Goal: Information Seeking & Learning: Learn about a topic

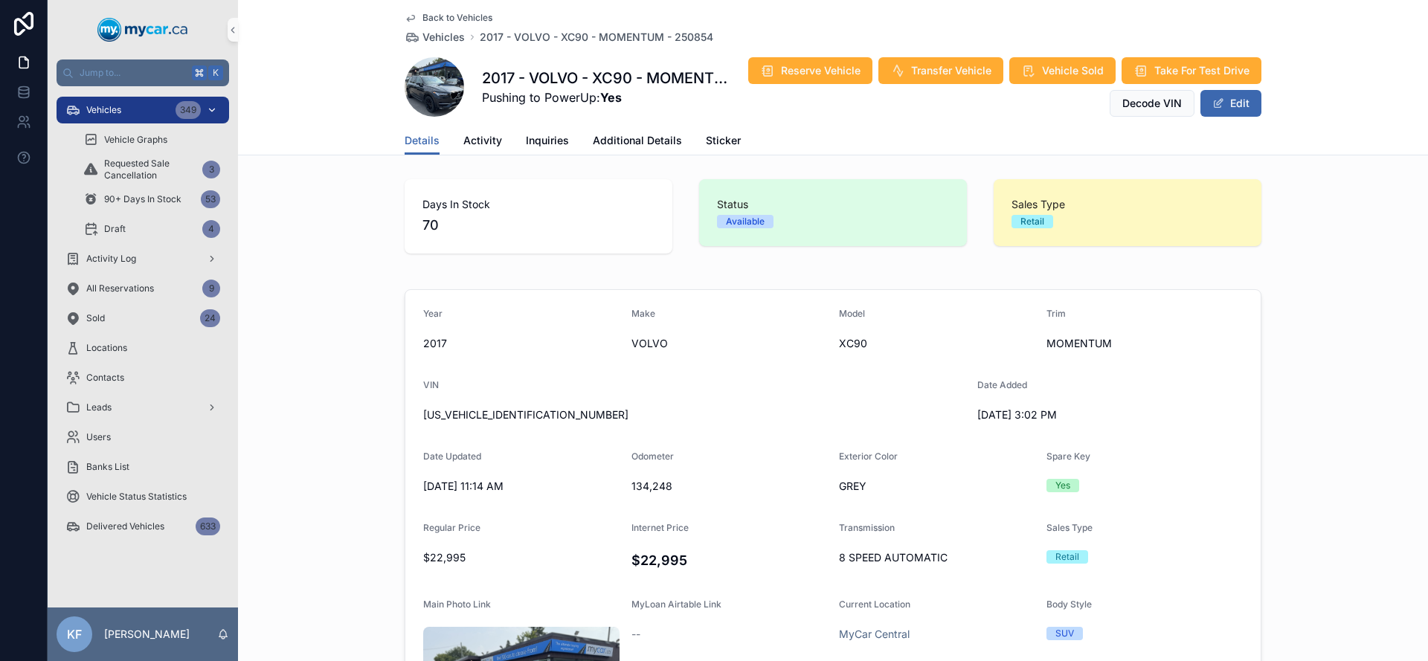
scroll to position [39, 0]
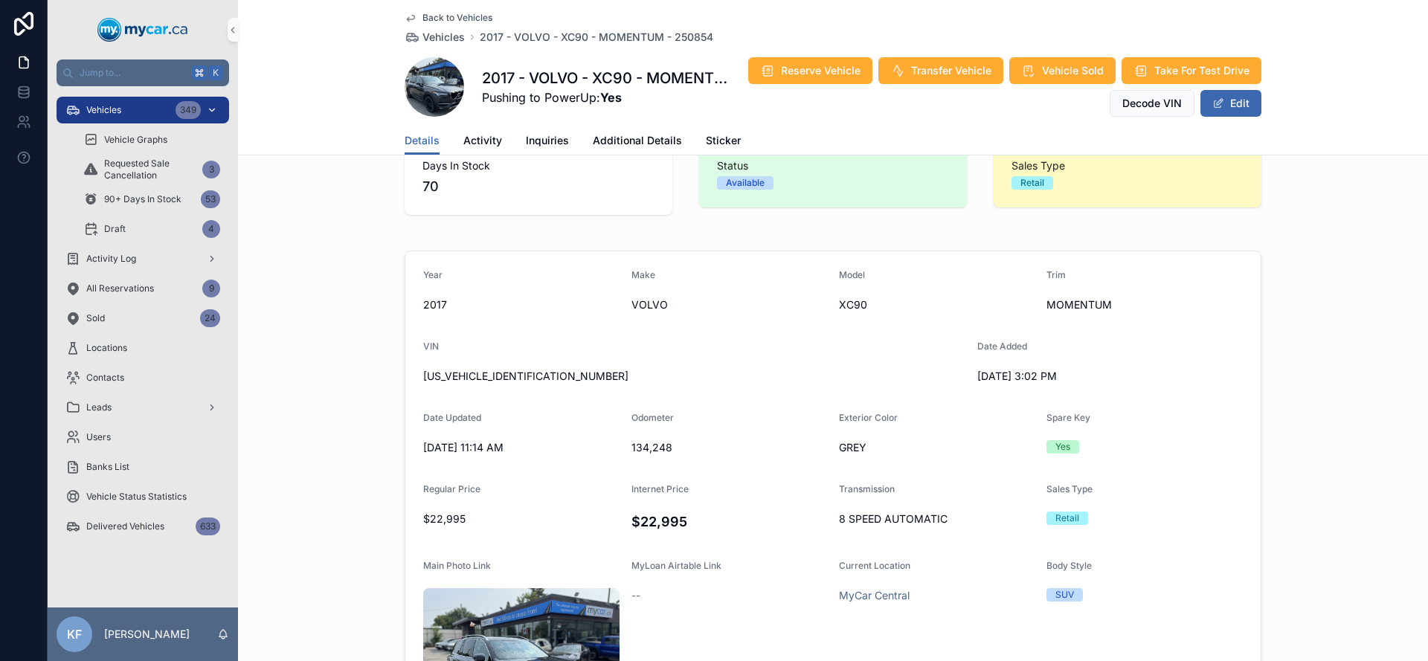
click at [141, 112] on div "Vehicles 349" at bounding box center [142, 110] width 155 height 24
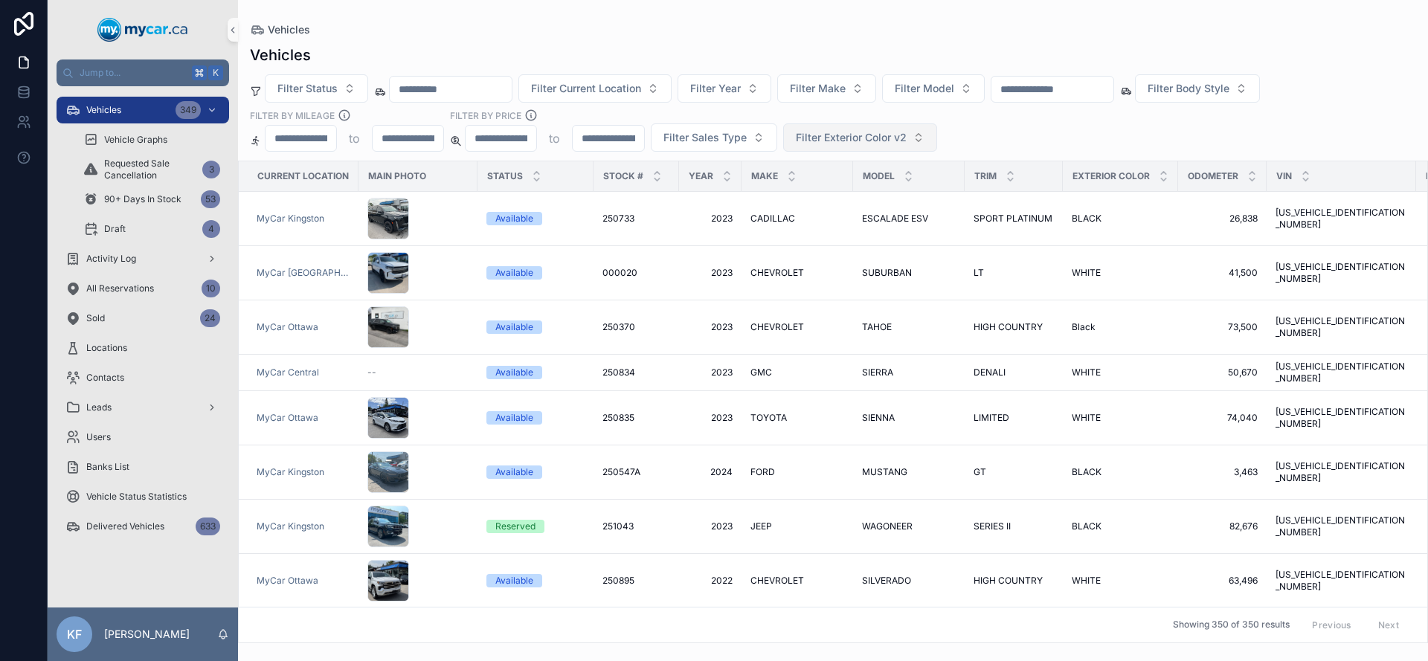
click at [847, 134] on span "Filter Exterior Color v2" at bounding box center [851, 137] width 111 height 15
click at [736, 137] on span "Filter Sales Type" at bounding box center [704, 137] width 83 height 15
click at [660, 201] on div "Wholesale" at bounding box center [713, 198] width 178 height 24
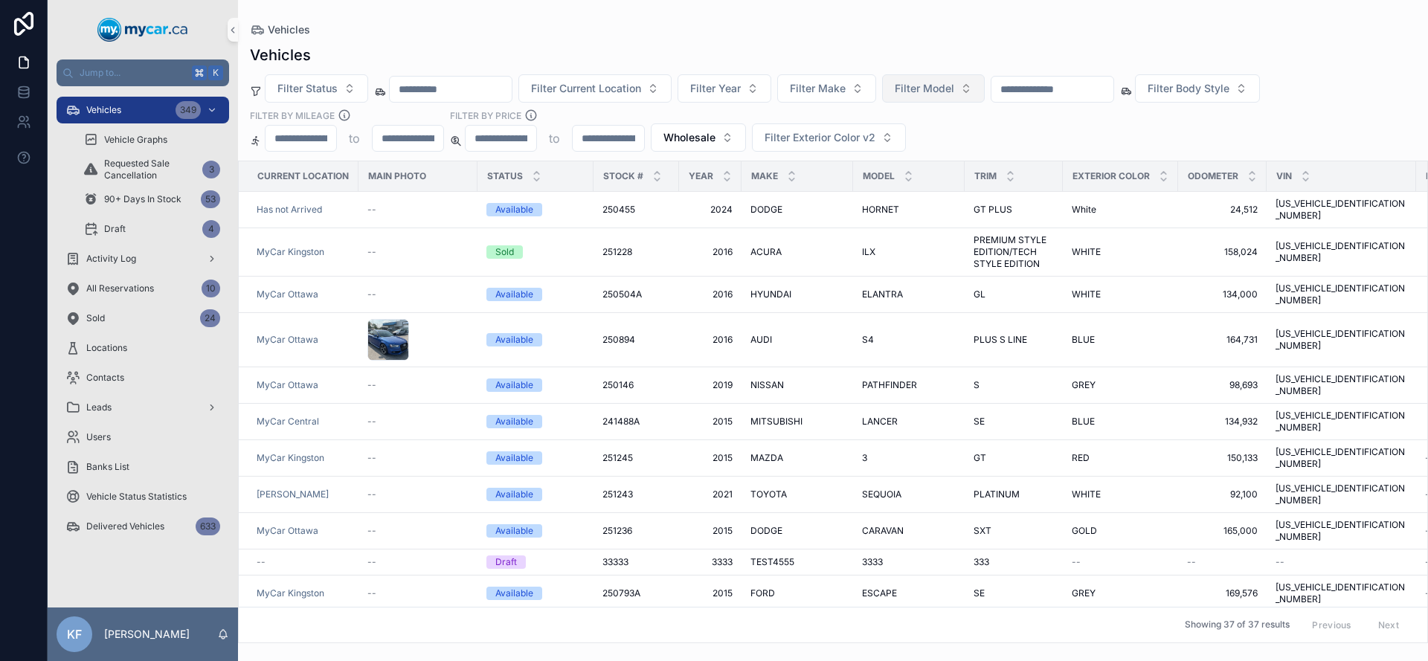
click at [954, 91] on span "Filter Model" at bounding box center [923, 88] width 59 height 15
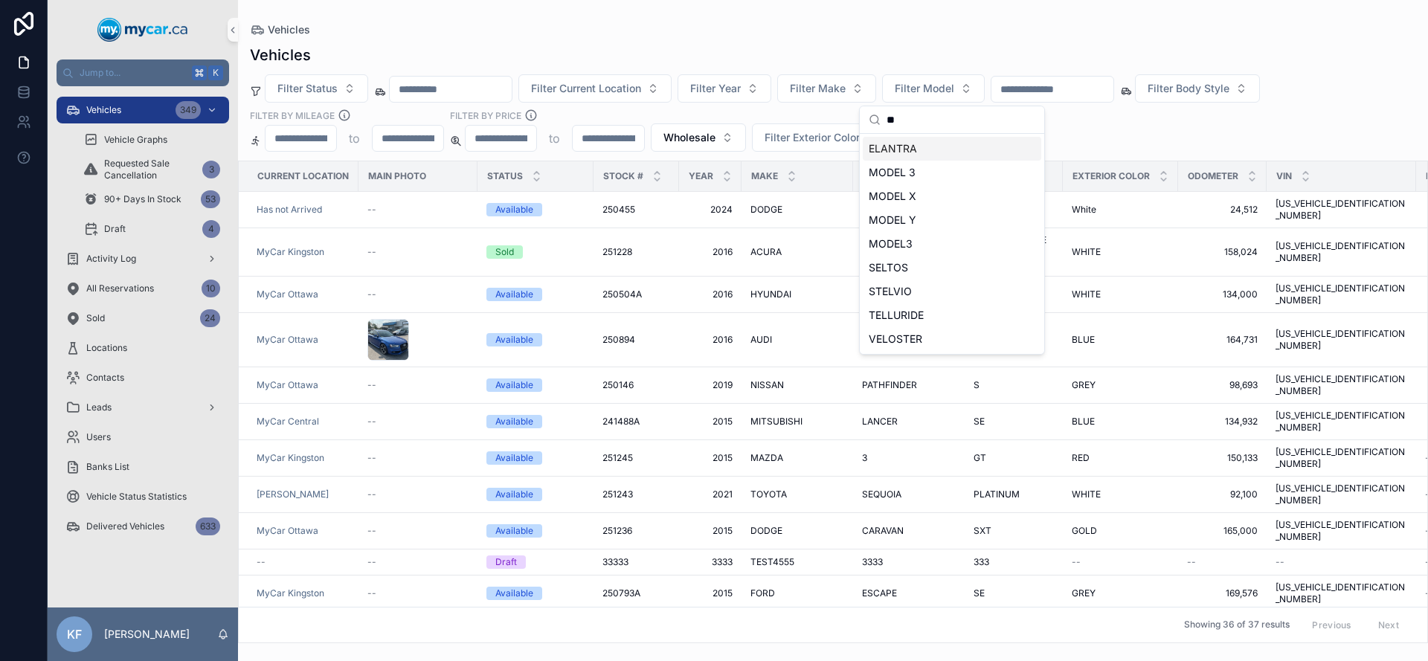
type input "**"
click at [915, 150] on span "ELANTRA" at bounding box center [892, 148] width 48 height 15
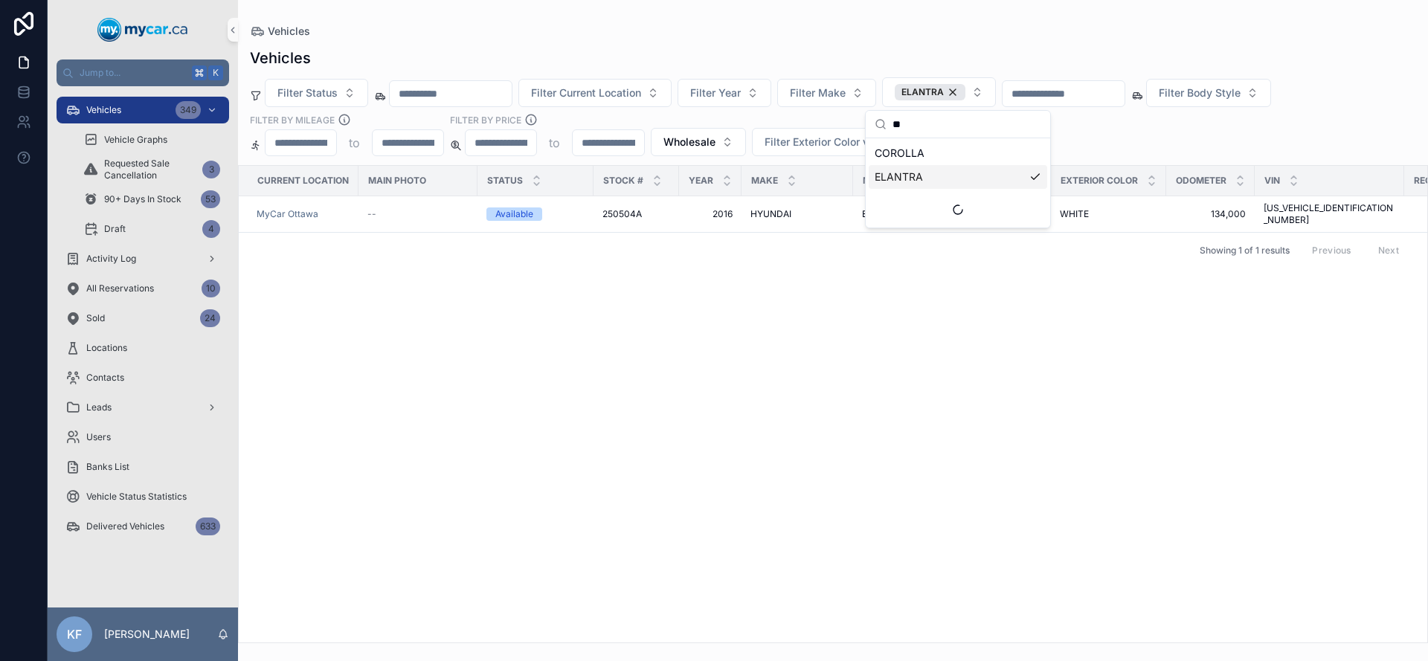
click at [1293, 128] on div "Filter Status Filter Current Location Filter Year Filter Make ELANTRA Filter Bo…" at bounding box center [833, 116] width 1190 height 79
click at [519, 207] on div "Available" at bounding box center [514, 213] width 38 height 13
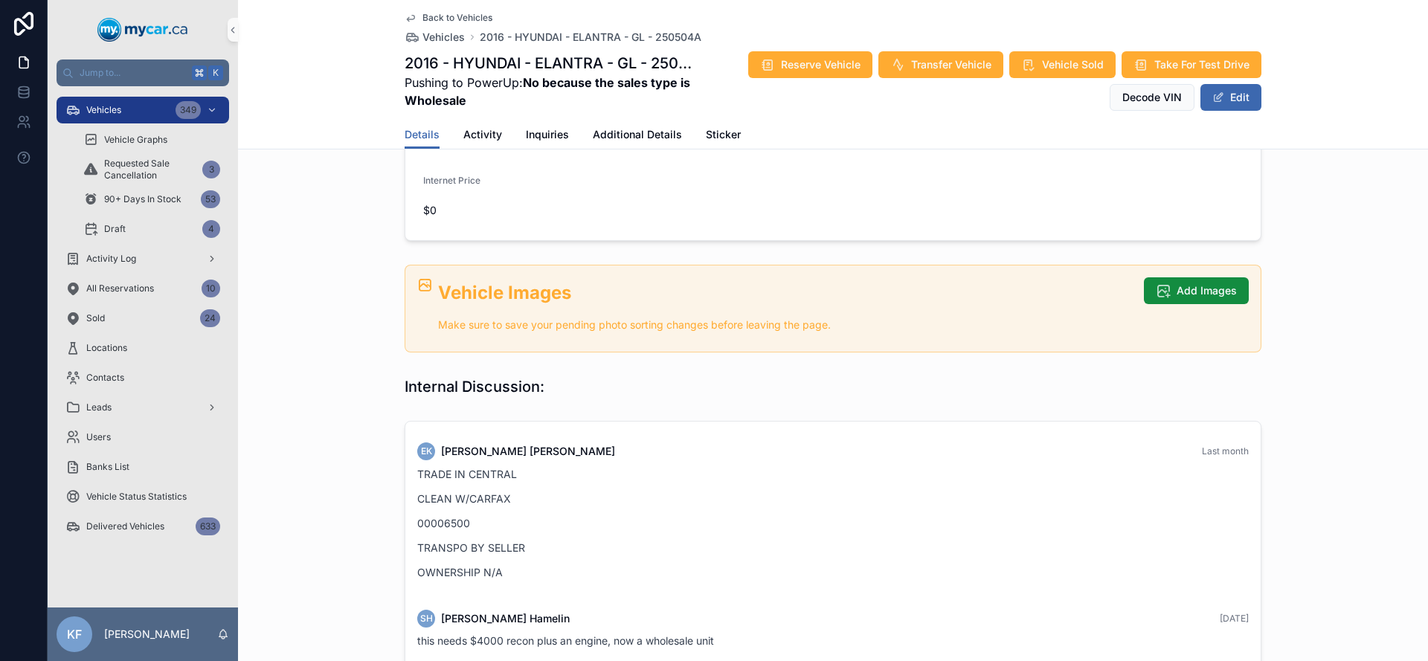
scroll to position [494, 0]
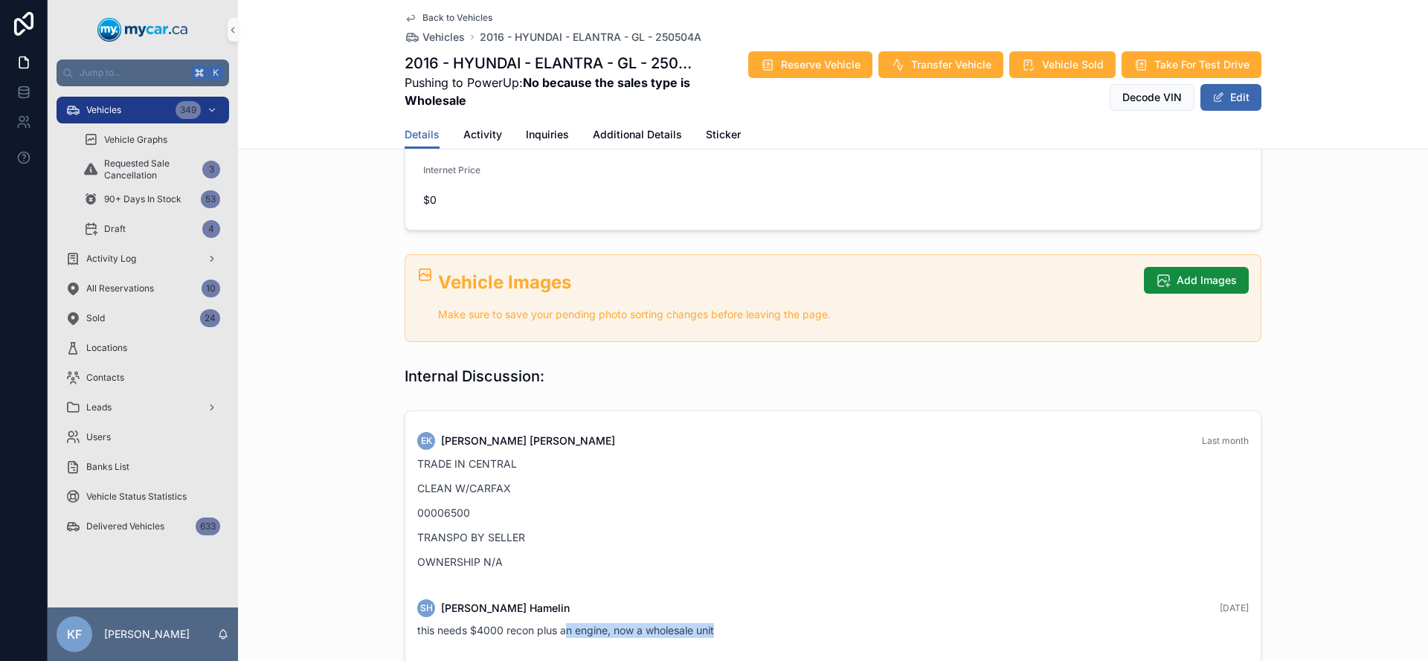
drag, startPoint x: 729, startPoint y: 629, endPoint x: 563, endPoint y: 629, distance: 166.6
click at [563, 629] on div "this needs $4000 recon plus an engine, now a wholesale unit" at bounding box center [832, 630] width 831 height 15
click at [563, 629] on span "this needs $4000 recon plus an engine, now a wholesale unit" at bounding box center [565, 630] width 297 height 13
click at [133, 111] on div "Vehicles 349" at bounding box center [142, 110] width 155 height 24
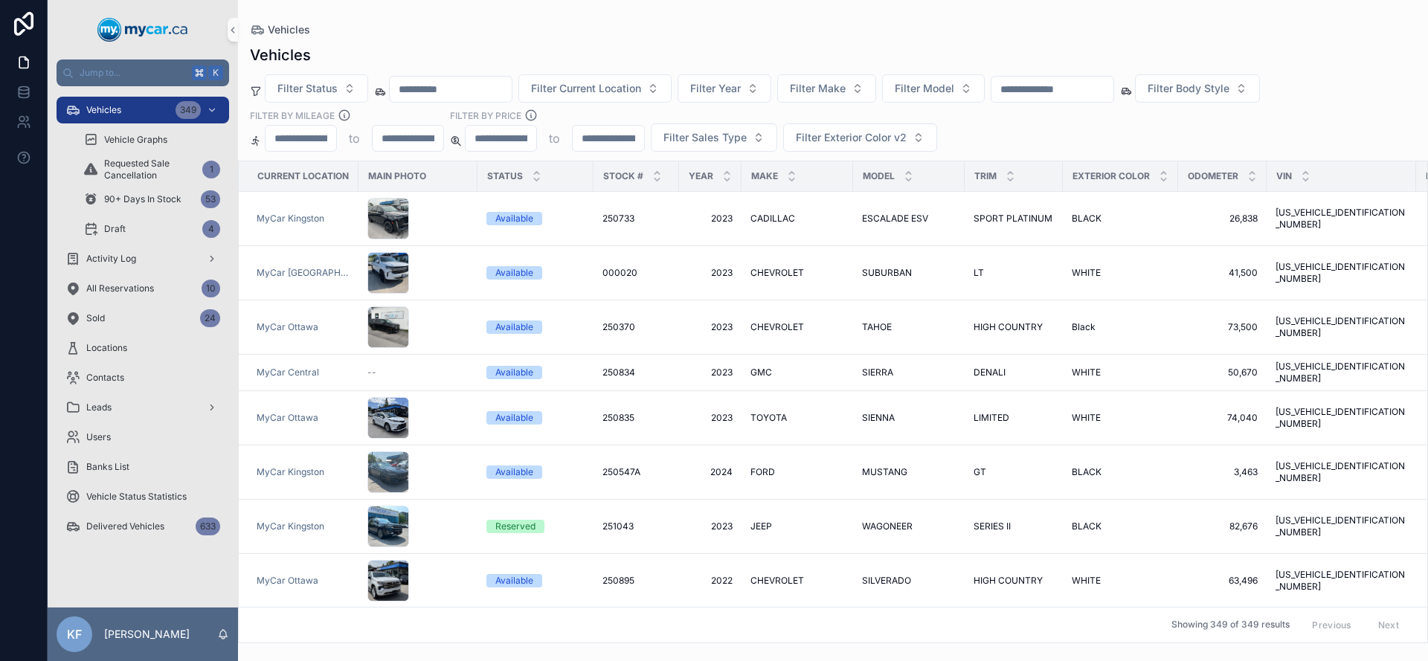
click at [617, 141] on input "scrollable content" at bounding box center [608, 138] width 71 height 21
type input "*****"
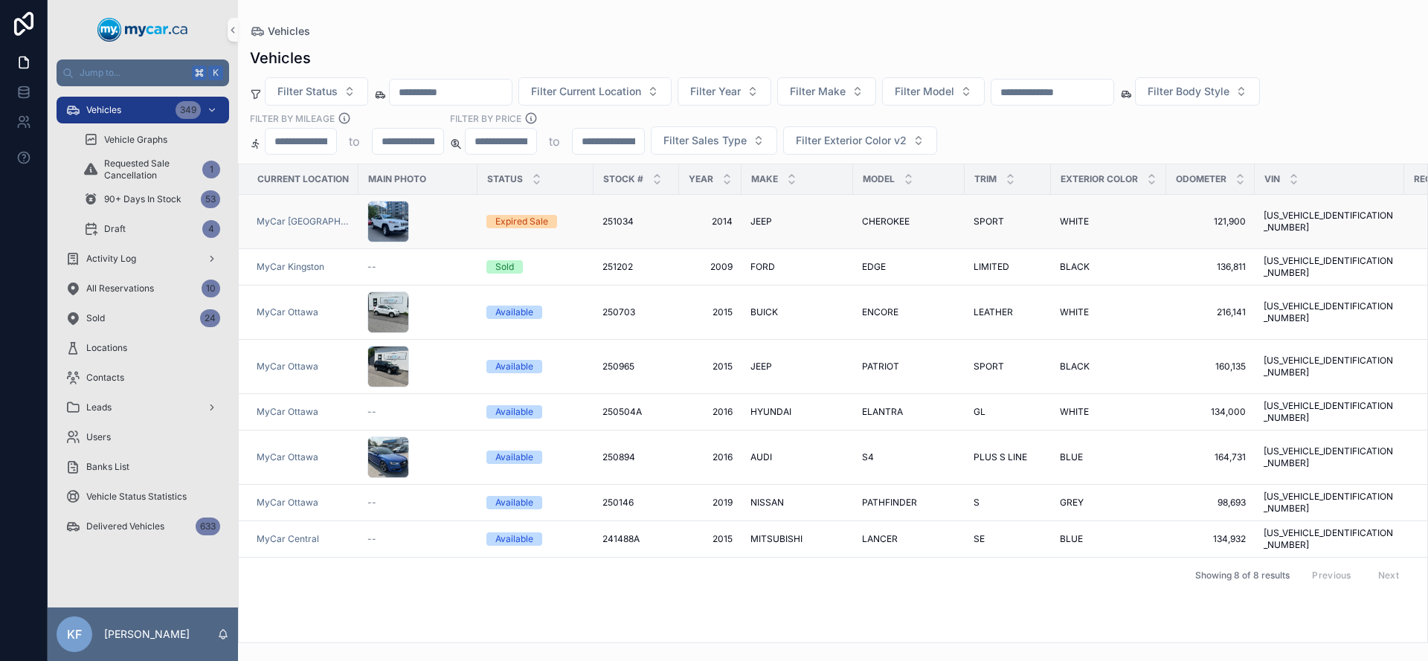
click at [509, 219] on div "Expired Sale" at bounding box center [521, 221] width 53 height 13
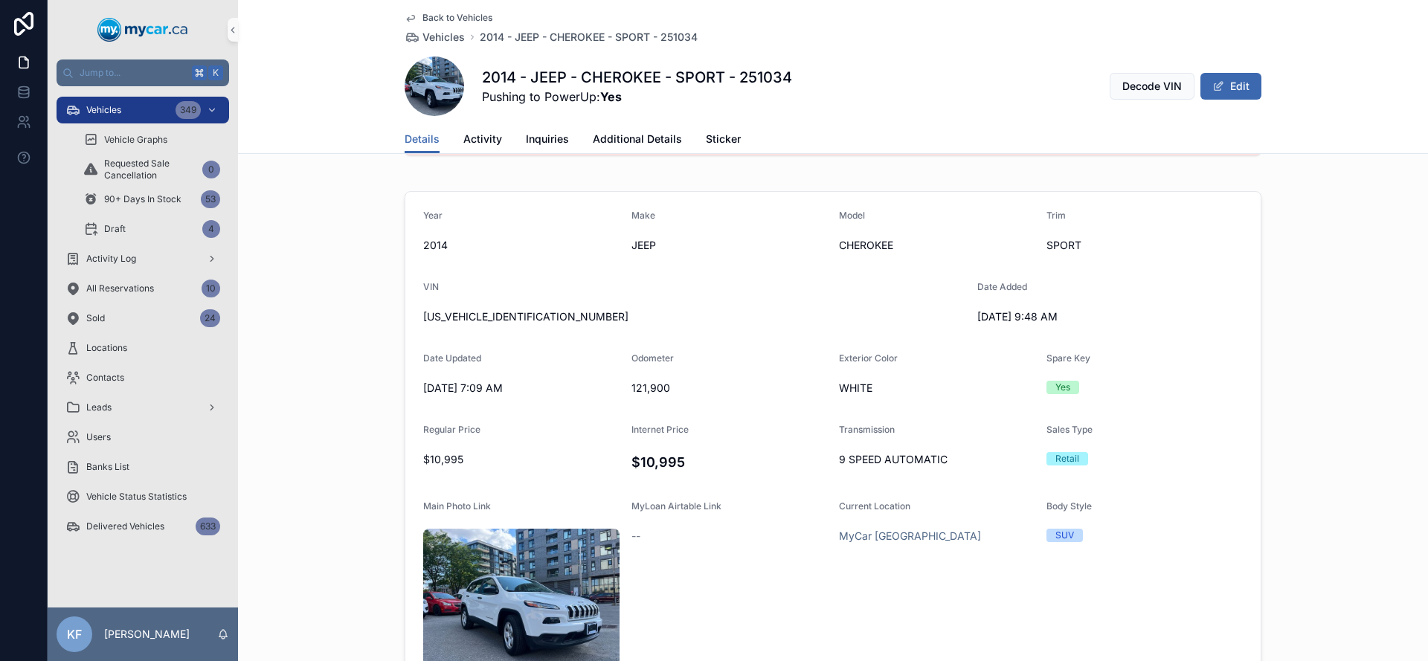
scroll to position [22, 0]
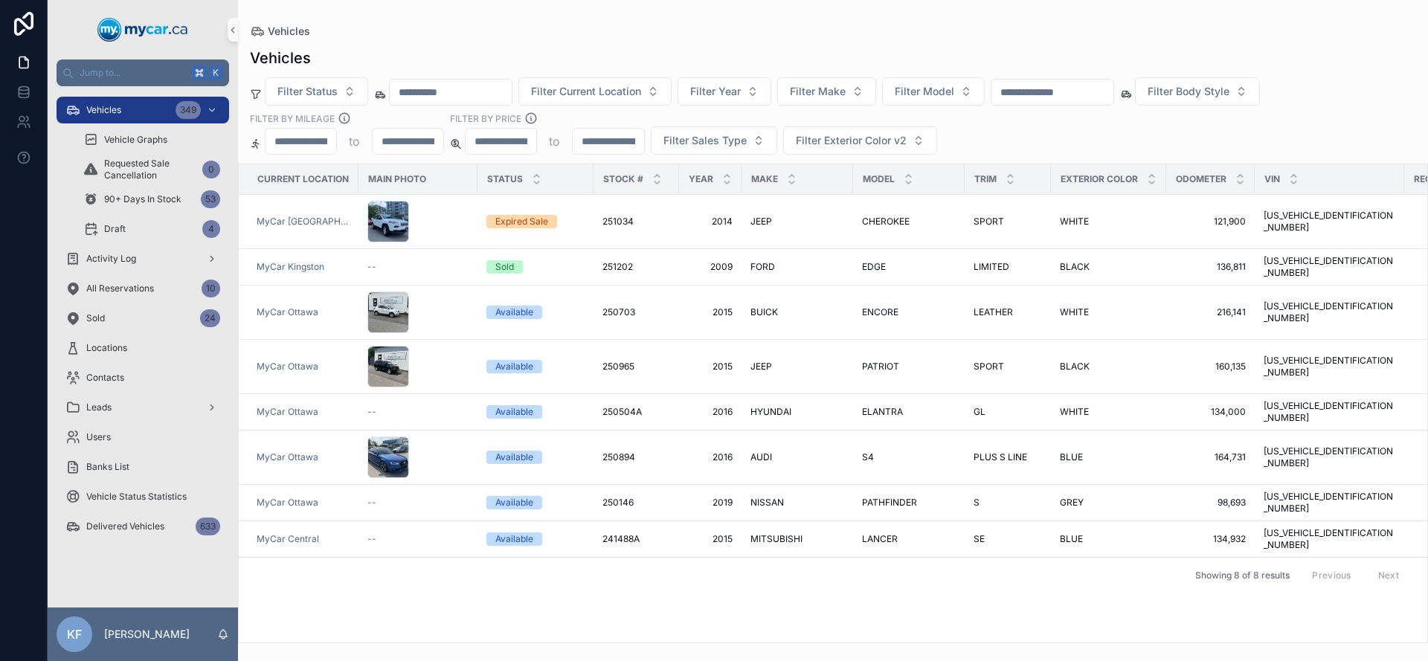
click at [983, 573] on div "Current Location Main Photo Status Stock # Year Make Model Trim Exterior Color …" at bounding box center [833, 403] width 1188 height 478
click at [533, 219] on div "Expired Sale" at bounding box center [521, 221] width 53 height 13
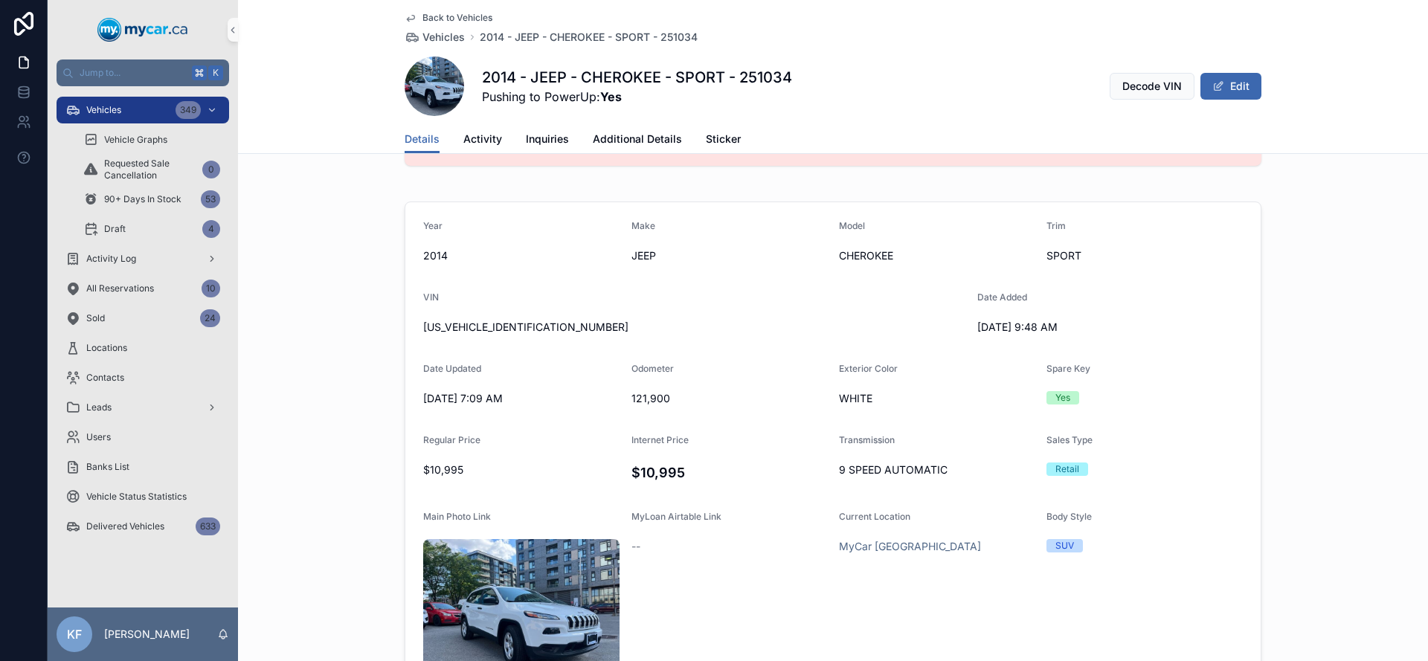
scroll to position [372, 0]
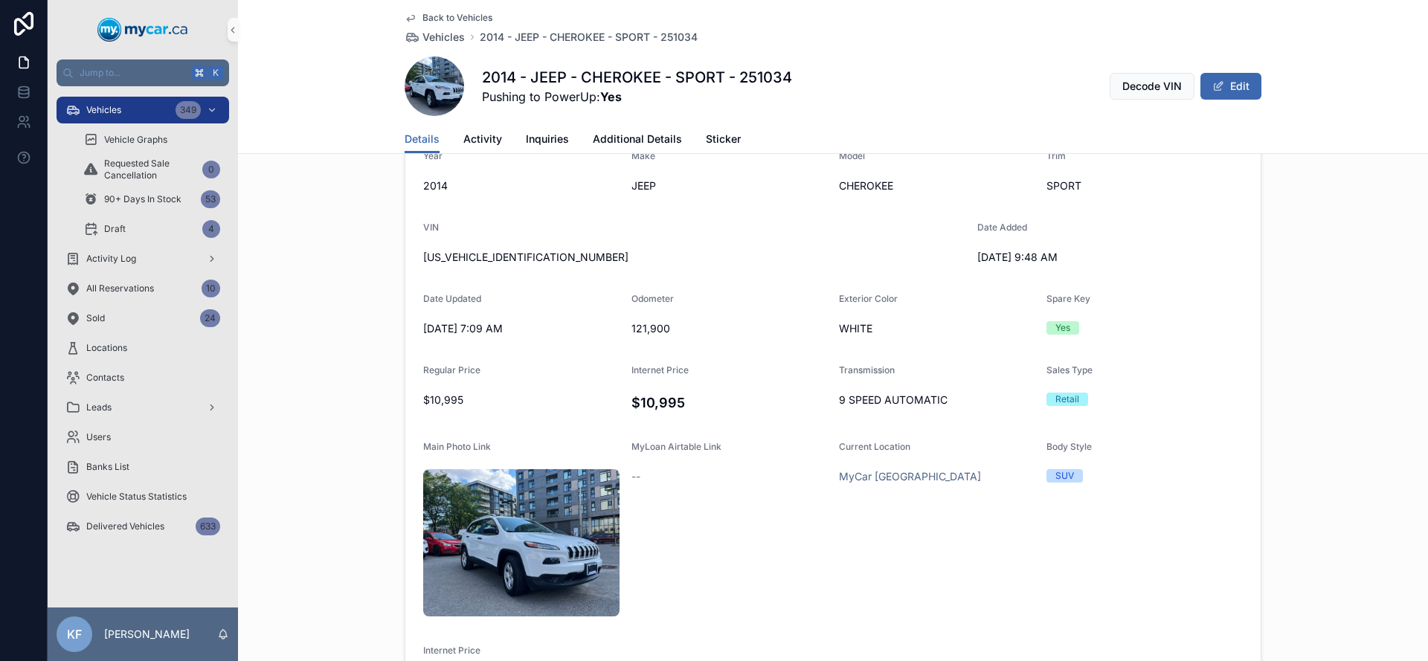
click at [1313, 518] on div "Year [DATE] Make JEEP Model CHEROKEE Trim SPORT VIN [US_VEHICLE_IDENTIFICATION_…" at bounding box center [833, 421] width 1190 height 591
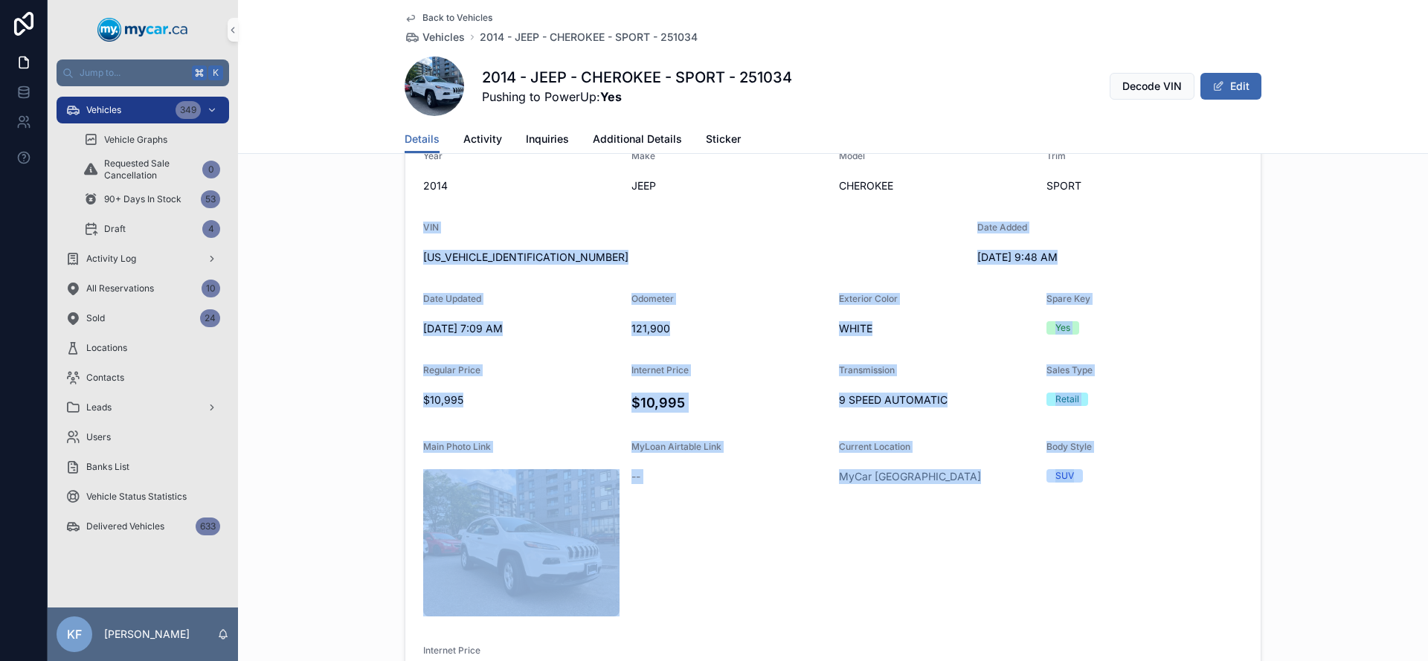
drag, startPoint x: 1306, startPoint y: 518, endPoint x: 377, endPoint y: 229, distance: 972.7
click at [377, 229] on div "Year [DATE] Make JEEP Model CHEROKEE Trim SPORT VIN [US_VEHICLE_IDENTIFICATION_…" at bounding box center [833, 421] width 1190 height 591
click at [347, 242] on div "Year [DATE] Make JEEP Model CHEROKEE Trim SPORT VIN [US_VEHICLE_IDENTIFICATION_…" at bounding box center [833, 421] width 1190 height 591
drag, startPoint x: 347, startPoint y: 242, endPoint x: 1157, endPoint y: 463, distance: 839.5
click at [1157, 463] on div "Year [DATE] Make JEEP Model CHEROKEE Trim SPORT VIN [US_VEHICLE_IDENTIFICATION_…" at bounding box center [833, 421] width 1190 height 591
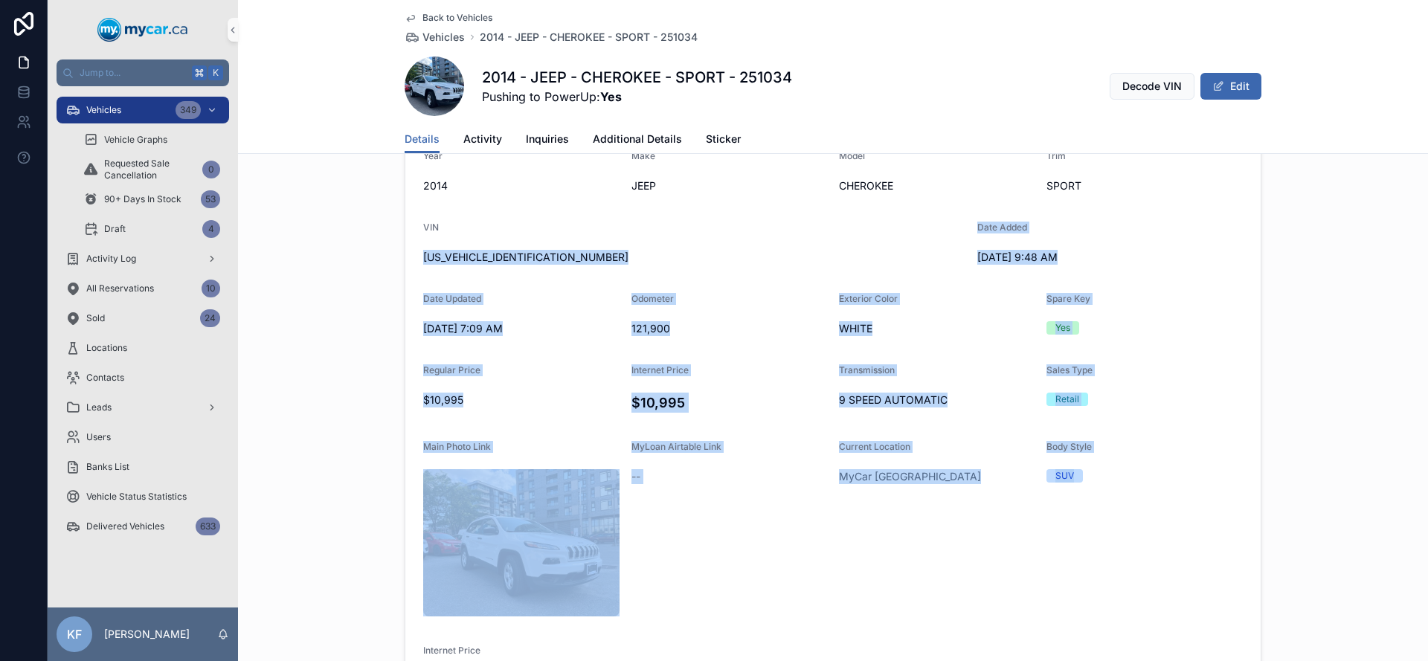
click at [1240, 476] on form "Year [DATE] Make JEEP Model CHEROKEE Trim SPORT VIN [US_VEHICLE_IDENTIFICATION_…" at bounding box center [832, 421] width 855 height 578
drag, startPoint x: 1257, startPoint y: 488, endPoint x: 346, endPoint y: 212, distance: 952.4
click at [346, 212] on div "Year [DATE] Make JEEP Model CHEROKEE Trim SPORT VIN [US_VEHICLE_IDENTIFICATION_…" at bounding box center [833, 421] width 1190 height 591
drag, startPoint x: 346, startPoint y: 212, endPoint x: 1159, endPoint y: 507, distance: 865.3
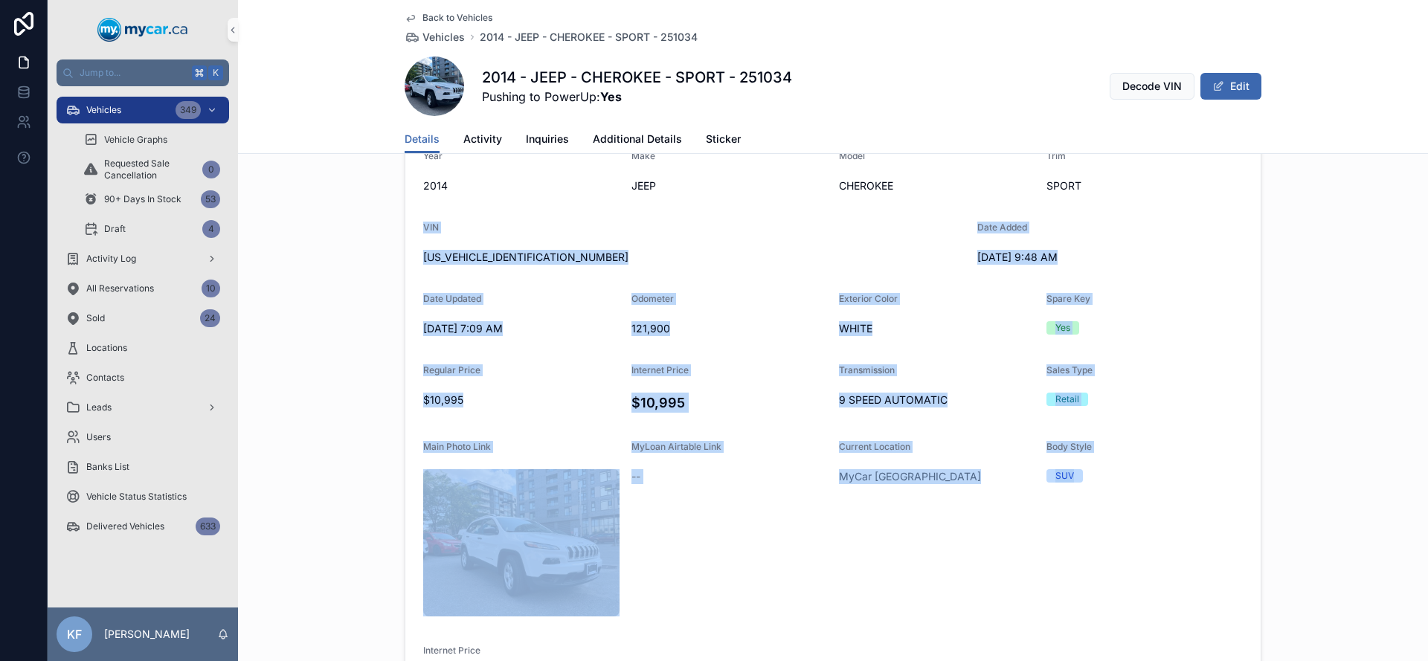
click at [1155, 511] on div "Year [DATE] Make JEEP Model CHEROKEE Trim SPORT VIN [US_VEHICLE_IDENTIFICATION_…" at bounding box center [833, 421] width 1190 height 591
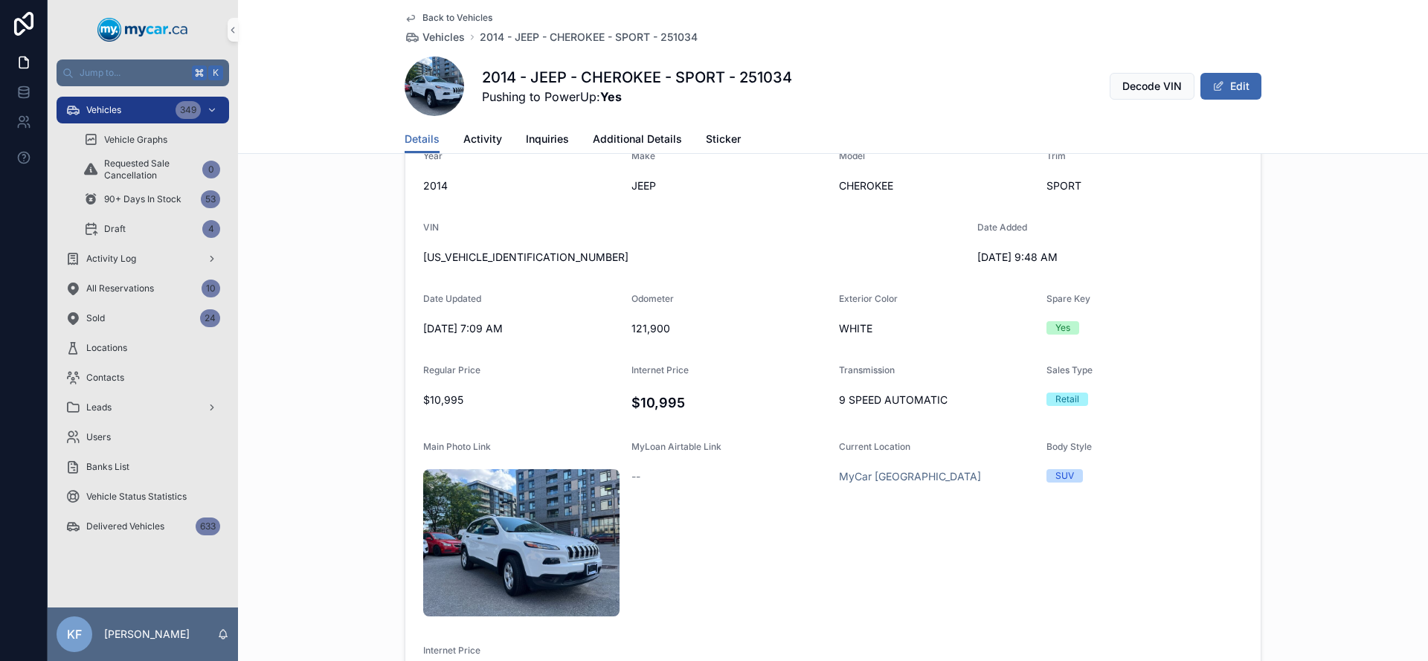
click at [1199, 481] on div "SUV" at bounding box center [1144, 475] width 196 height 13
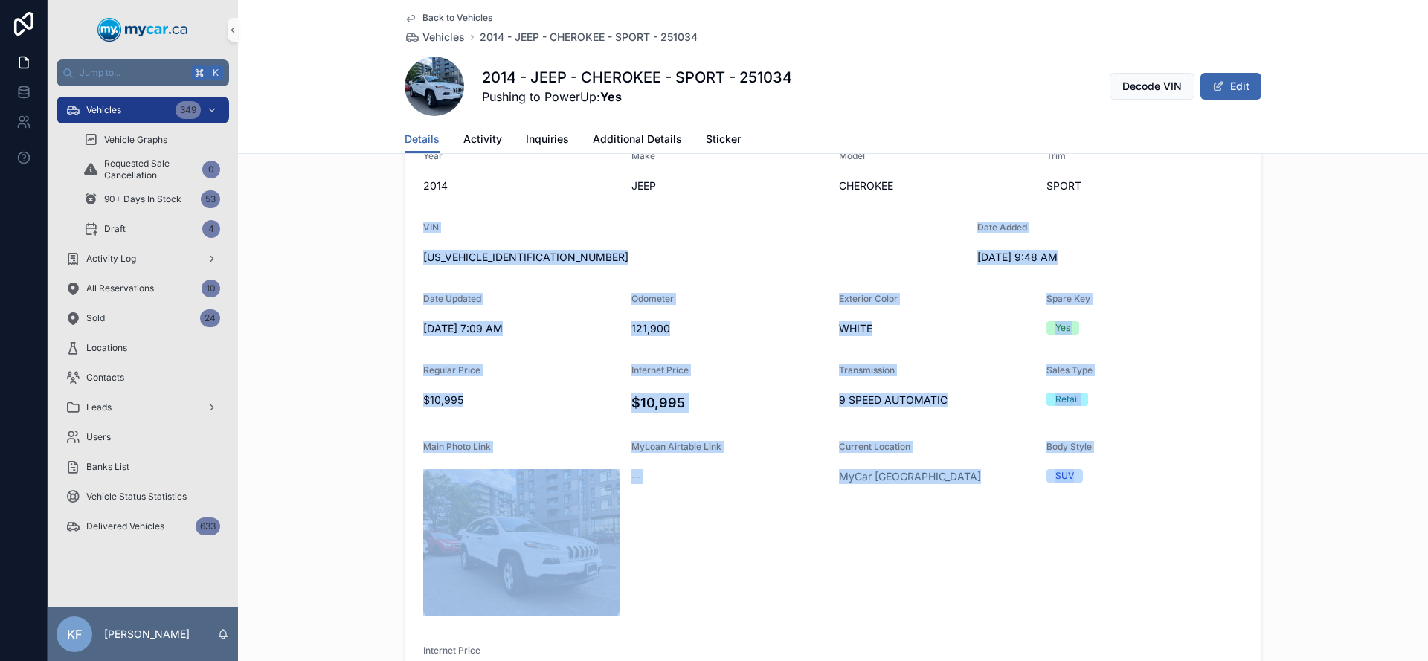
drag, startPoint x: 1099, startPoint y: 449, endPoint x: 288, endPoint y: 217, distance: 843.7
click at [288, 217] on div "Year [DATE] Make JEEP Model CHEROKEE Trim SPORT VIN [US_VEHICLE_IDENTIFICATION_…" at bounding box center [833, 421] width 1190 height 591
click at [313, 232] on div "Year [DATE] Make JEEP Model CHEROKEE Trim SPORT VIN [US_VEHICLE_IDENTIFICATION_…" at bounding box center [833, 421] width 1190 height 591
drag, startPoint x: 862, startPoint y: 419, endPoint x: 1146, endPoint y: 526, distance: 303.3
click at [1146, 526] on div "Year [DATE] Make JEEP Model CHEROKEE Trim SPORT VIN [US_VEHICLE_IDENTIFICATION_…" at bounding box center [833, 421] width 1190 height 591
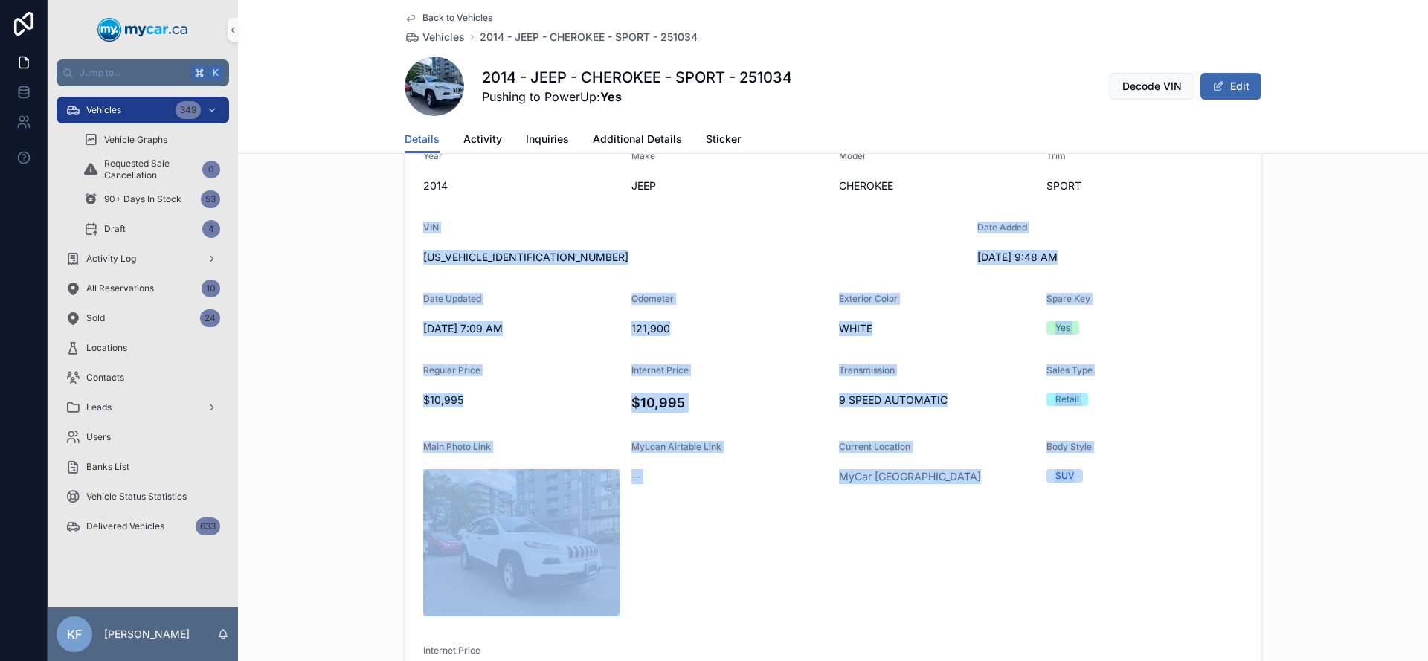
click at [1145, 505] on form "Year [DATE] Make JEEP Model CHEROKEE Trim SPORT VIN [US_VEHICLE_IDENTIFICATION_…" at bounding box center [832, 421] width 855 height 578
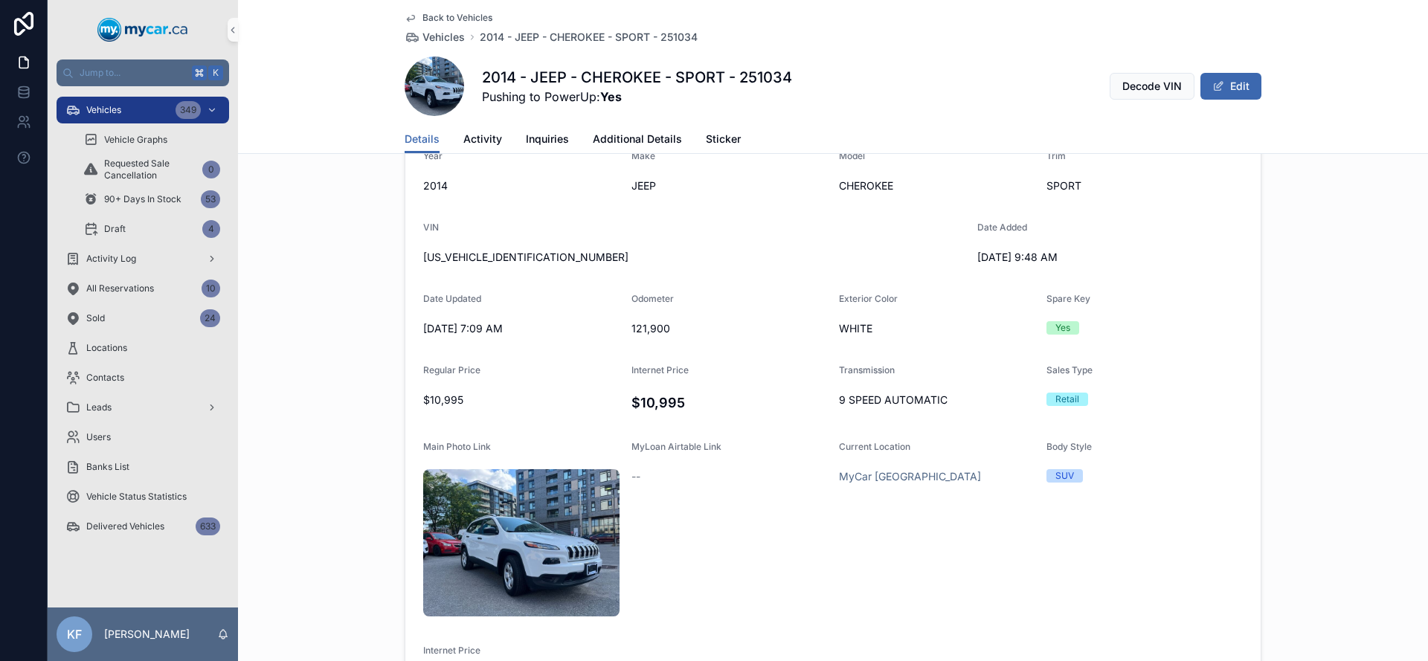
click at [1203, 512] on form "Year [DATE] Make JEEP Model CHEROKEE Trim SPORT VIN [US_VEHICLE_IDENTIFICATION_…" at bounding box center [832, 421] width 855 height 578
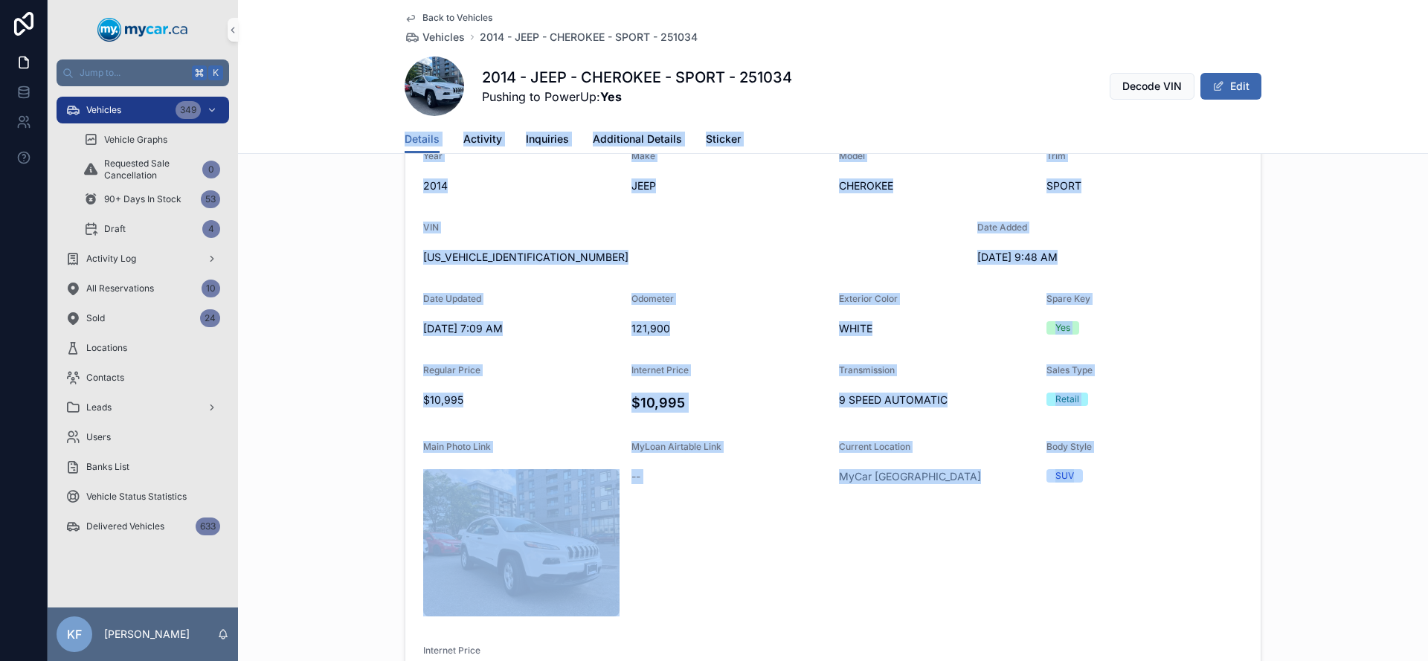
drag, startPoint x: 1206, startPoint y: 518, endPoint x: 302, endPoint y: 134, distance: 982.2
click at [300, 115] on div "Back to Vehicles Vehicles 2014 - JEEP - CHEROKEE - SPORT - 251034 2014 - JEEP -…" at bounding box center [833, 458] width 1190 height 1660
click at [329, 219] on div "Year [DATE] Make JEEP Model CHEROKEE Trim SPORT VIN [US_VEHICLE_IDENTIFICATION_…" at bounding box center [833, 421] width 1190 height 591
drag, startPoint x: 329, startPoint y: 199, endPoint x: 1175, endPoint y: 542, distance: 913.0
click at [1175, 542] on div "Year [DATE] Make JEEP Model CHEROKEE Trim SPORT VIN [US_VEHICLE_IDENTIFICATION_…" at bounding box center [833, 421] width 1190 height 591
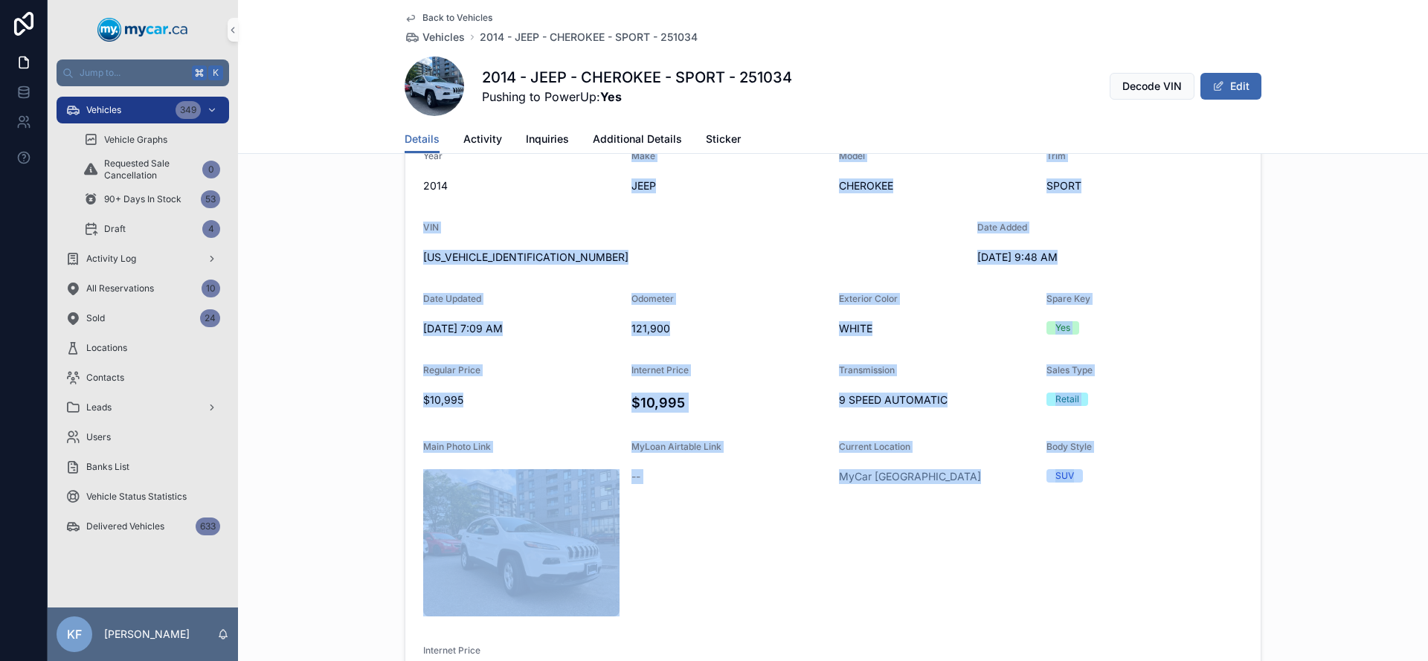
click at [1196, 542] on form "Year [DATE] Make JEEP Model CHEROKEE Trim SPORT VIN [US_VEHICLE_IDENTIFICATION_…" at bounding box center [832, 421] width 855 height 578
drag, startPoint x: 1196, startPoint y: 542, endPoint x: 371, endPoint y: 179, distance: 900.9
click at [371, 179] on div "Year [DATE] Make JEEP Model CHEROKEE Trim SPORT VIN [US_VEHICLE_IDENTIFICATION_…" at bounding box center [833, 421] width 1190 height 591
drag, startPoint x: 371, startPoint y: 179, endPoint x: 1138, endPoint y: 483, distance: 824.7
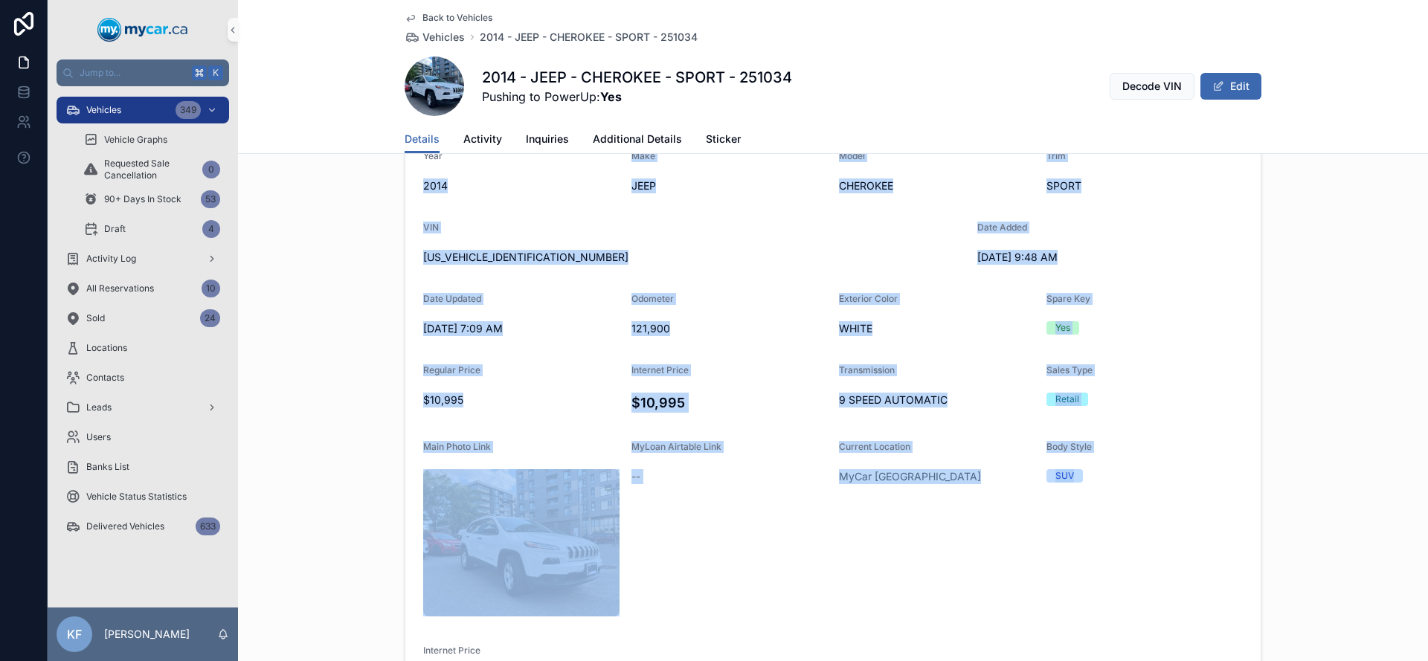
click at [1138, 482] on div "Year [DATE] Make JEEP Model CHEROKEE Trim SPORT VIN [US_VEHICLE_IDENTIFICATION_…" at bounding box center [833, 421] width 1190 height 591
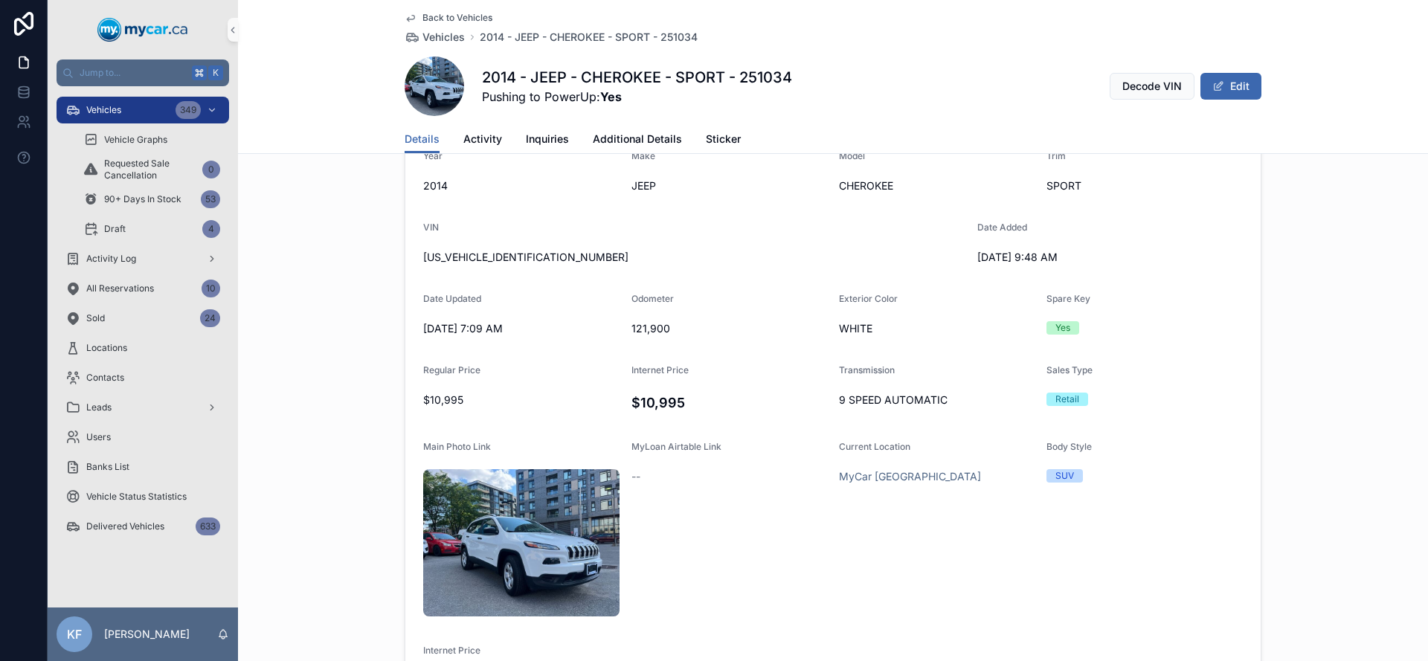
click at [1140, 493] on form "Year [DATE] Make JEEP Model CHEROKEE Trim SPORT VIN [US_VEHICLE_IDENTIFICATION_…" at bounding box center [832, 421] width 855 height 578
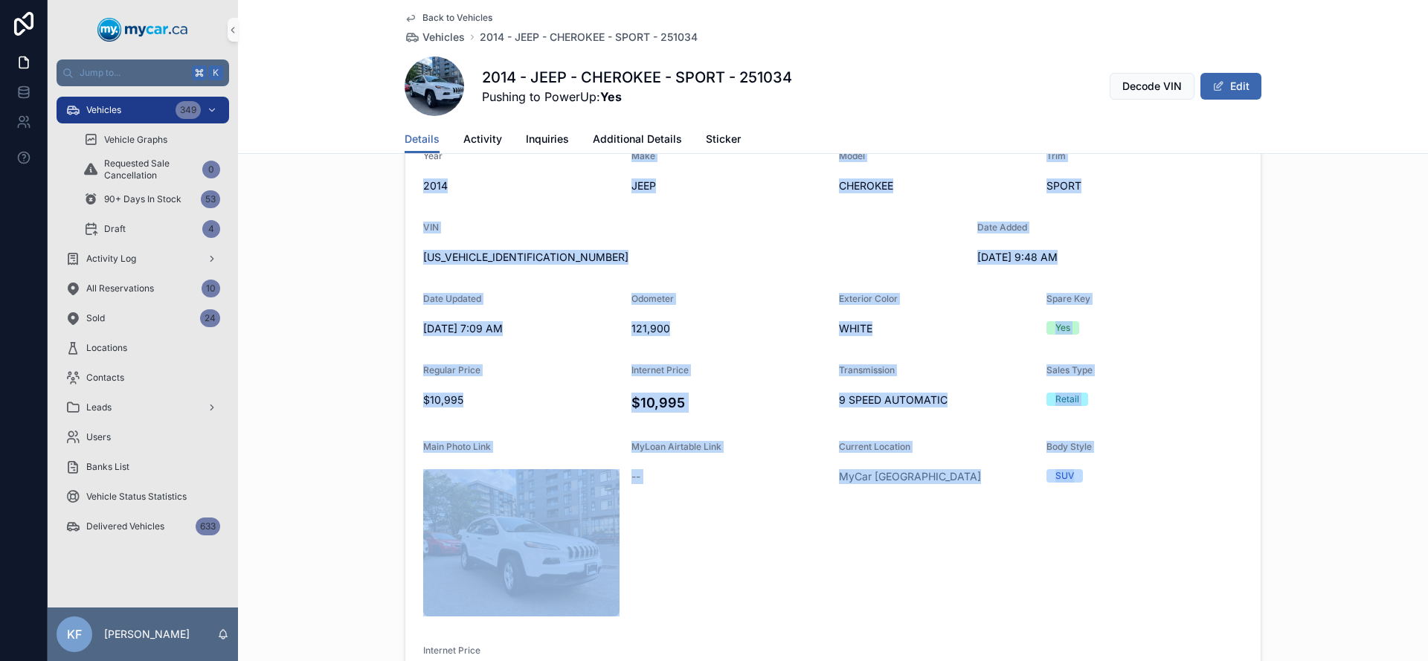
drag, startPoint x: 1144, startPoint y: 500, endPoint x: 405, endPoint y: 193, distance: 799.9
click at [405, 193] on form "Year [DATE] Make JEEP Model CHEROKEE Trim SPORT VIN [US_VEHICLE_IDENTIFICATION_…" at bounding box center [832, 421] width 855 height 578
click at [370, 197] on div "Year [DATE] Make JEEP Model CHEROKEE Trim SPORT VIN [US_VEHICLE_IDENTIFICATION_…" at bounding box center [833, 421] width 1190 height 591
drag, startPoint x: 365, startPoint y: 188, endPoint x: 1119, endPoint y: 502, distance: 816.6
click at [1118, 503] on div "Year [DATE] Make JEEP Model CHEROKEE Trim SPORT VIN [US_VEHICLE_IDENTIFICATION_…" at bounding box center [833, 421] width 1190 height 591
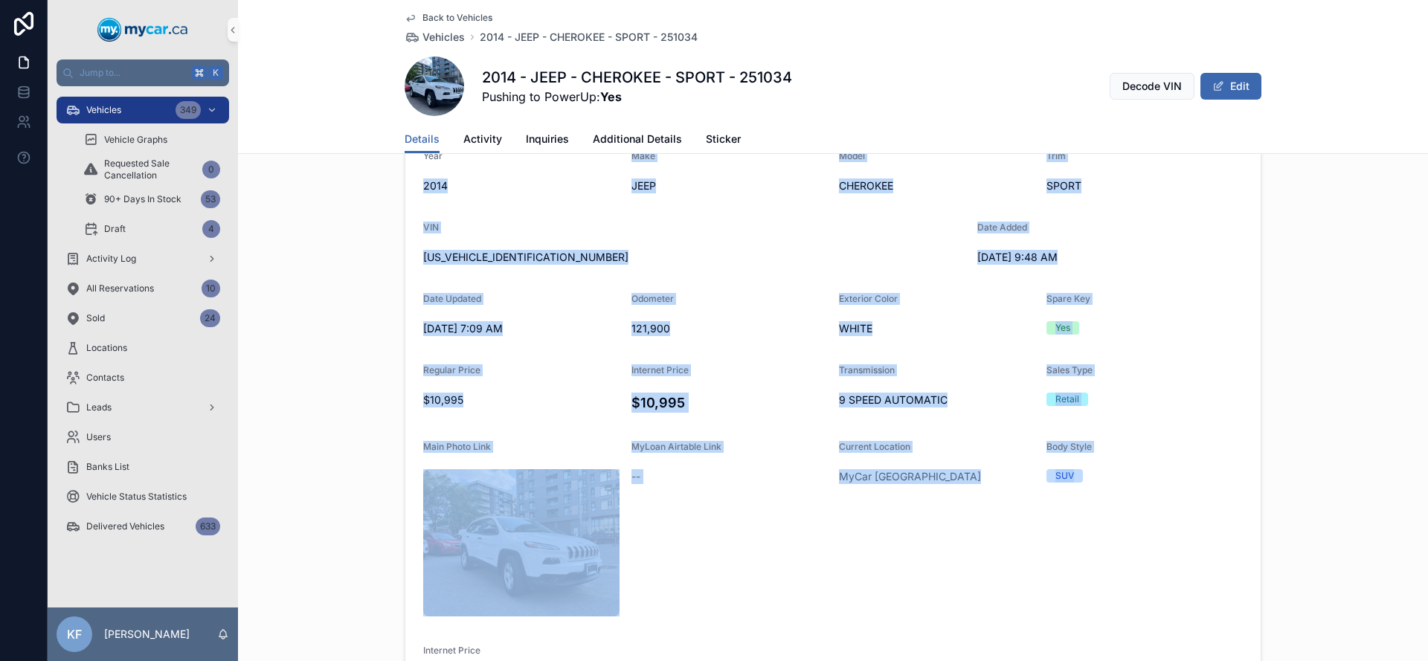
click at [1124, 503] on form "Year [DATE] Make JEEP Model CHEROKEE Trim SPORT VIN [US_VEHICLE_IDENTIFICATION_…" at bounding box center [832, 421] width 855 height 578
drag, startPoint x: 1125, startPoint y: 509, endPoint x: 329, endPoint y: 170, distance: 865.2
click at [329, 170] on div "Year [DATE] Make JEEP Model CHEROKEE Trim SPORT VIN [US_VEHICLE_IDENTIFICATION_…" at bounding box center [833, 421] width 1190 height 591
click at [332, 182] on div "Year [DATE] Make JEEP Model CHEROKEE Trim SPORT VIN [US_VEHICLE_IDENTIFICATION_…" at bounding box center [833, 421] width 1190 height 591
drag, startPoint x: 332, startPoint y: 182, endPoint x: 1163, endPoint y: 516, distance: 895.1
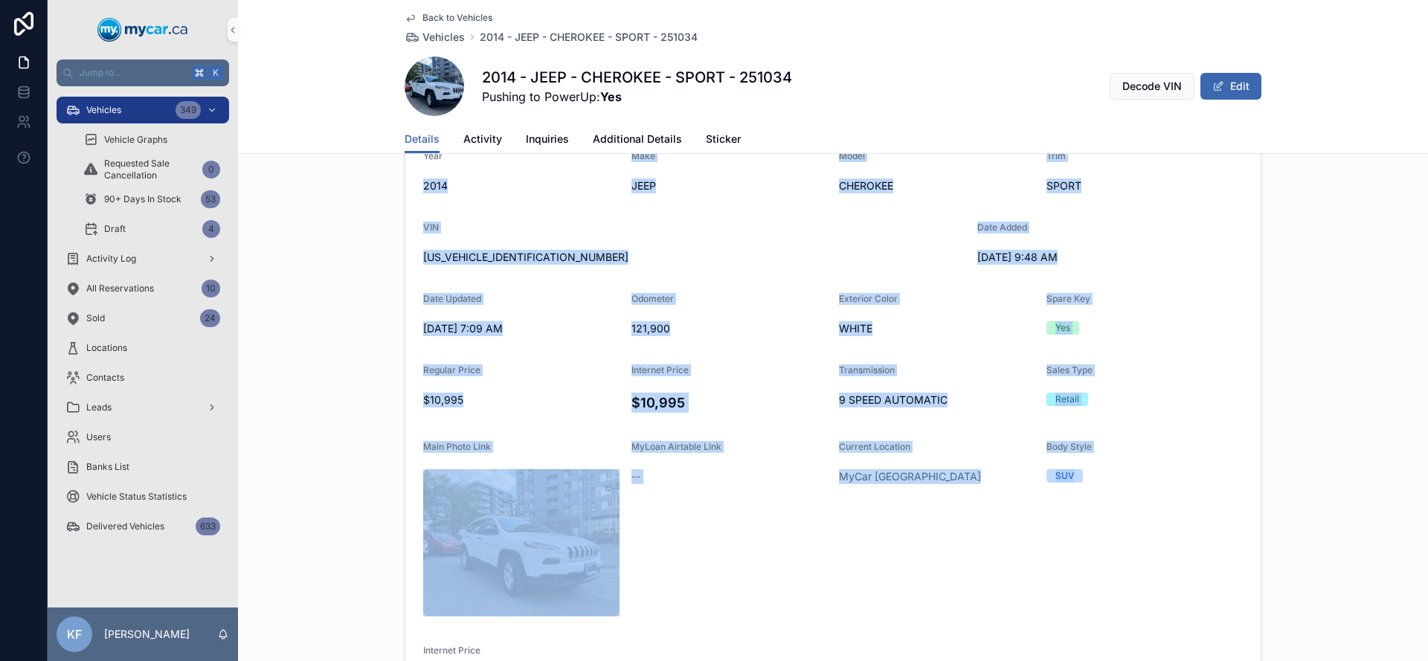
click at [1163, 516] on div "Year [DATE] Make JEEP Model CHEROKEE Trim SPORT VIN [US_VEHICLE_IDENTIFICATION_…" at bounding box center [833, 421] width 1190 height 591
click at [1168, 514] on form "Year [DATE] Make JEEP Model CHEROKEE Trim SPORT VIN [US_VEHICLE_IDENTIFICATION_…" at bounding box center [832, 421] width 855 height 578
drag, startPoint x: 1165, startPoint y: 520, endPoint x: 389, endPoint y: 184, distance: 846.2
click at [389, 184] on div "Year [DATE] Make JEEP Model CHEROKEE Trim SPORT VIN [US_VEHICLE_IDENTIFICATION_…" at bounding box center [833, 421] width 1190 height 591
click at [388, 184] on div "Year [DATE] Make JEEP Model CHEROKEE Trim SPORT VIN [US_VEHICLE_IDENTIFICATION_…" at bounding box center [833, 421] width 1190 height 591
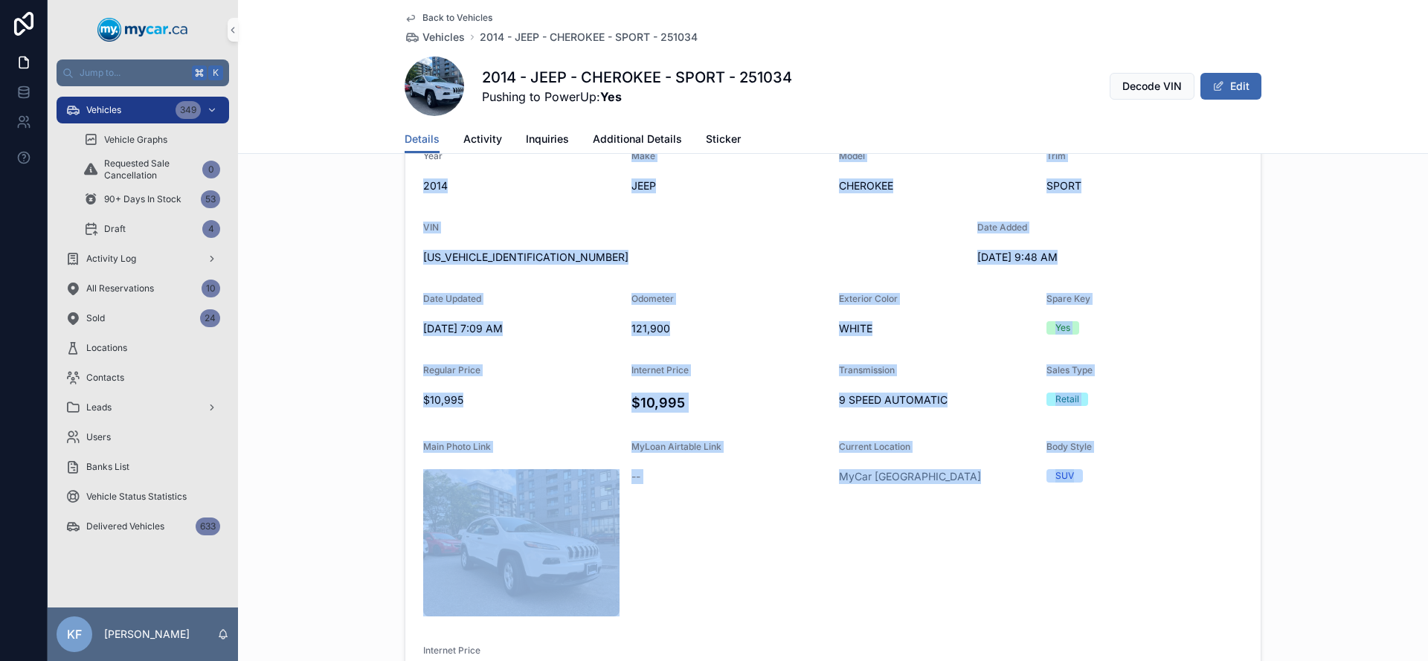
drag, startPoint x: 425, startPoint y: 193, endPoint x: 1171, endPoint y: 538, distance: 821.7
click at [1171, 538] on div "Year [DATE] Make JEEP Model CHEROKEE Trim SPORT VIN [US_VEHICLE_IDENTIFICATION_…" at bounding box center [833, 421] width 1190 height 591
click at [1171, 538] on form "Year [DATE] Make JEEP Model CHEROKEE Trim SPORT VIN [US_VEHICLE_IDENTIFICATION_…" at bounding box center [832, 421] width 855 height 578
drag, startPoint x: 984, startPoint y: 441, endPoint x: 373, endPoint y: 184, distance: 662.2
click at [375, 184] on div "Year [DATE] Make JEEP Model CHEROKEE Trim SPORT VIN [US_VEHICLE_IDENTIFICATION_…" at bounding box center [833, 421] width 1190 height 591
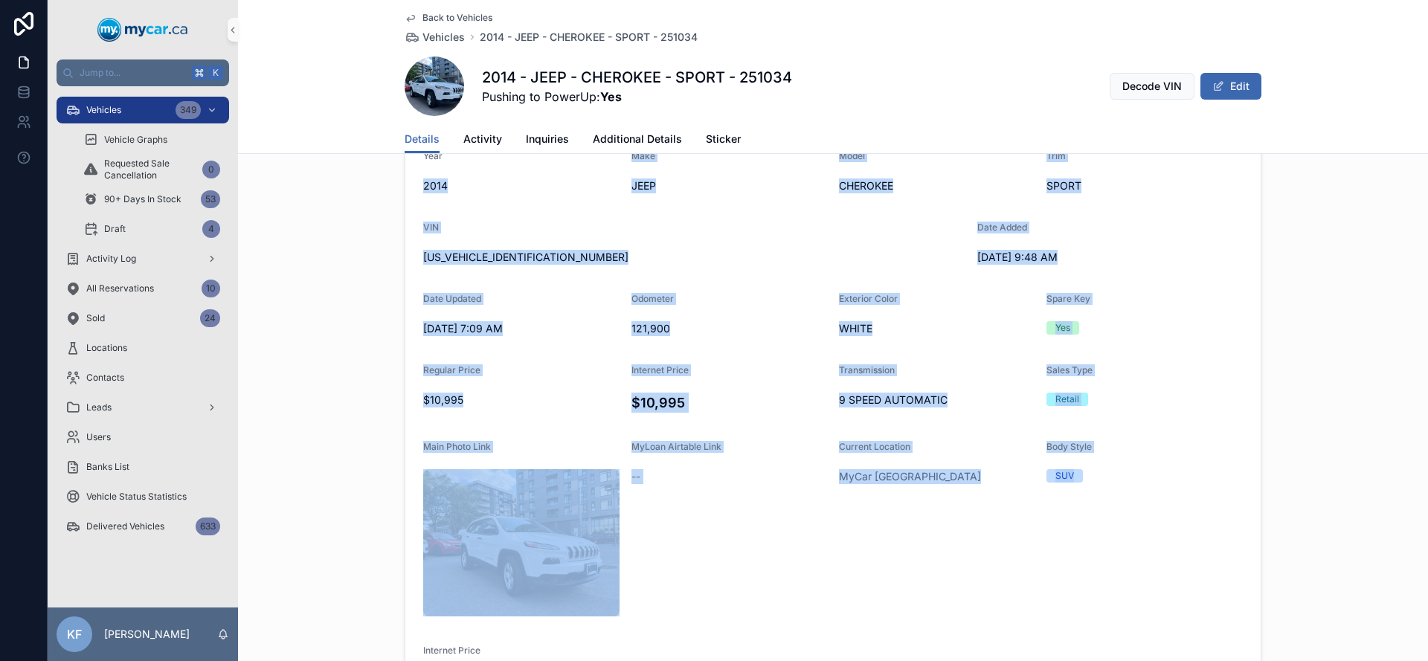
click at [373, 184] on div "Year [DATE] Make JEEP Model CHEROKEE Trim SPORT VIN [US_VEHICLE_IDENTIFICATION_…" at bounding box center [833, 421] width 1190 height 591
drag, startPoint x: 493, startPoint y: 207, endPoint x: 1140, endPoint y: 536, distance: 725.9
click at [1140, 536] on div "Year [DATE] Make JEEP Model CHEROKEE Trim SPORT VIN [US_VEHICLE_IDENTIFICATION_…" at bounding box center [833, 421] width 1190 height 591
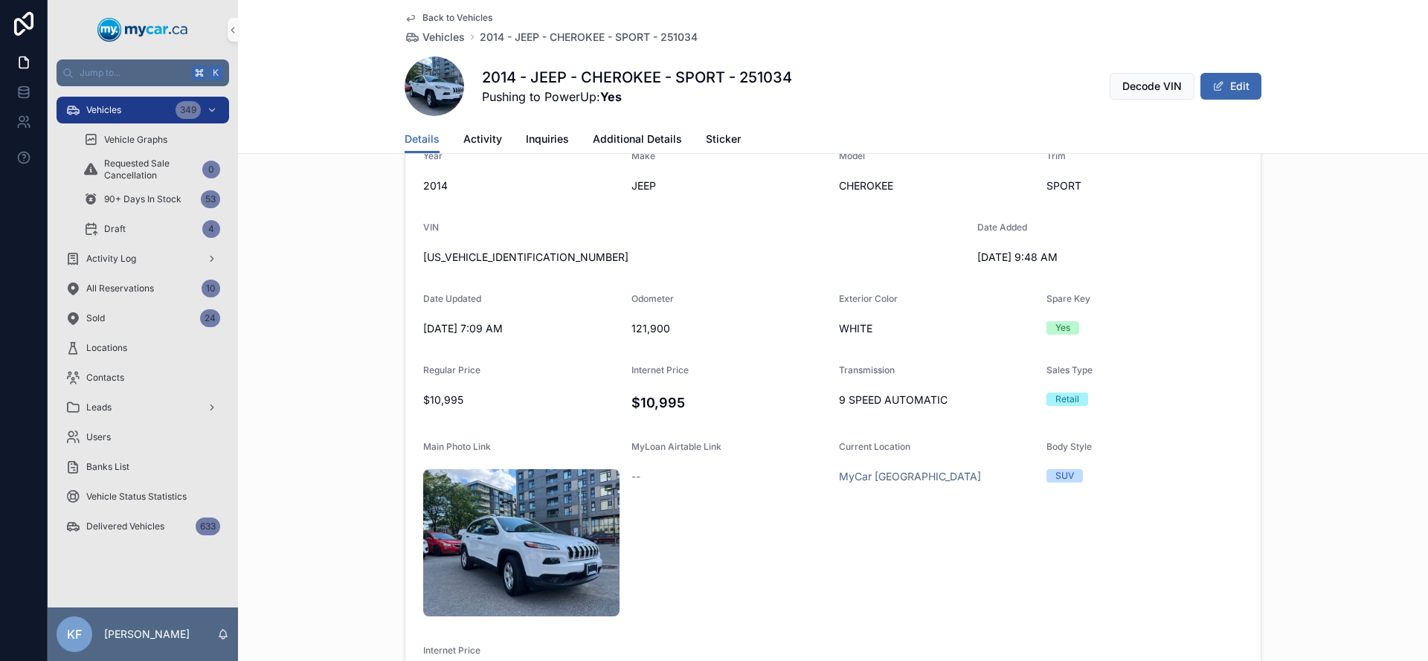
click at [1141, 537] on form "Year [DATE] Make JEEP Model CHEROKEE Trim SPORT VIN [US_VEHICLE_IDENTIFICATION_…" at bounding box center [832, 421] width 855 height 578
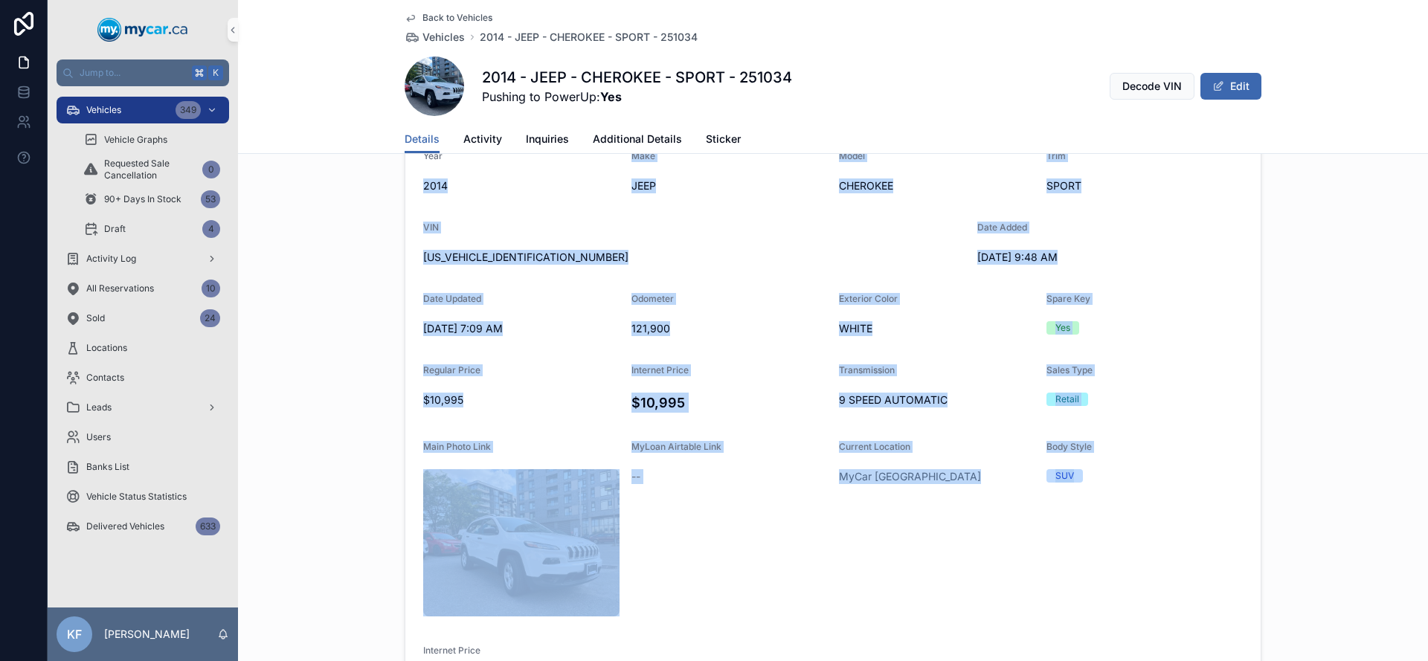
drag, startPoint x: 1005, startPoint y: 465, endPoint x: 319, endPoint y: 170, distance: 746.4
click at [320, 170] on div "Year [DATE] Make JEEP Model CHEROKEE Trim SPORT VIN [US_VEHICLE_IDENTIFICATION_…" at bounding box center [833, 421] width 1190 height 591
click at [319, 173] on div "Year [DATE] Make JEEP Model CHEROKEE Trim SPORT VIN [US_VEHICLE_IDENTIFICATION_…" at bounding box center [833, 421] width 1190 height 591
drag, startPoint x: 319, startPoint y: 173, endPoint x: 509, endPoint y: 559, distance: 431.0
click at [509, 559] on div "Year [DATE] Make JEEP Model CHEROKEE Trim SPORT VIN [US_VEHICLE_IDENTIFICATION_…" at bounding box center [833, 421] width 1190 height 591
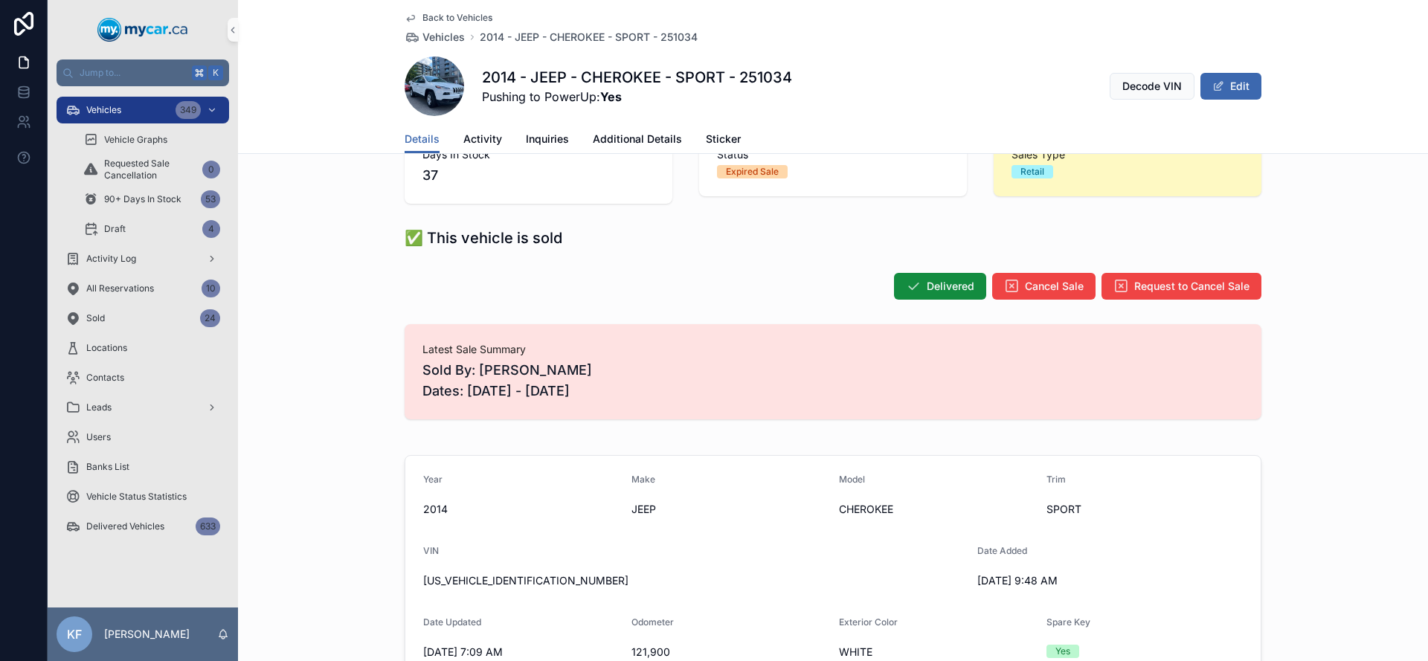
scroll to position [36, 0]
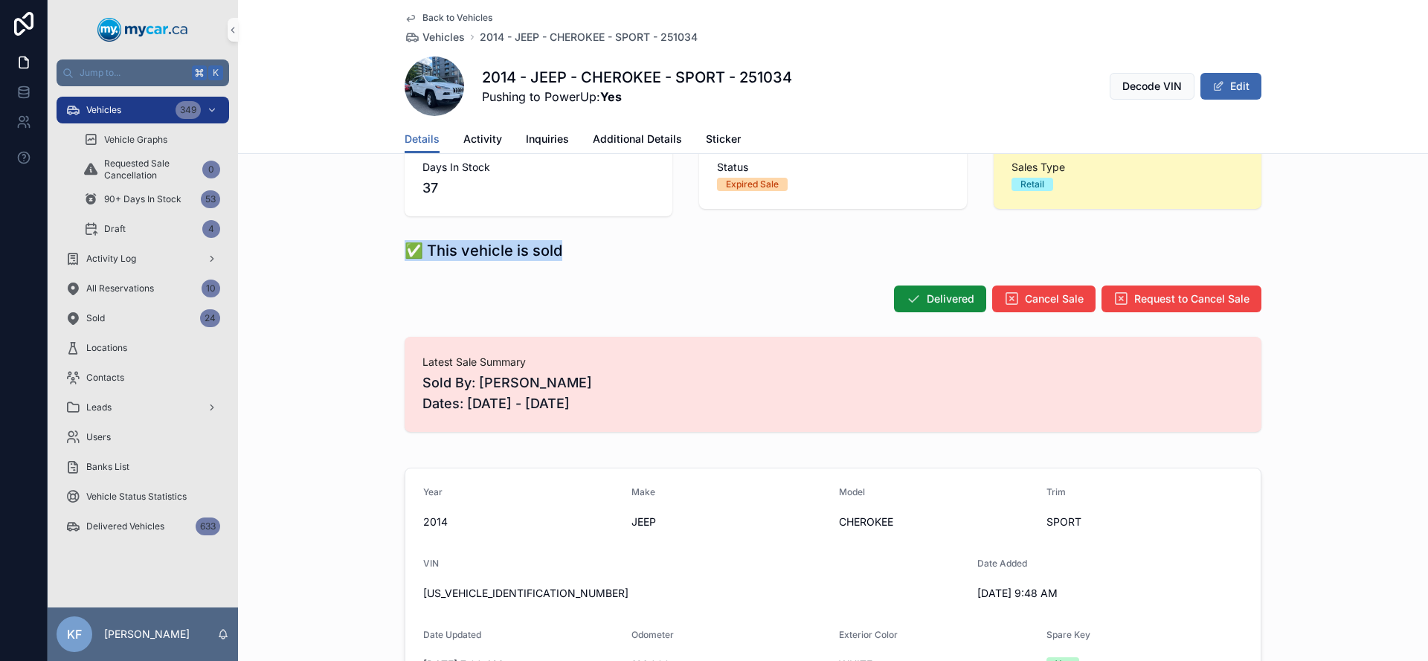
drag, startPoint x: 608, startPoint y: 285, endPoint x: 336, endPoint y: 241, distance: 275.7
click at [336, 241] on div "✅ This vehicle is sold" at bounding box center [833, 250] width 1190 height 33
drag, startPoint x: 336, startPoint y: 241, endPoint x: 692, endPoint y: 269, distance: 356.5
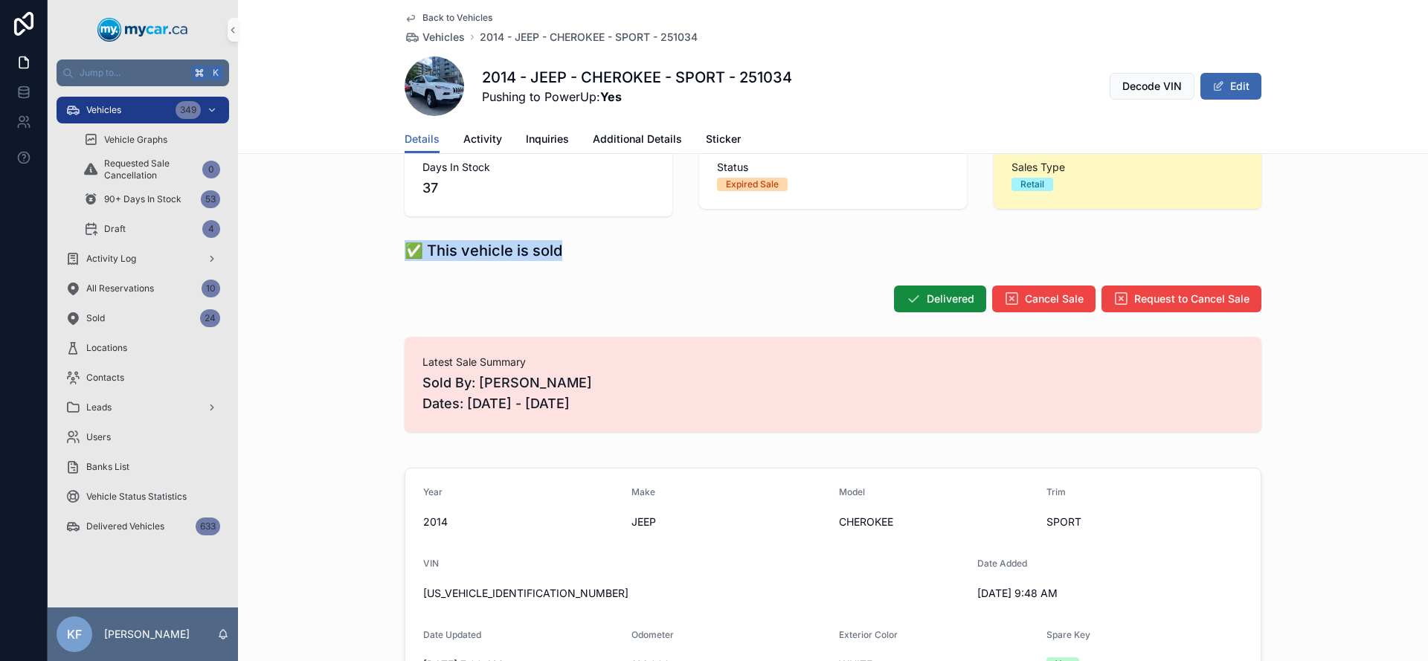
drag, startPoint x: 692, startPoint y: 269, endPoint x: 283, endPoint y: 234, distance: 409.7
click at [283, 234] on div "✅ This vehicle is sold" at bounding box center [833, 250] width 1190 height 33
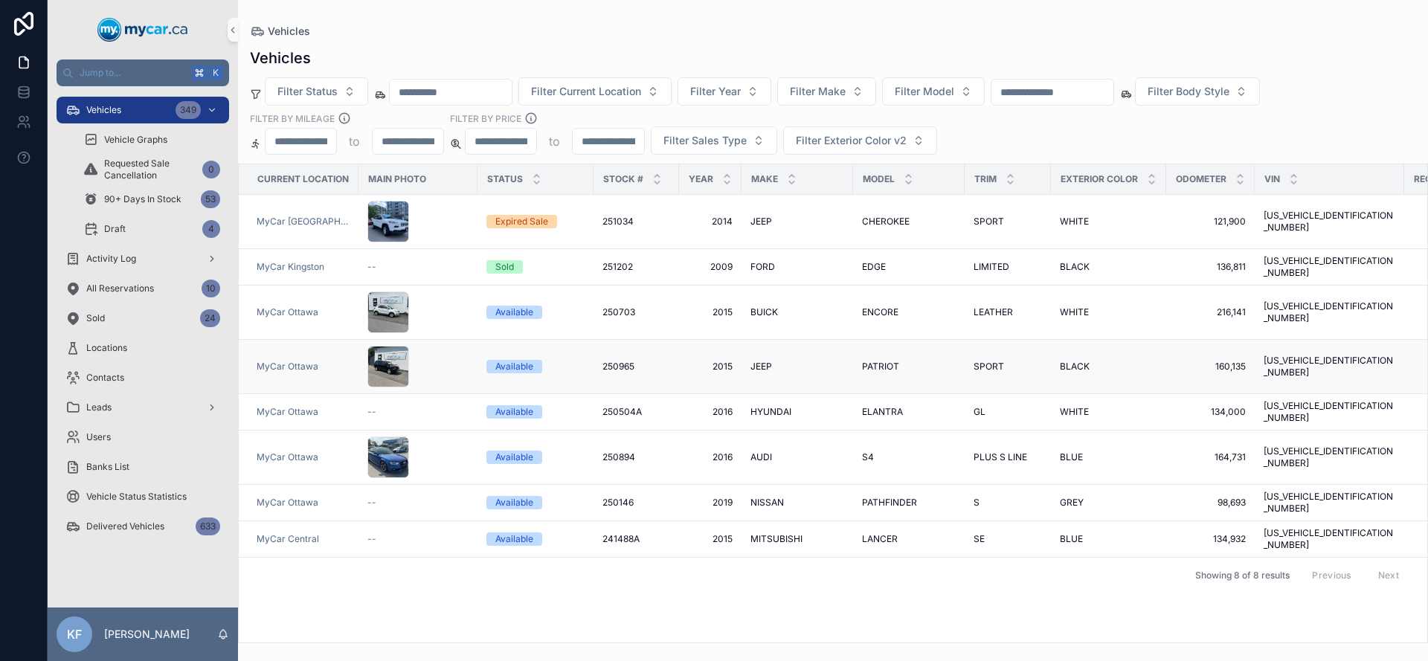
click at [500, 360] on div "Available" at bounding box center [514, 366] width 38 height 13
drag, startPoint x: 617, startPoint y: 145, endPoint x: 488, endPoint y: 129, distance: 130.4
click at [488, 129] on div "to *****" at bounding box center [554, 141] width 179 height 27
type input "*****"
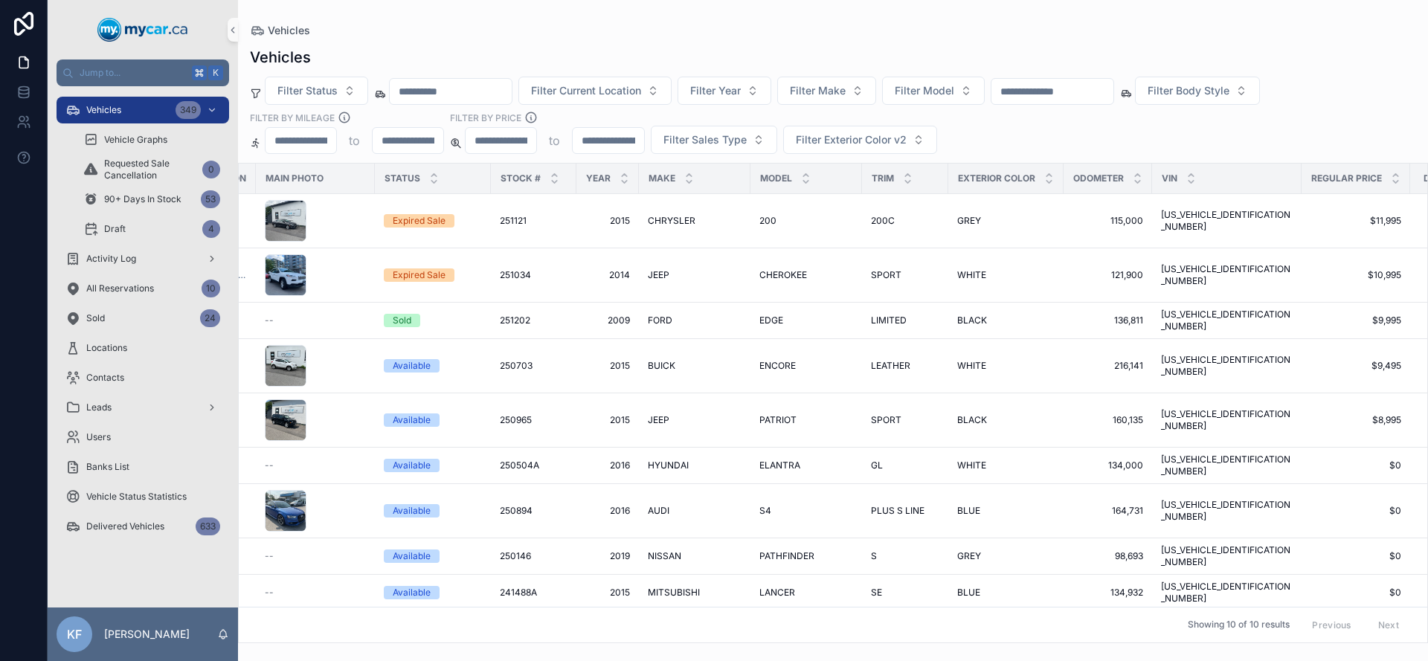
scroll to position [0, 71]
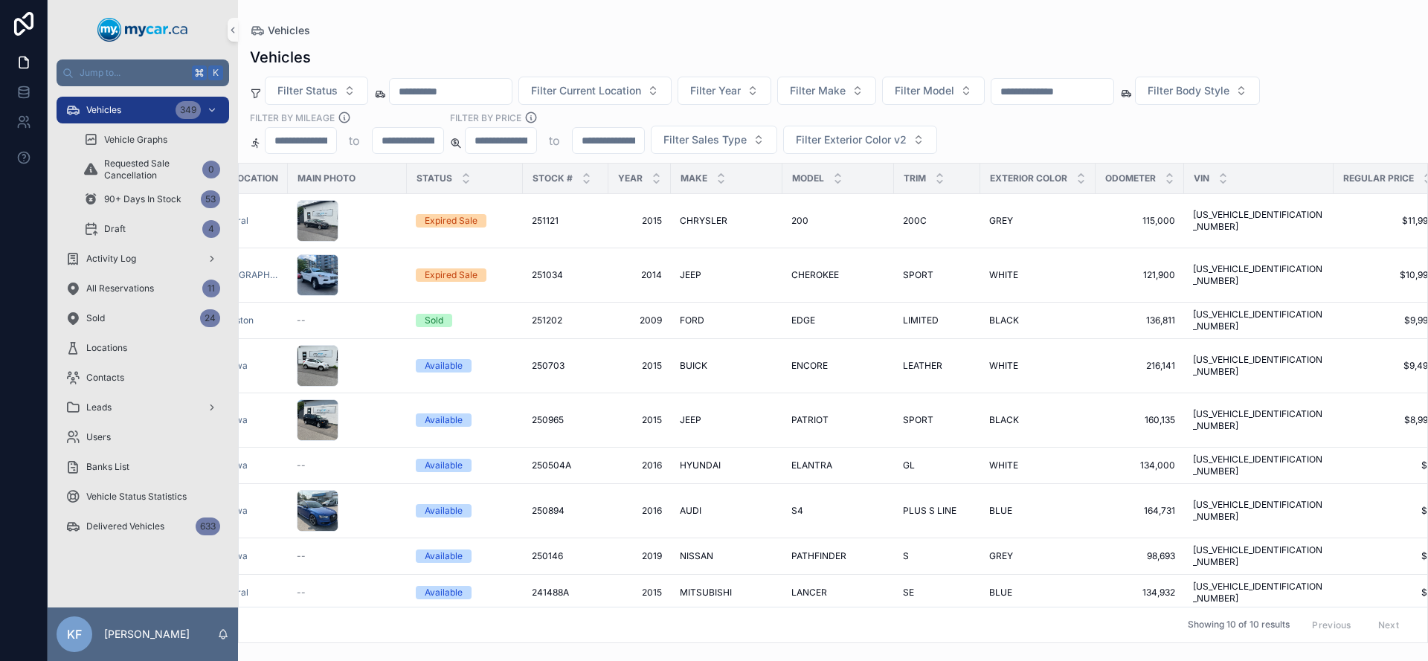
drag, startPoint x: 622, startPoint y: 142, endPoint x: 467, endPoint y: 117, distance: 156.6
click at [467, 117] on div "FILTER BY PRICE to *****" at bounding box center [547, 132] width 194 height 43
click at [1229, 95] on span "Filter Body Style" at bounding box center [1188, 90] width 82 height 15
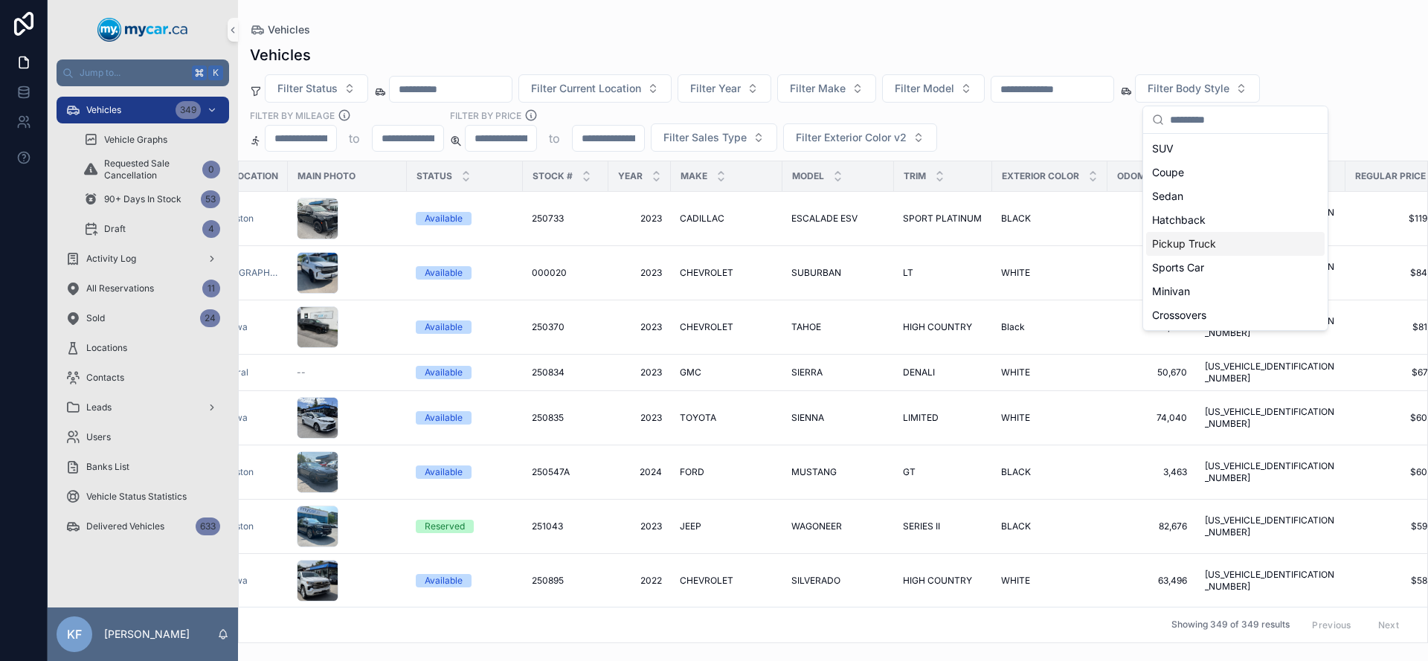
click at [1245, 245] on div "Pickup Truck" at bounding box center [1235, 244] width 178 height 24
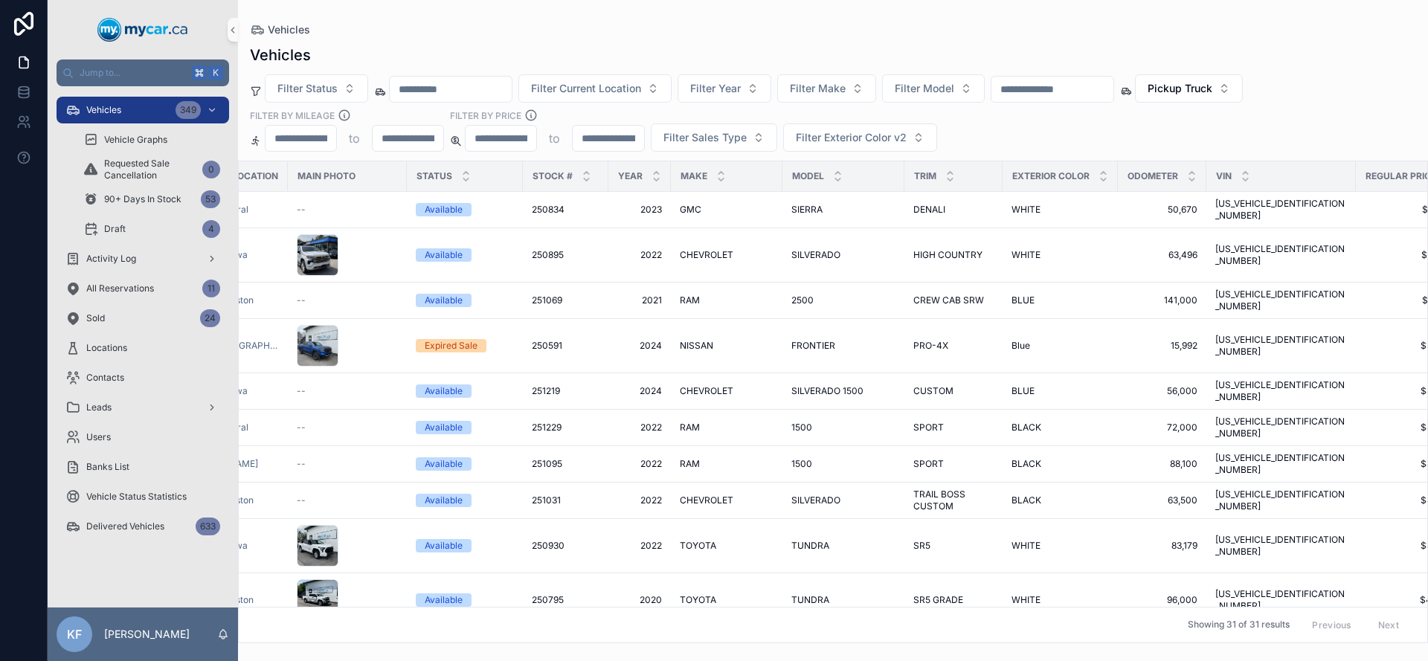
click at [1324, 94] on div "Filter Status Filter Current Location Filter Year Filter Make Filter Model Pick…" at bounding box center [833, 112] width 1190 height 77
click at [114, 110] on span "Vehicles" at bounding box center [103, 110] width 35 height 12
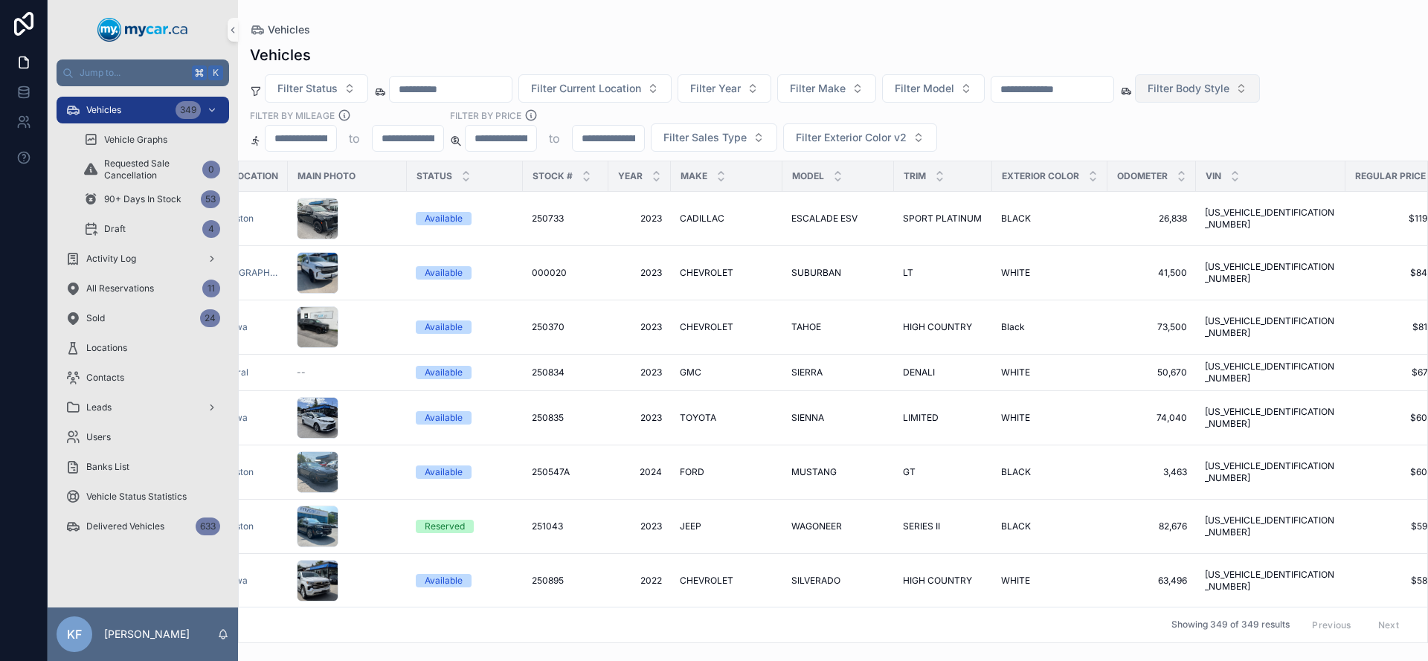
click at [1218, 91] on span "Filter Body Style" at bounding box center [1188, 88] width 82 height 15
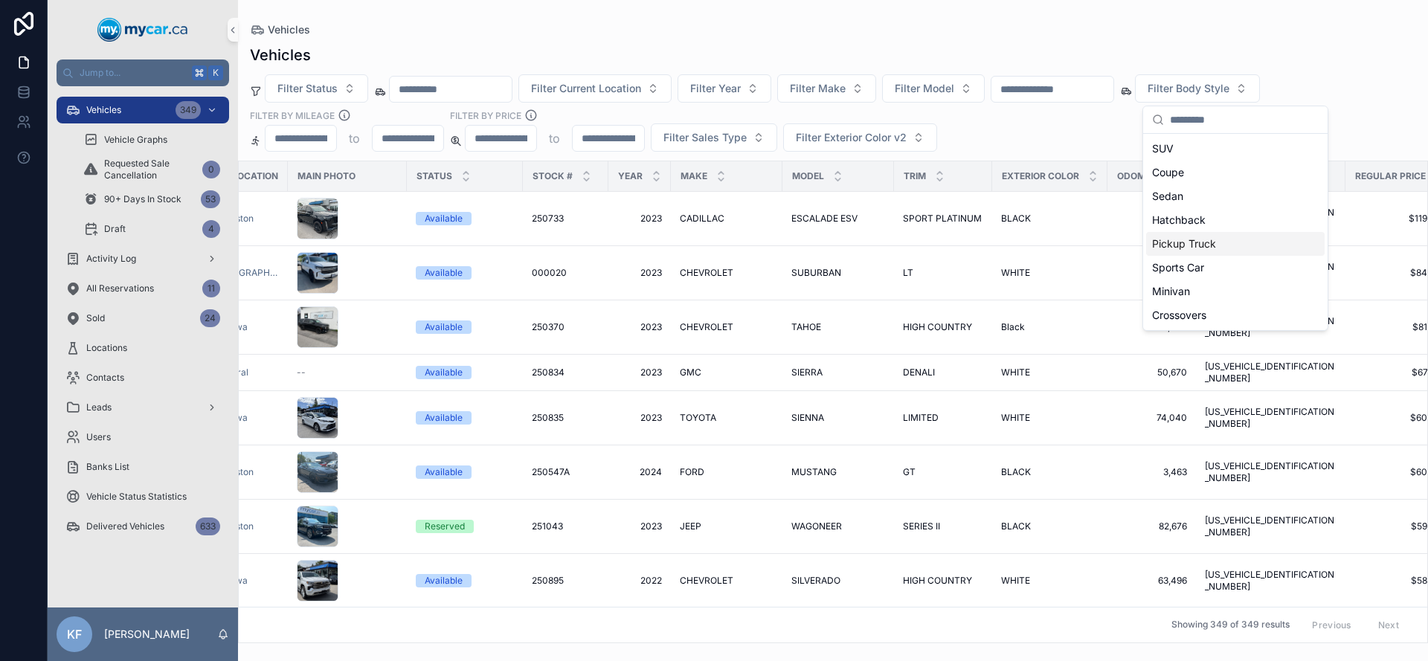
click at [1205, 241] on div "Pickup Truck" at bounding box center [1235, 244] width 178 height 24
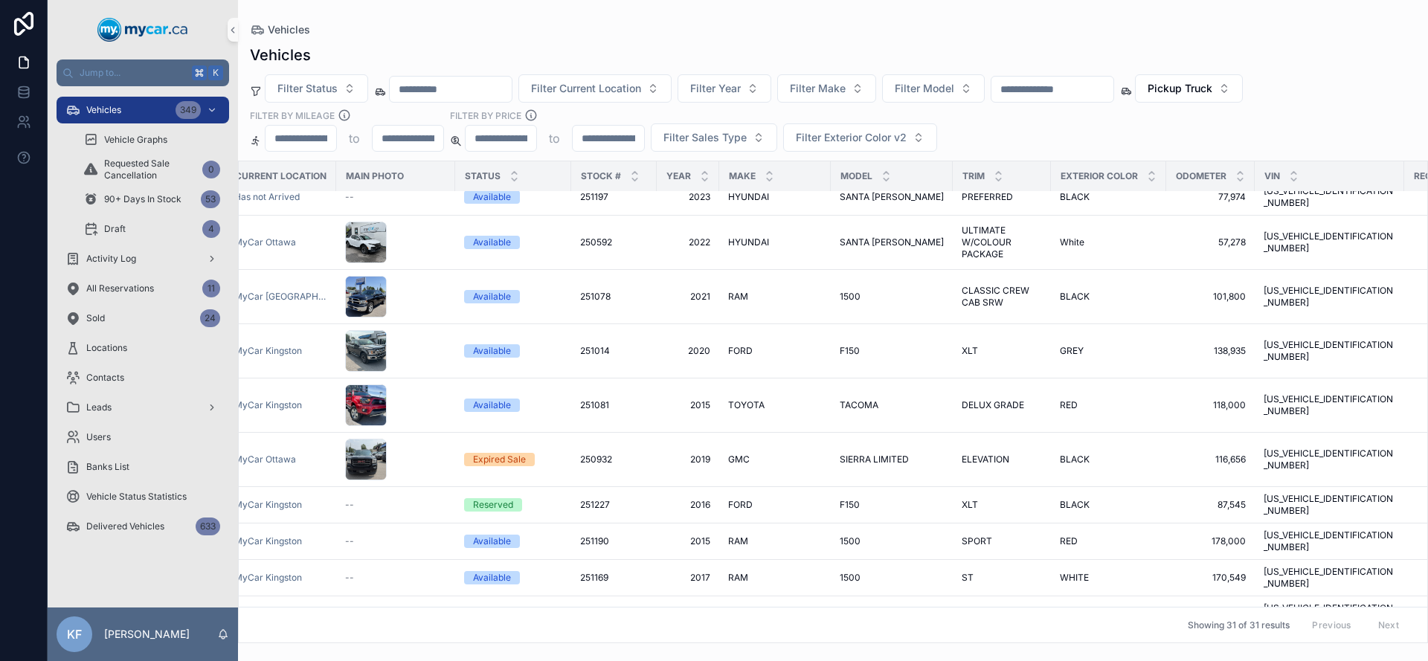
scroll to position [921, 13]
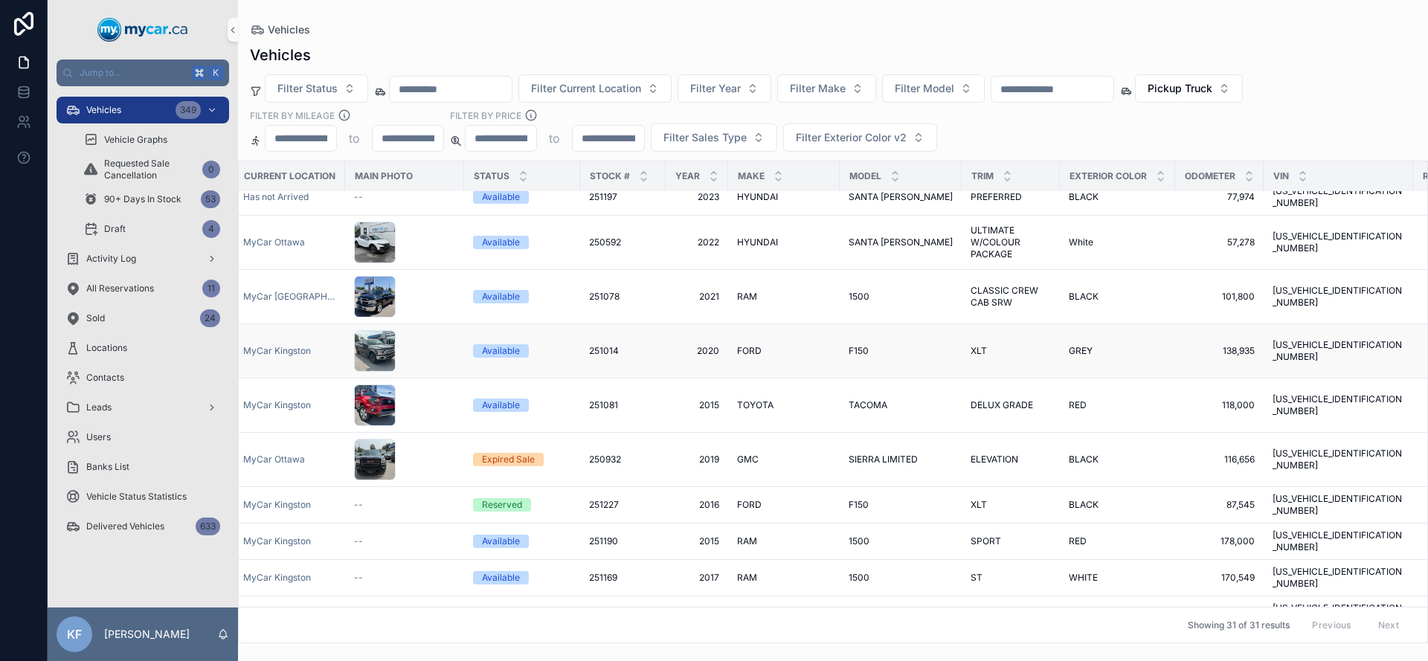
click at [489, 344] on div "Available" at bounding box center [501, 350] width 38 height 13
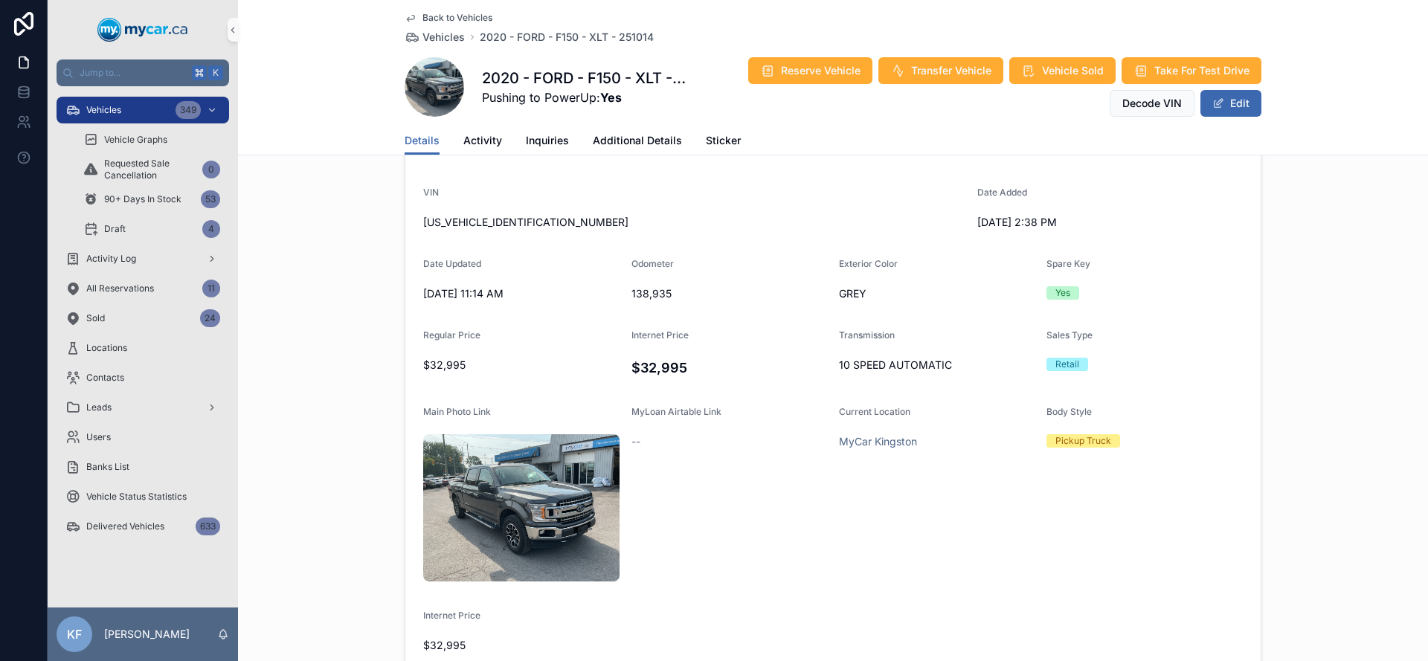
scroll to position [199, 0]
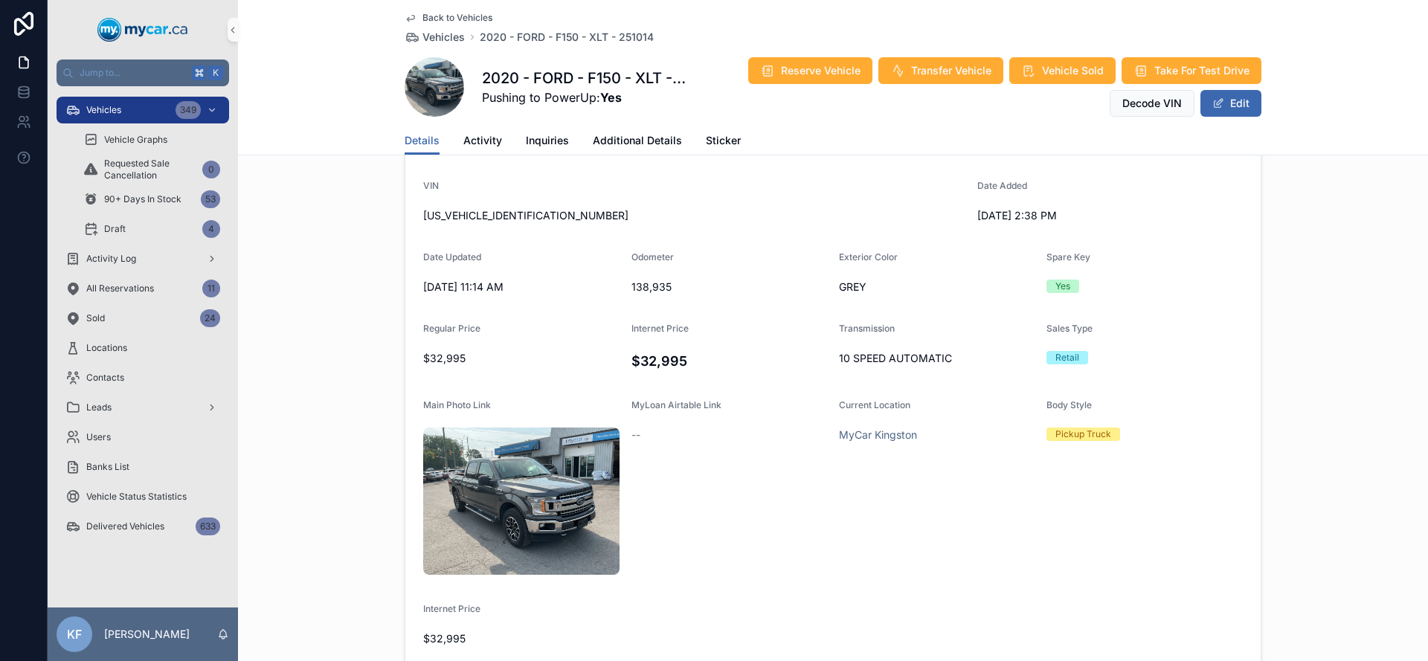
click at [485, 214] on span "[US_VEHICLE_IDENTIFICATION_NUMBER]" at bounding box center [694, 215] width 542 height 15
copy span "[US_VEHICLE_IDENTIFICATION_NUMBER]"
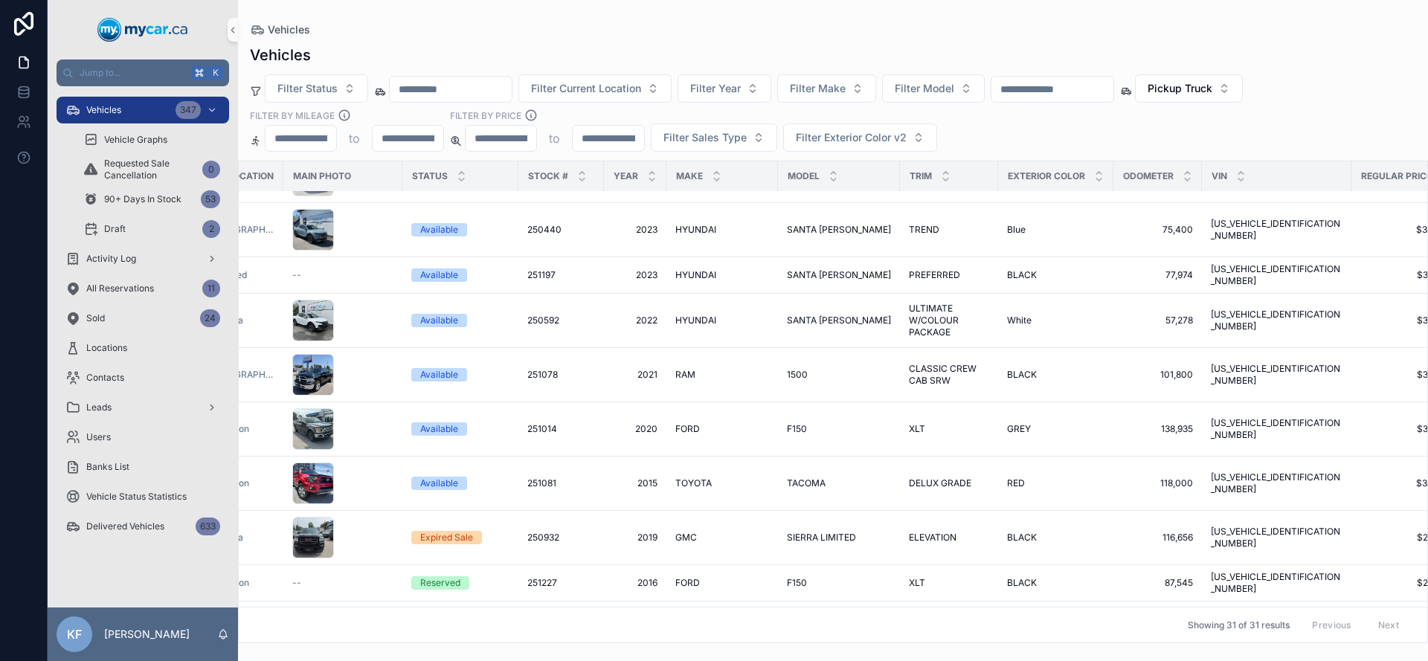
scroll to position [843, 0]
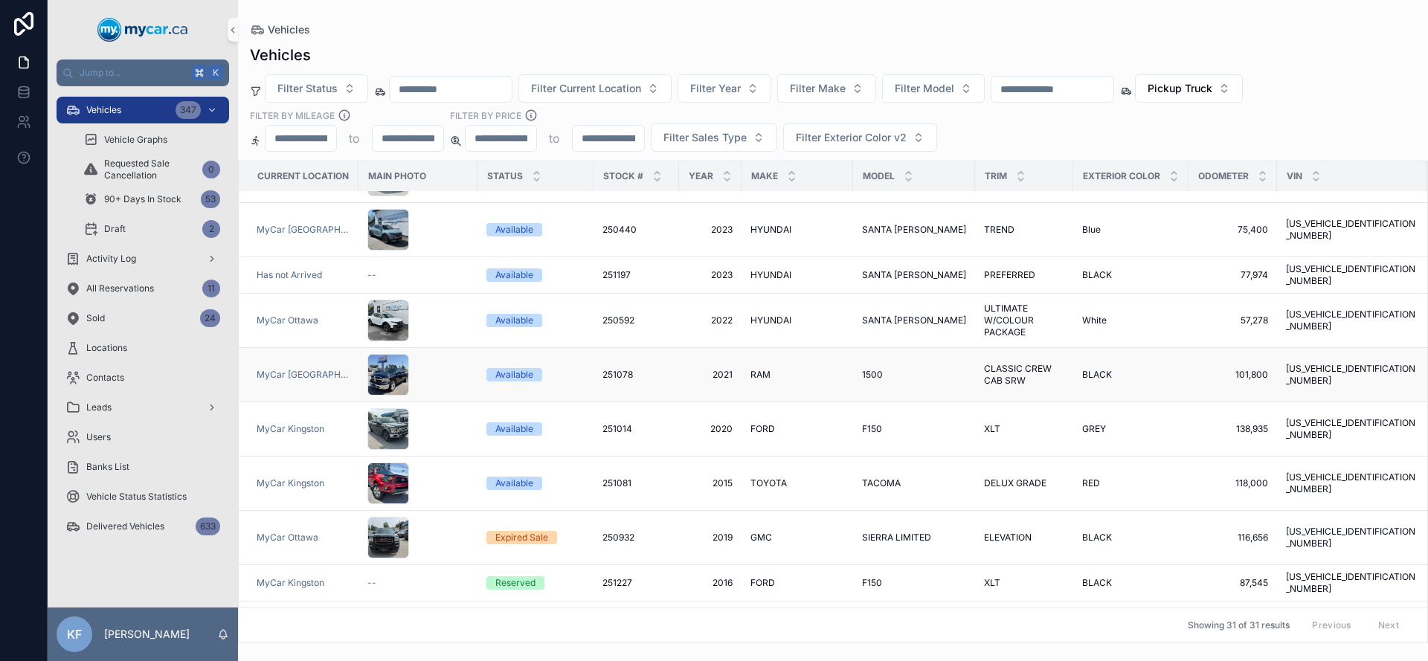
click at [514, 368] on div "Available" at bounding box center [514, 374] width 38 height 13
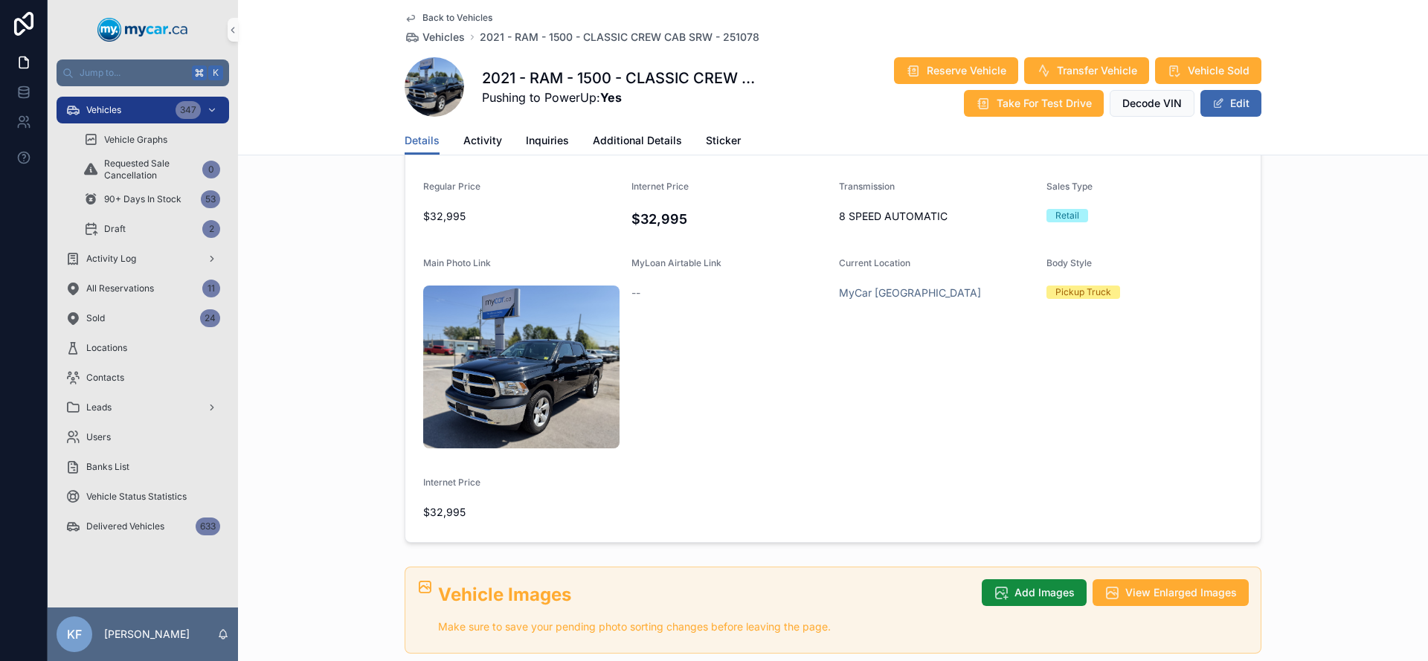
scroll to position [654, 0]
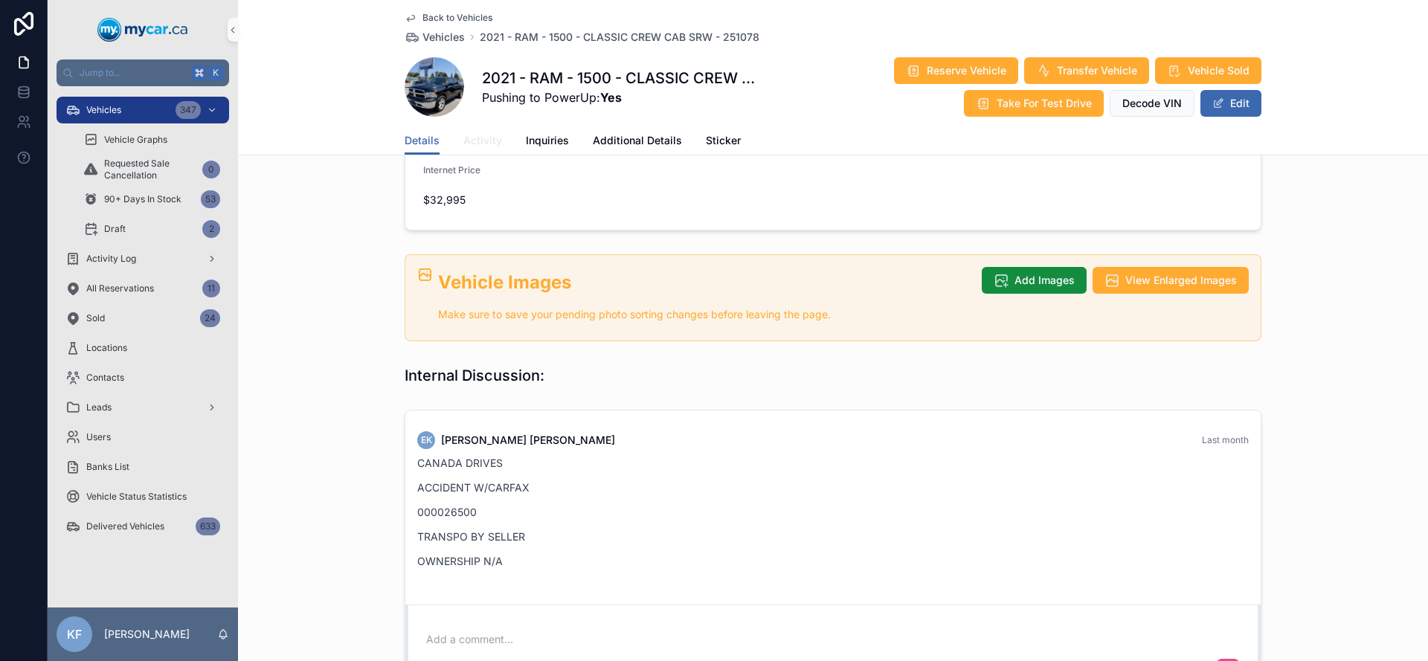
click at [468, 144] on span "Activity" at bounding box center [482, 140] width 39 height 15
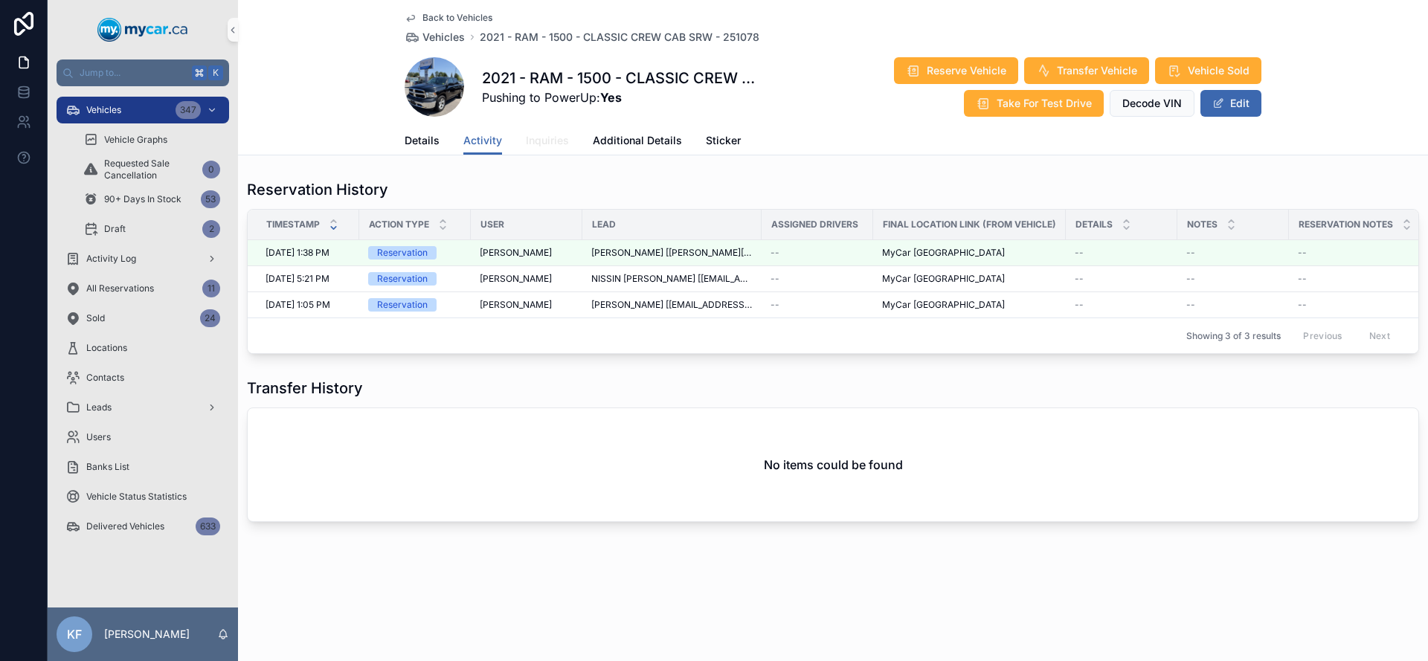
click at [555, 137] on span "Inquiries" at bounding box center [547, 140] width 43 height 15
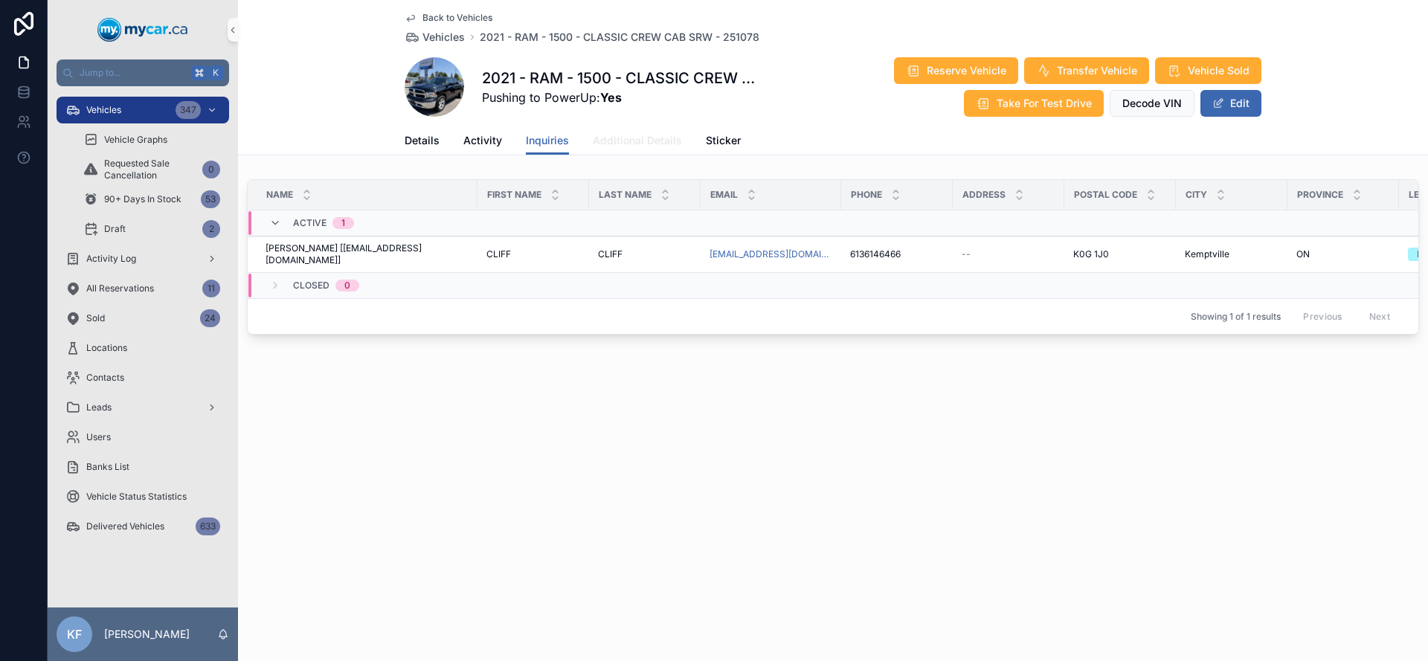
click at [666, 143] on span "Additional Details" at bounding box center [637, 140] width 89 height 15
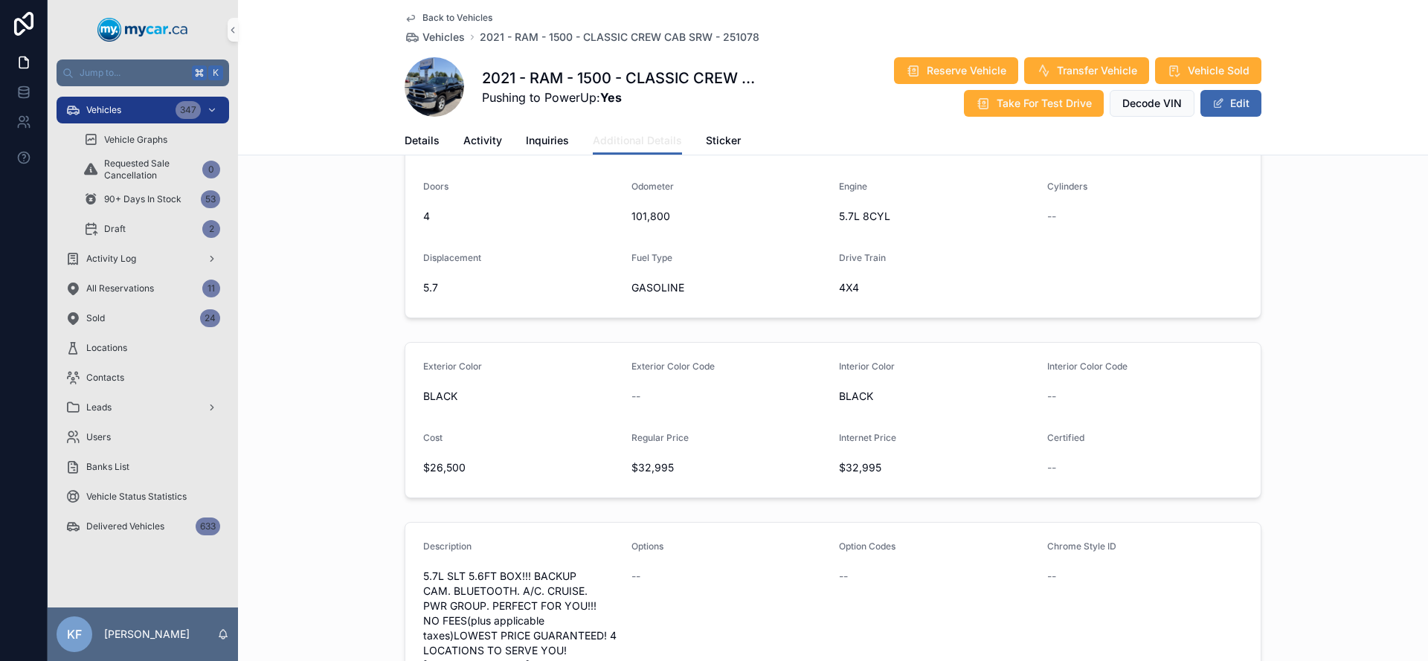
scroll to position [307, 0]
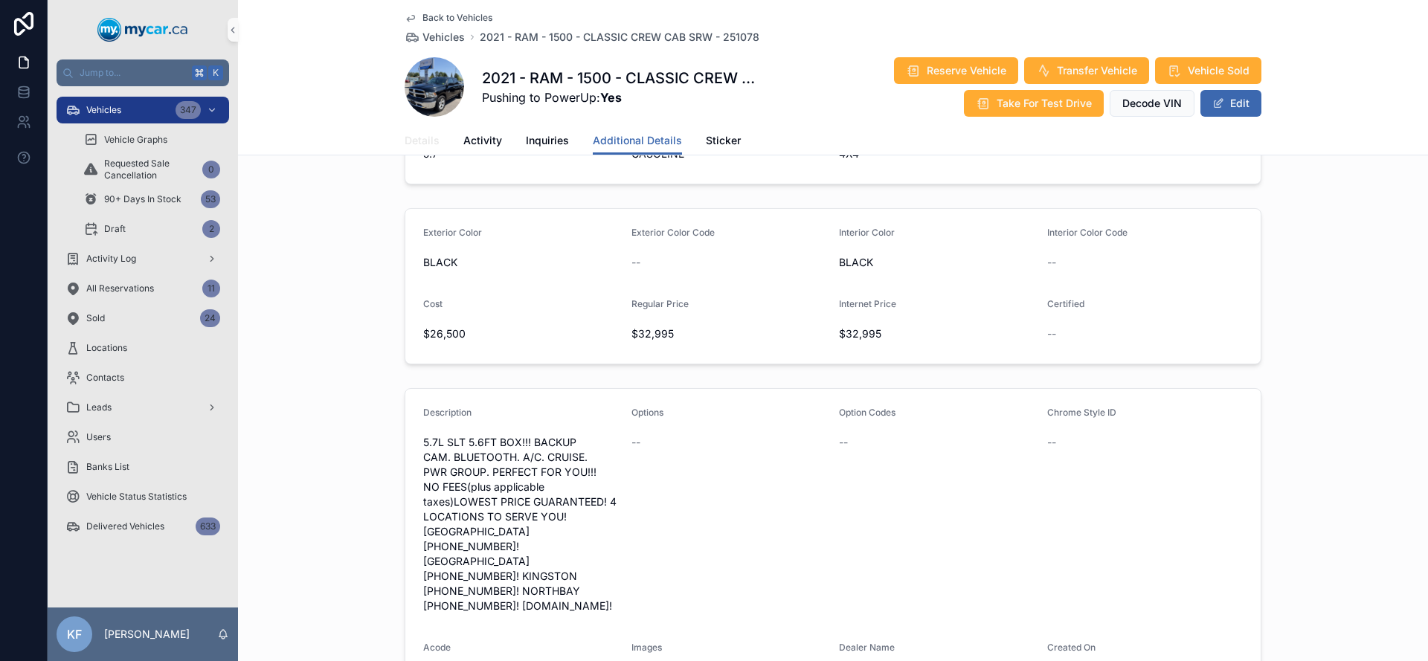
click at [428, 135] on span "Details" at bounding box center [421, 140] width 35 height 15
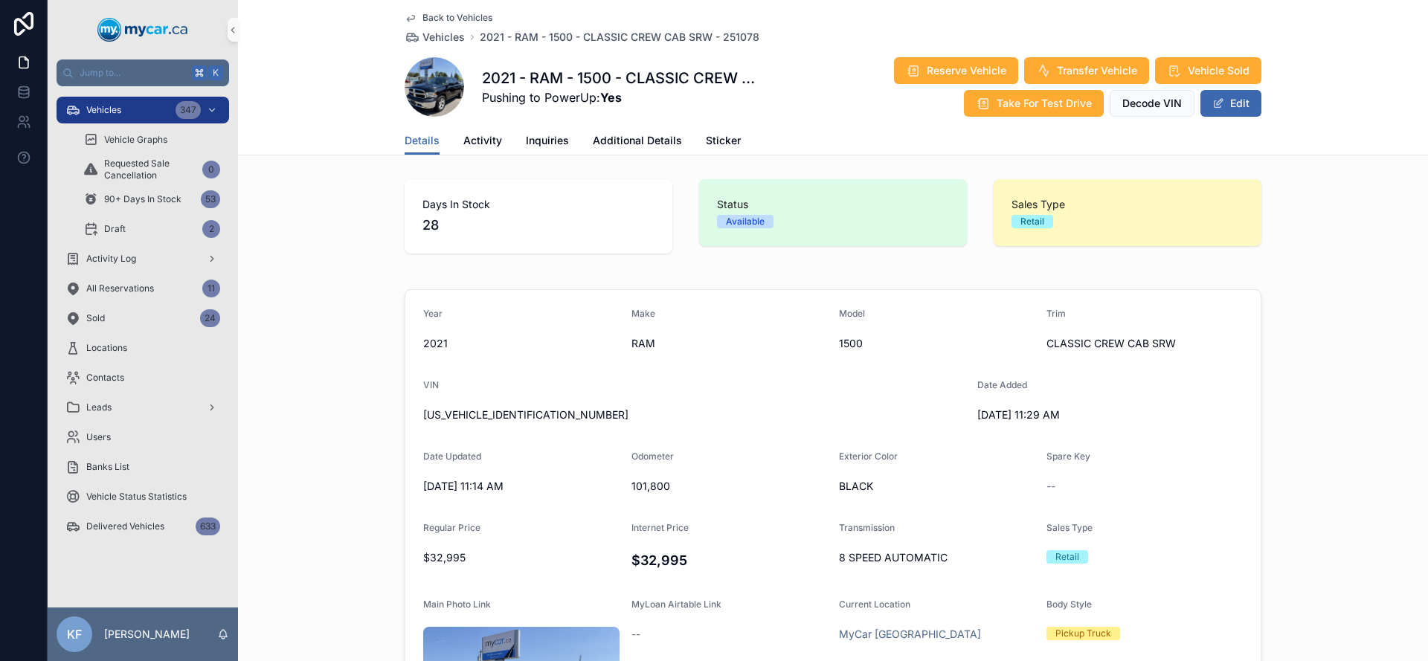
click at [450, 415] on span "[US_VEHICLE_IDENTIFICATION_NUMBER]" at bounding box center [694, 414] width 542 height 15
copy span "[US_VEHICLE_IDENTIFICATION_NUMBER]"
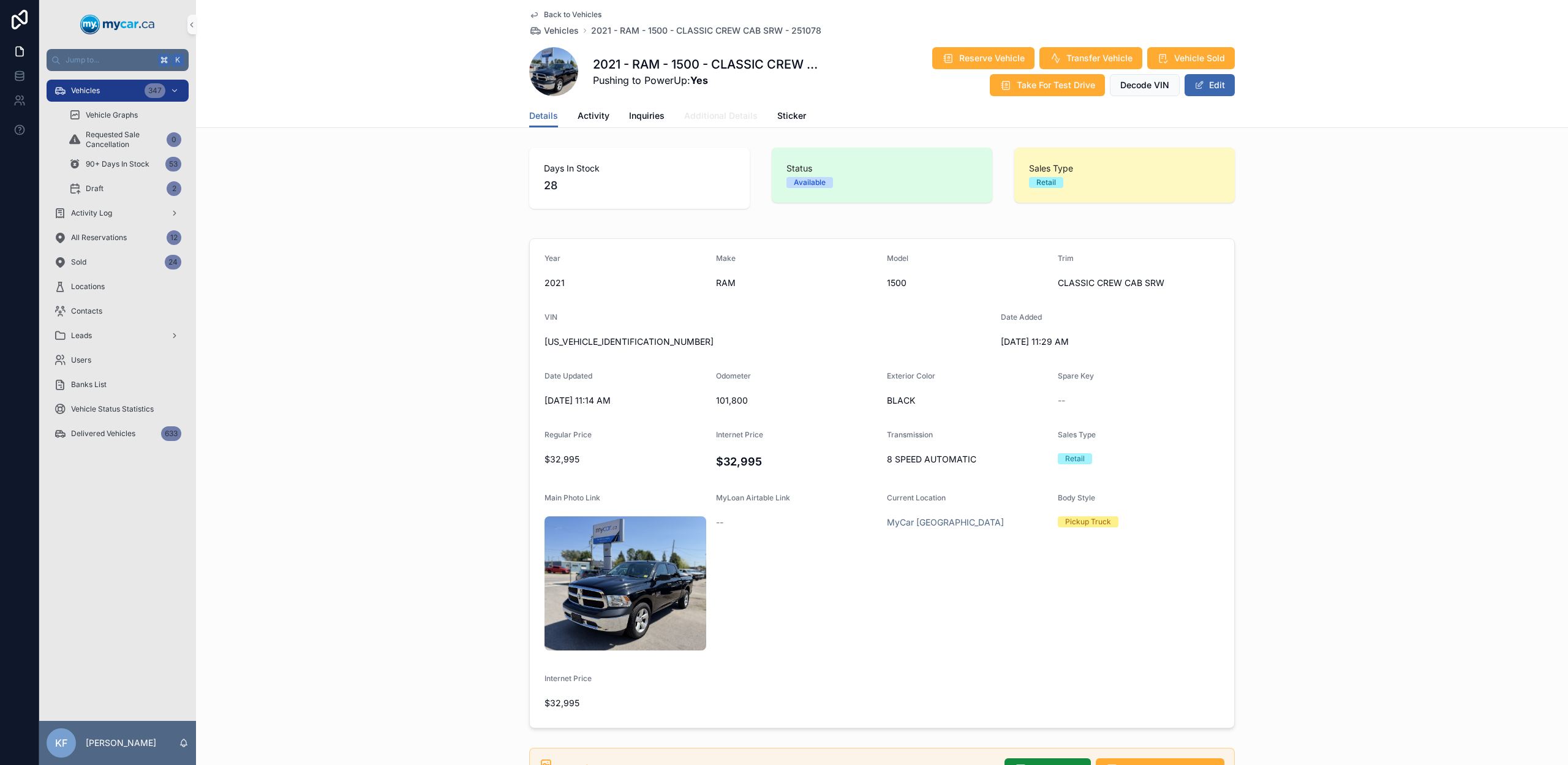
click at [714, 118] on span "Additional Details" at bounding box center [721, 115] width 73 height 12
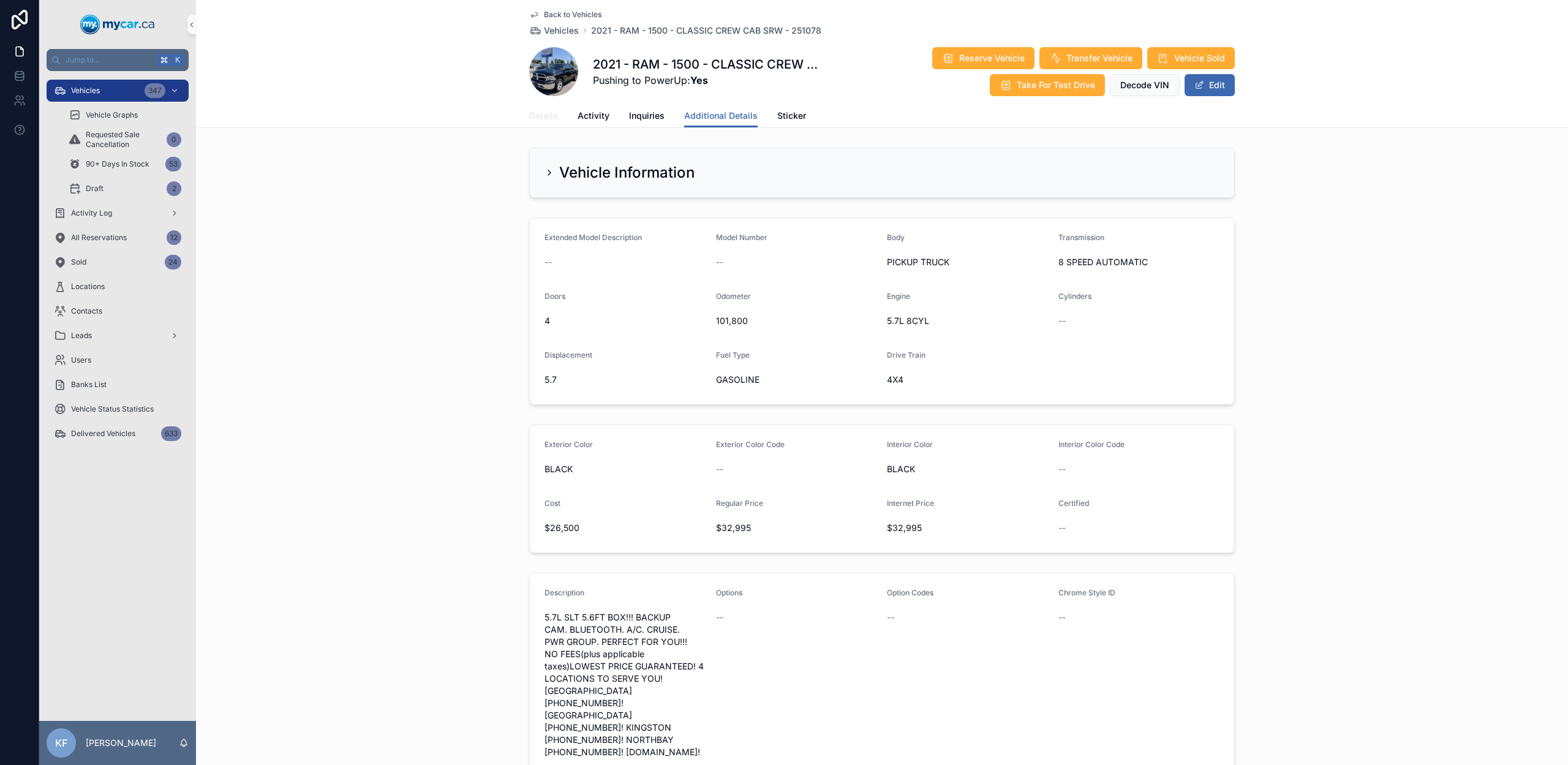
click at [541, 122] on link "Details" at bounding box center [543, 117] width 29 height 25
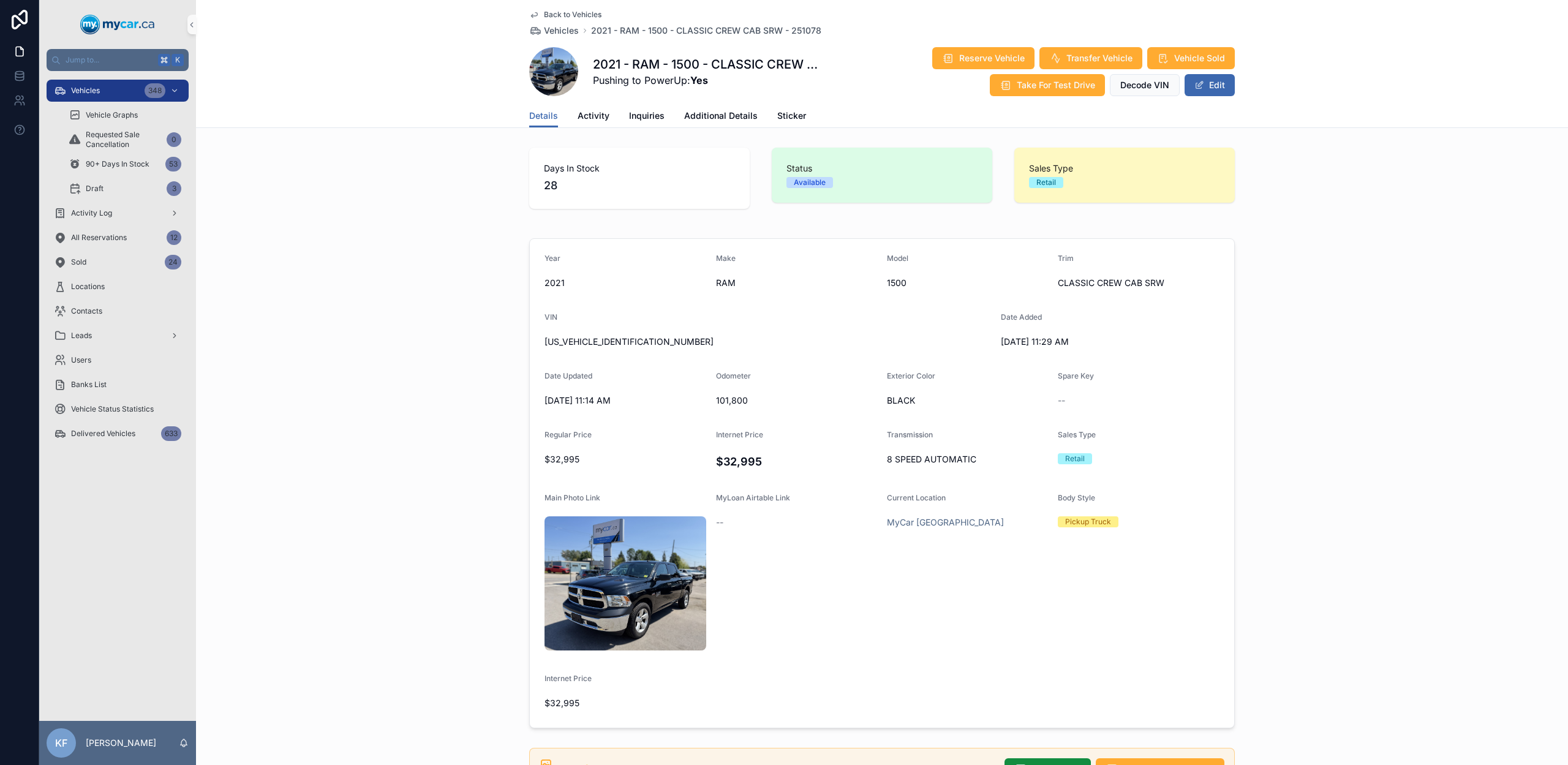
click at [827, 64] on div "Reserve Vehicle Transfer Vehicle Vehicle Sold Take For Test Drive Decode VIN Ed…" at bounding box center [1031, 72] width 408 height 50
drag, startPoint x: 824, startPoint y: 64, endPoint x: 639, endPoint y: 68, distance: 185.0
click at [639, 68] on div "2021 - RAM - 1500 - CLASSIC CREW CAB SRW - 251078 Pushing to PowerUp: Yes Reser…" at bounding box center [882, 72] width 706 height 50
click at [1176, 443] on div "Year [DATE] Make RAM Model 1500 Trim CLASSIC CREW CAB SRW VIN [US_VEHICLE_IDENT…" at bounding box center [882, 483] width 1373 height 500
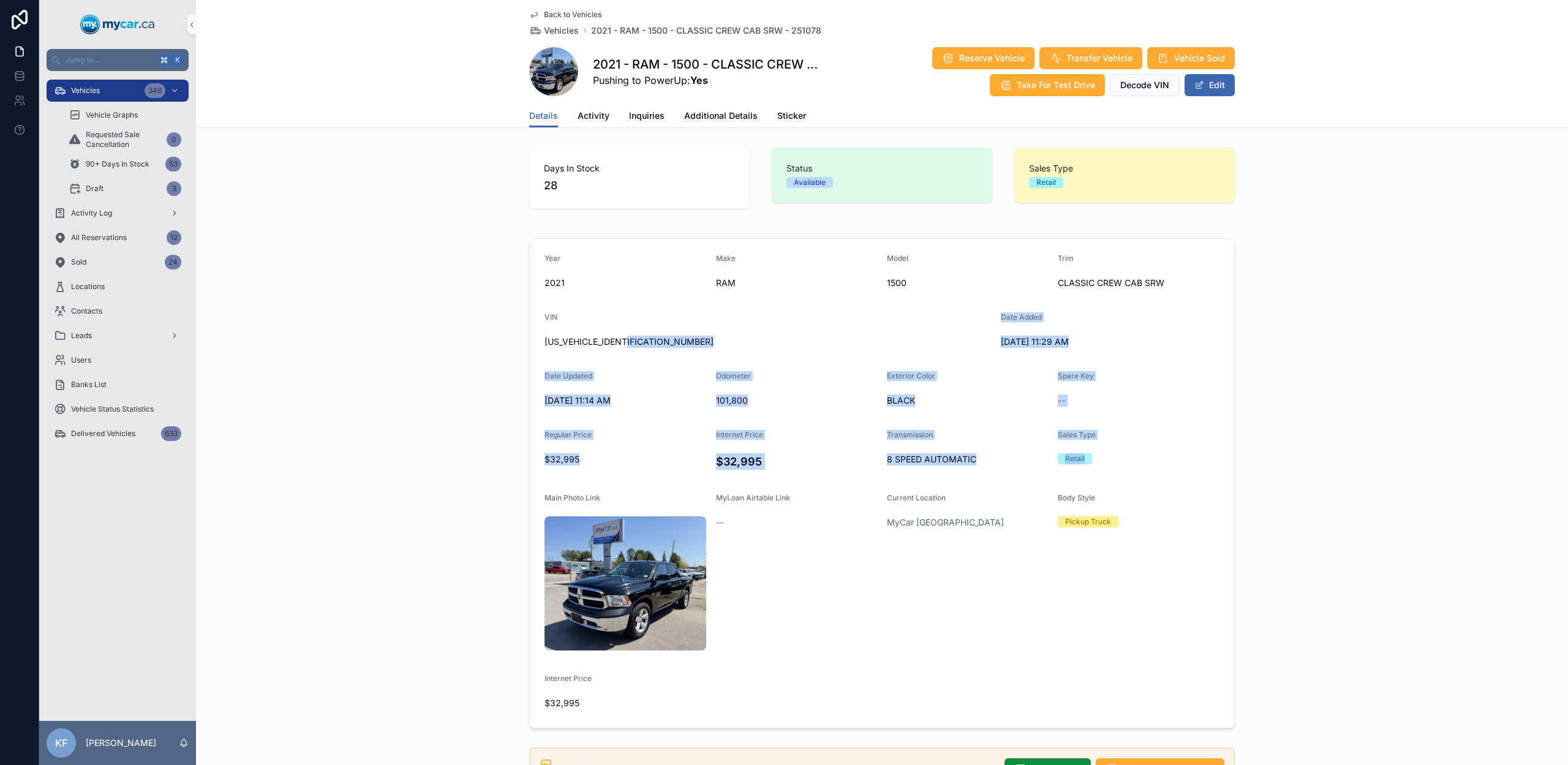
drag, startPoint x: 1304, startPoint y: 462, endPoint x: 650, endPoint y: 339, distance: 665.5
click at [650, 339] on div "Year [DATE] Make RAM Model 1500 Trim CLASSIC CREW CAB SRW VIN [US_VEHICLE_IDENT…" at bounding box center [882, 483] width 1373 height 500
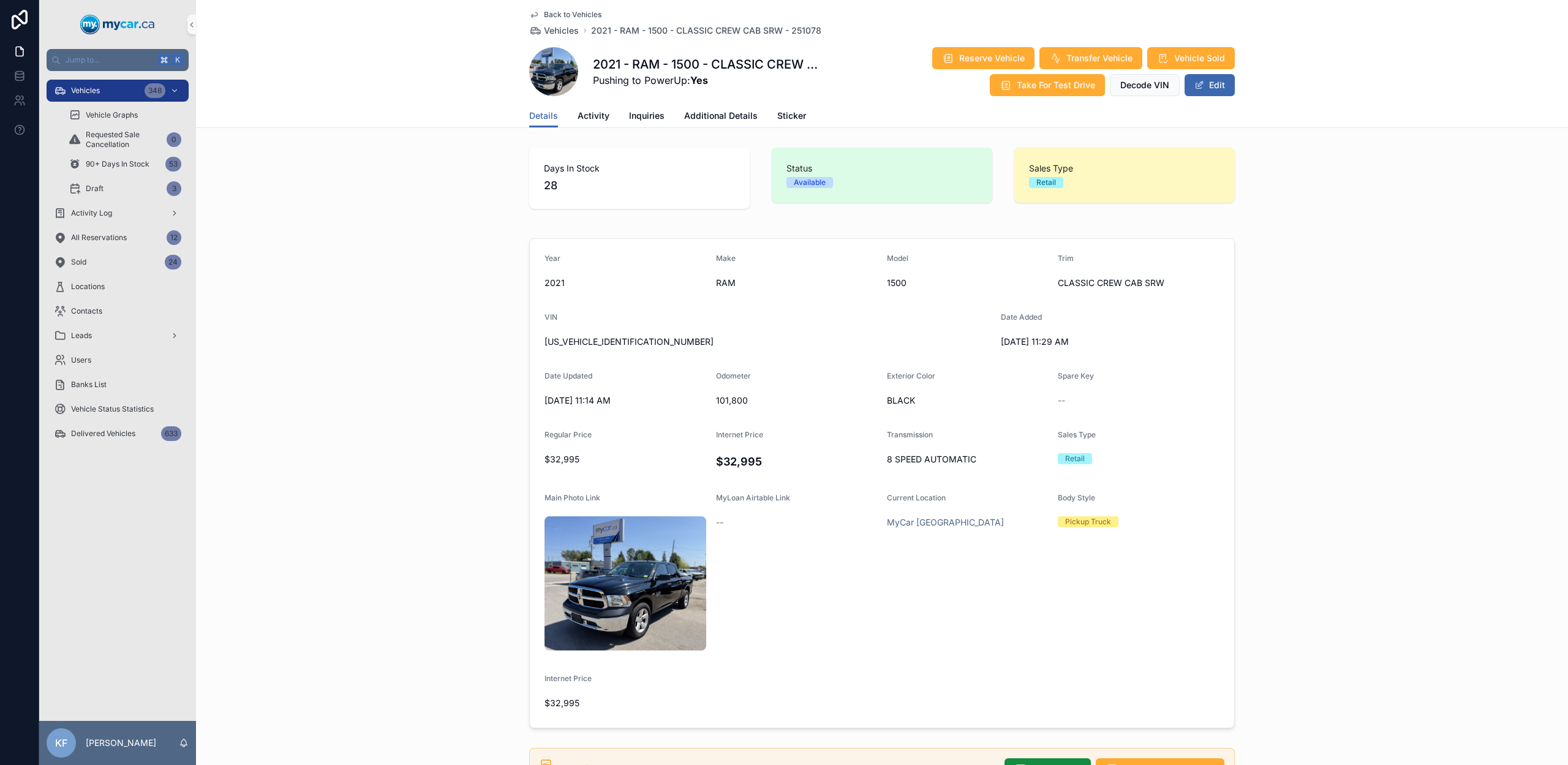
click at [434, 324] on div "Year [DATE] Make RAM Model 1500 Trim CLASSIC CREW CAB SRW VIN [US_VEHICLE_IDENT…" at bounding box center [882, 483] width 1373 height 500
click at [451, 261] on div "Year [DATE] Make RAM Model 1500 Trim CLASSIC CREW CAB SRW VIN [US_VEHICLE_IDENT…" at bounding box center [882, 483] width 1373 height 500
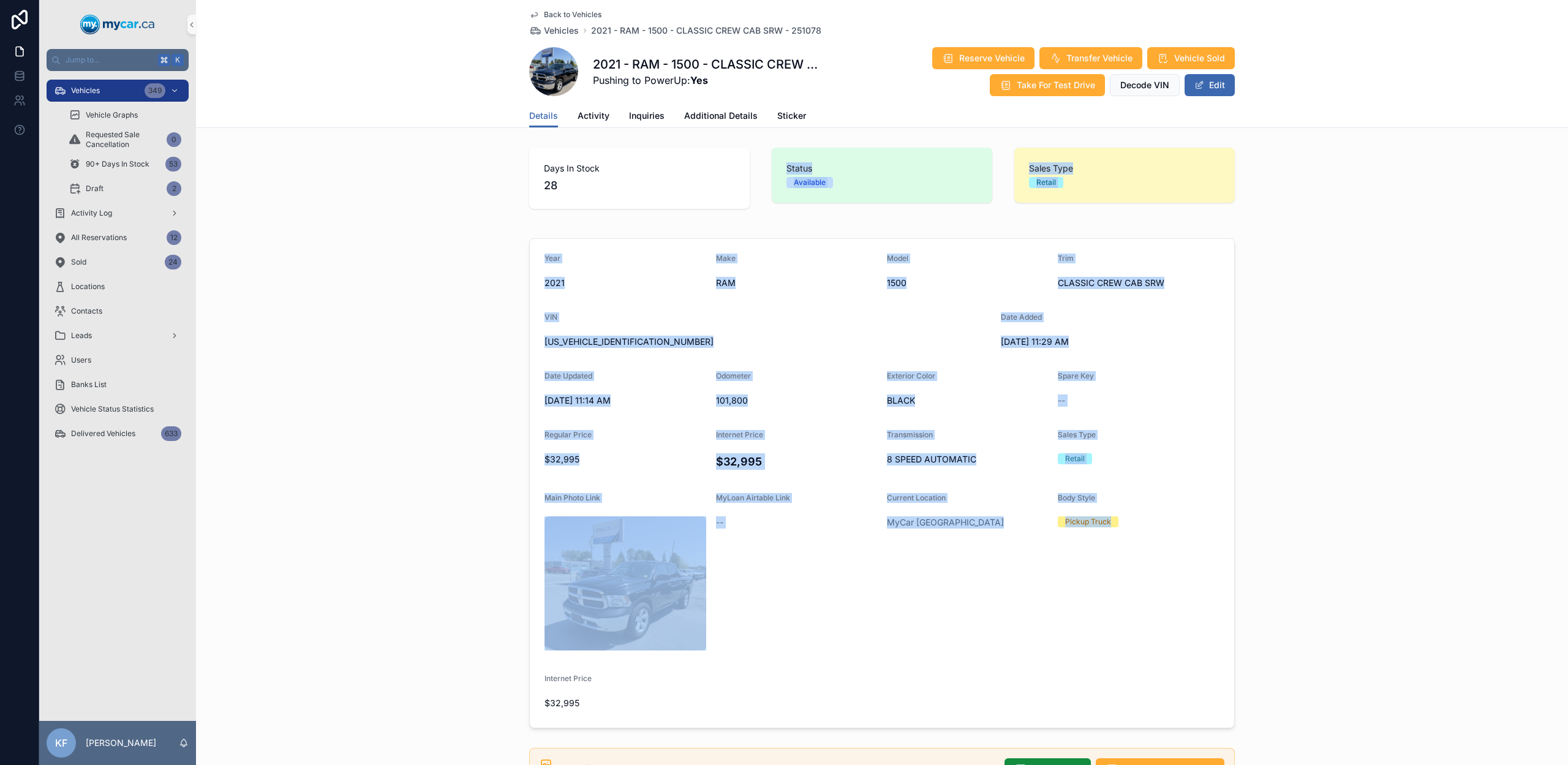
drag, startPoint x: 1349, startPoint y: 537, endPoint x: 447, endPoint y: 221, distance: 955.8
click at [461, 224] on div "Days In Stock 28 Status Available Sales Type Retail Year [DATE] Make RAM Model …" at bounding box center [882, 633] width 1373 height 982
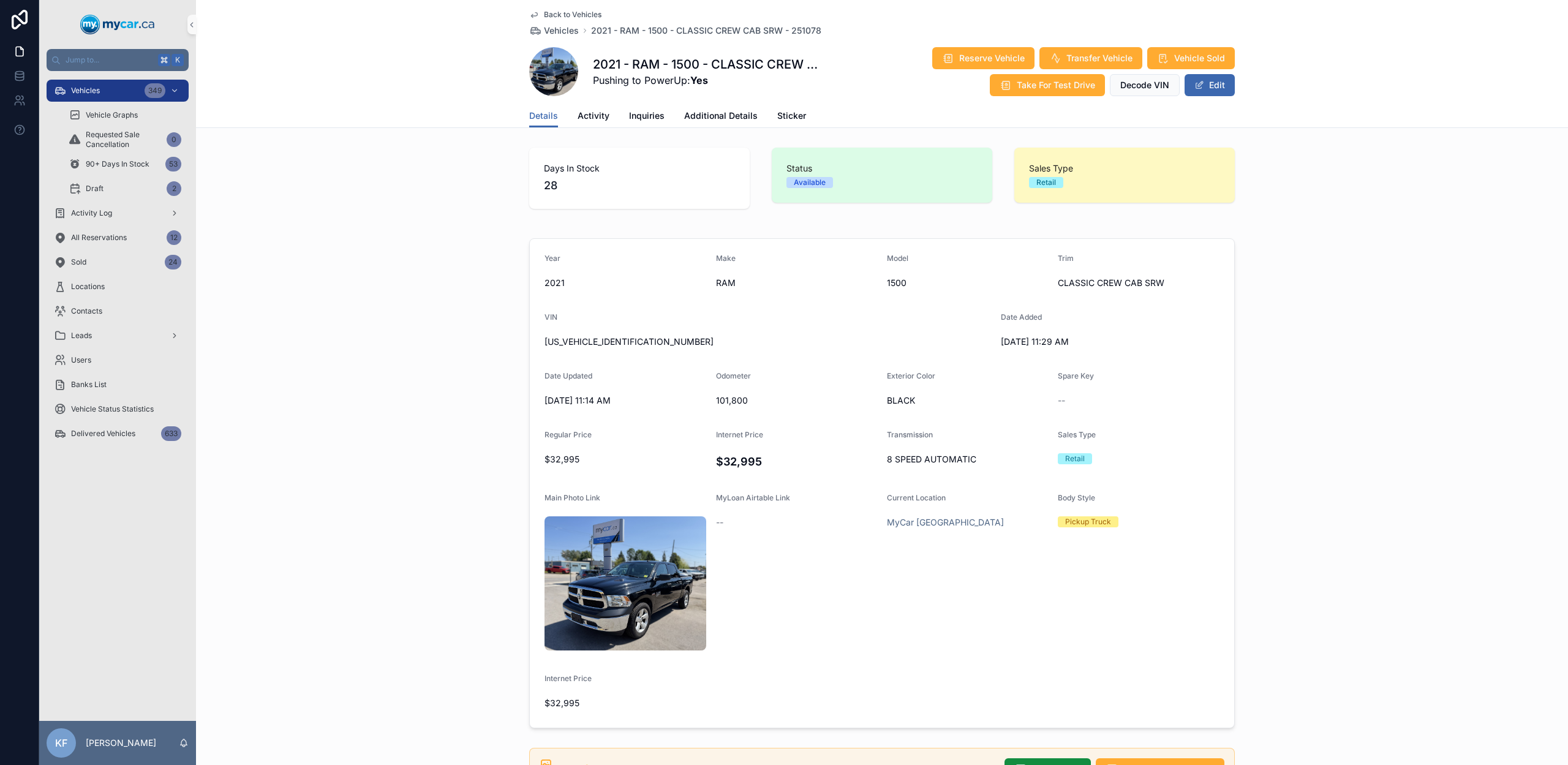
click at [443, 213] on div "Days In Stock 28 Status Available Sales Type Retail" at bounding box center [882, 178] width 1373 height 71
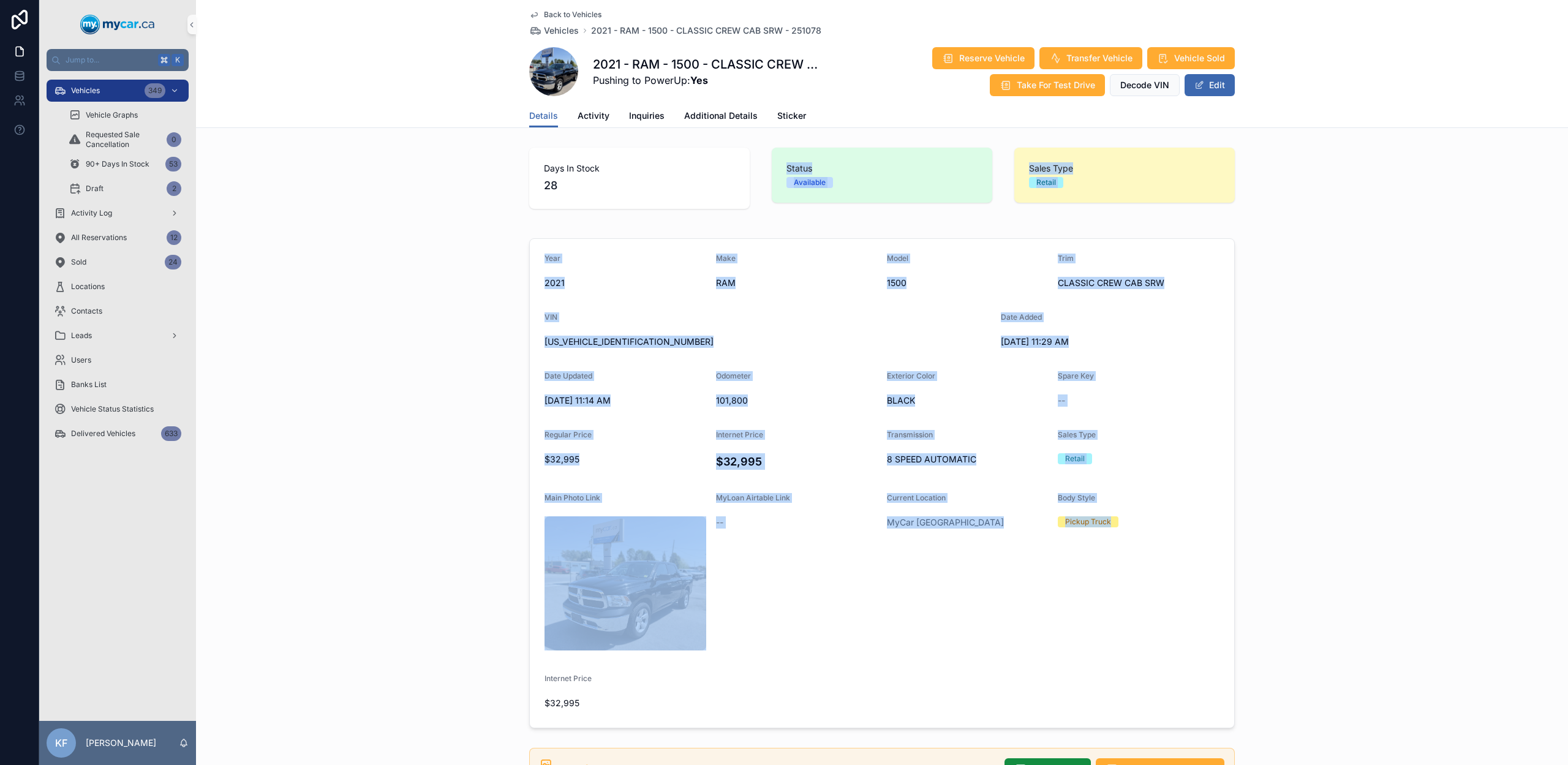
drag, startPoint x: 450, startPoint y: 216, endPoint x: 1302, endPoint y: 633, distance: 948.6
click at [1176, 543] on div "Days In Stock 28 Status Available Sales Type Retail Year [DATE] Make RAM Model …" at bounding box center [882, 633] width 1373 height 982
drag, startPoint x: 1194, startPoint y: 563, endPoint x: 450, endPoint y: 240, distance: 811.1
click at [450, 240] on div "Days In Stock 28 Status Available Sales Type Retail Year [DATE] Make RAM Model …" at bounding box center [882, 633] width 1373 height 982
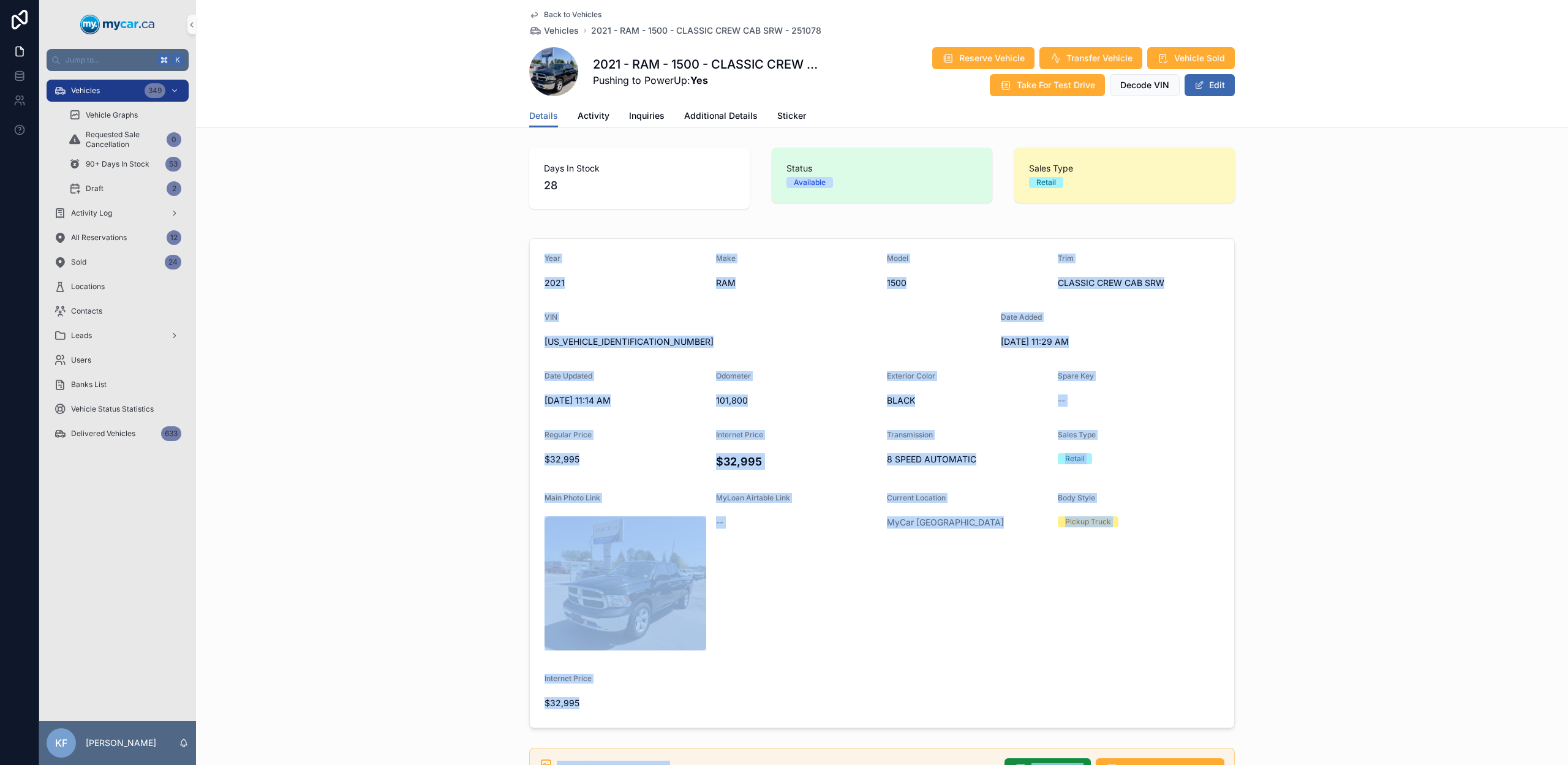
click at [450, 240] on div "Year [DATE] Make RAM Model 1500 Trim CLASSIC CREW CAB SRW VIN [US_VEHICLE_IDENT…" at bounding box center [882, 483] width 1373 height 500
drag, startPoint x: 450, startPoint y: 240, endPoint x: 1184, endPoint y: 551, distance: 797.2
click at [1176, 543] on div "Year [DATE] Make RAM Model 1500 Trim CLASSIC CREW CAB SRW VIN [US_VEHICLE_IDENT…" at bounding box center [882, 483] width 1373 height 500
drag, startPoint x: 1310, startPoint y: 607, endPoint x: 451, endPoint y: 251, distance: 929.8
click at [508, 251] on div "Year [DATE] Make RAM Model 1500 Trim CLASSIC CREW CAB SRW VIN [US_VEHICLE_IDENT…" at bounding box center [882, 483] width 1373 height 500
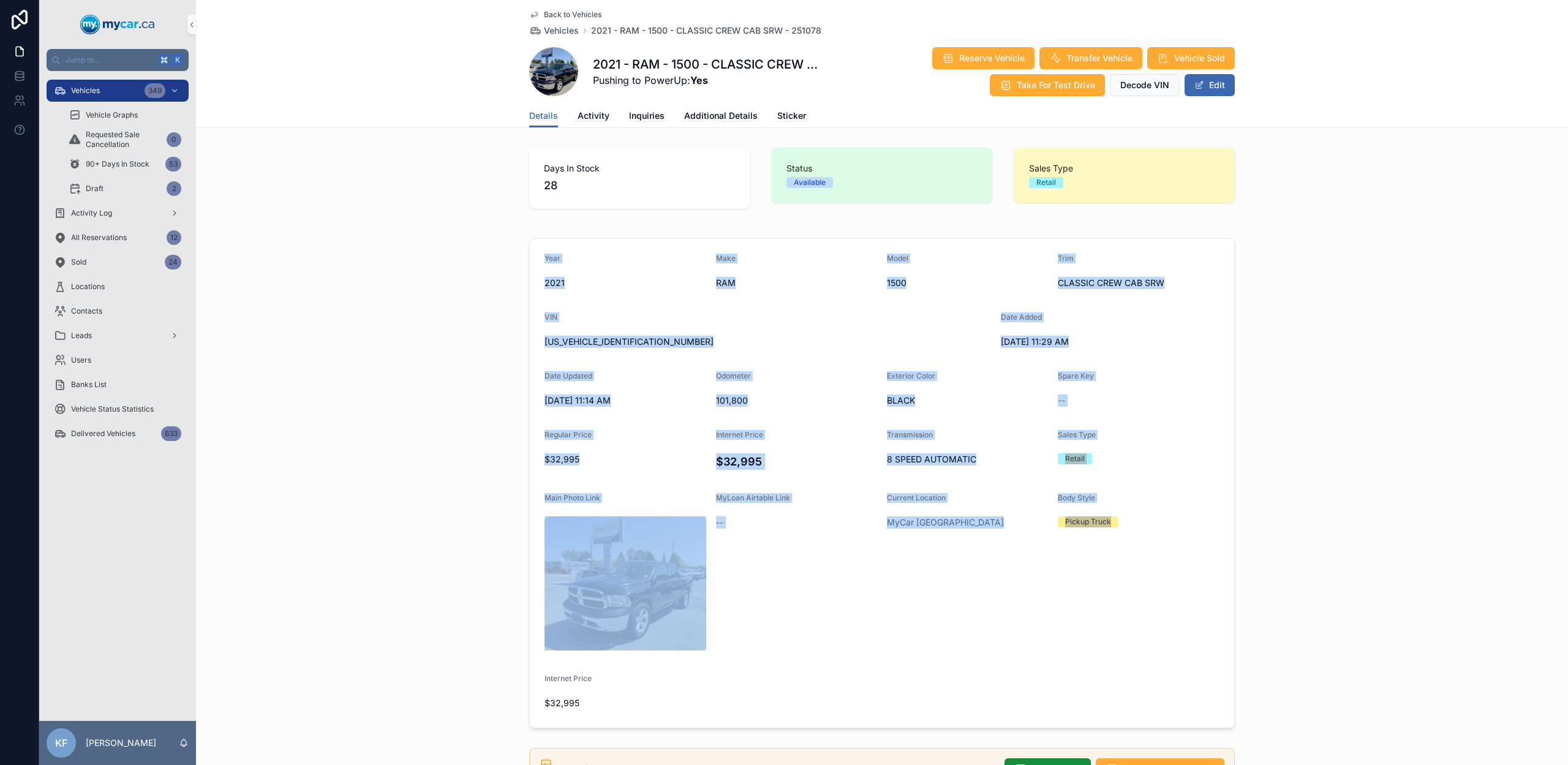
click at [431, 251] on div "Year [DATE] Make RAM Model 1500 Trim CLASSIC CREW CAB SRW VIN [US_VEHICLE_IDENT…" at bounding box center [882, 483] width 1373 height 500
drag, startPoint x: 431, startPoint y: 251, endPoint x: 1238, endPoint y: 655, distance: 902.5
click at [1176, 543] on div "Days In Stock 28 Status Available Sales Type Retail Year [DATE] Make RAM Model …" at bounding box center [882, 633] width 1373 height 982
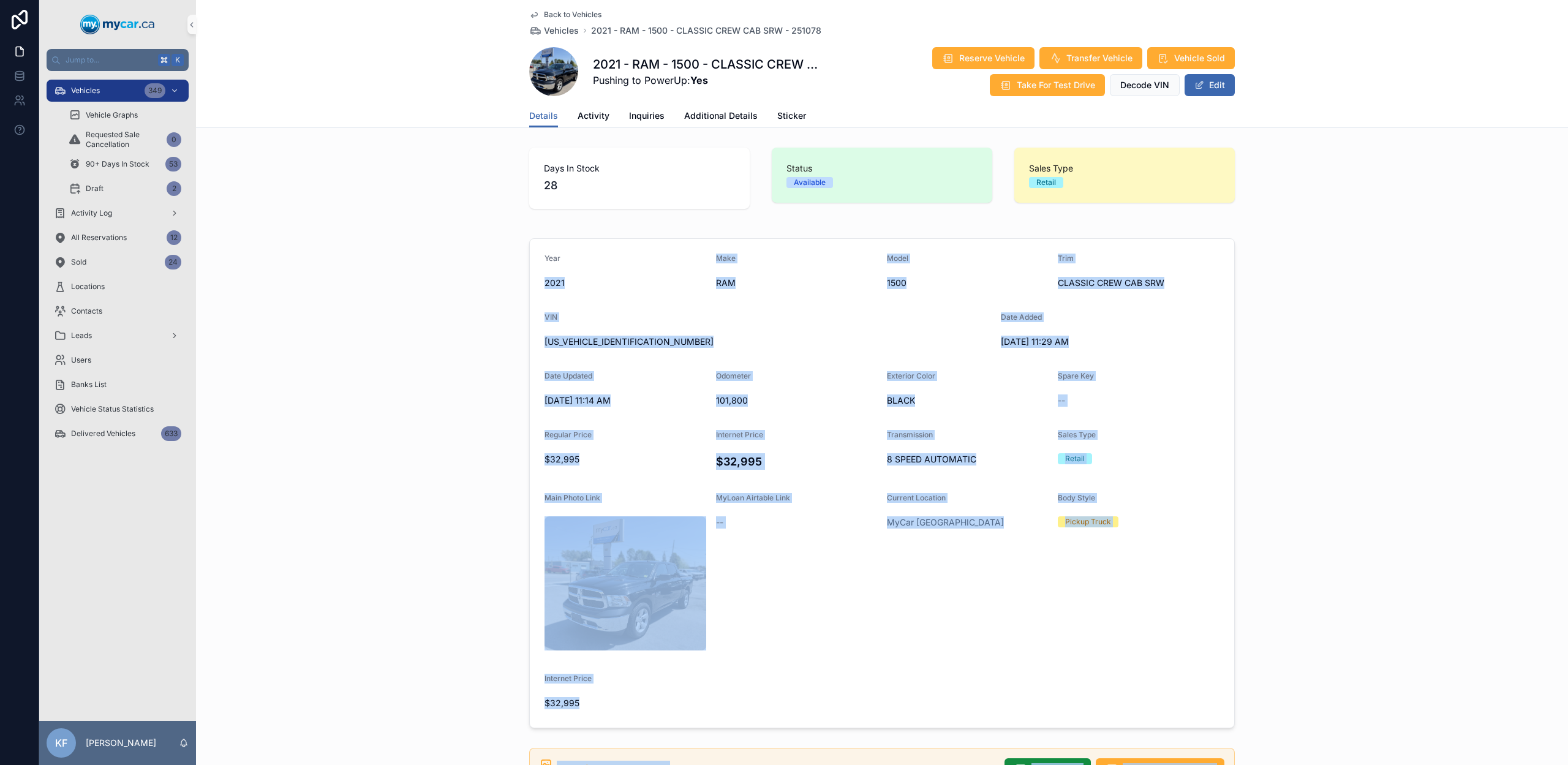
drag, startPoint x: 1285, startPoint y: 661, endPoint x: 479, endPoint y: 275, distance: 893.7
click at [479, 275] on div "Days In Stock 28 Status Available Sales Type Retail Year [DATE] Make RAM Model …" at bounding box center [882, 633] width 1373 height 982
click at [479, 275] on div "Year [DATE] Make RAM Model 1500 Trim CLASSIC CREW CAB SRW VIN [US_VEHICLE_IDENT…" at bounding box center [882, 483] width 1373 height 500
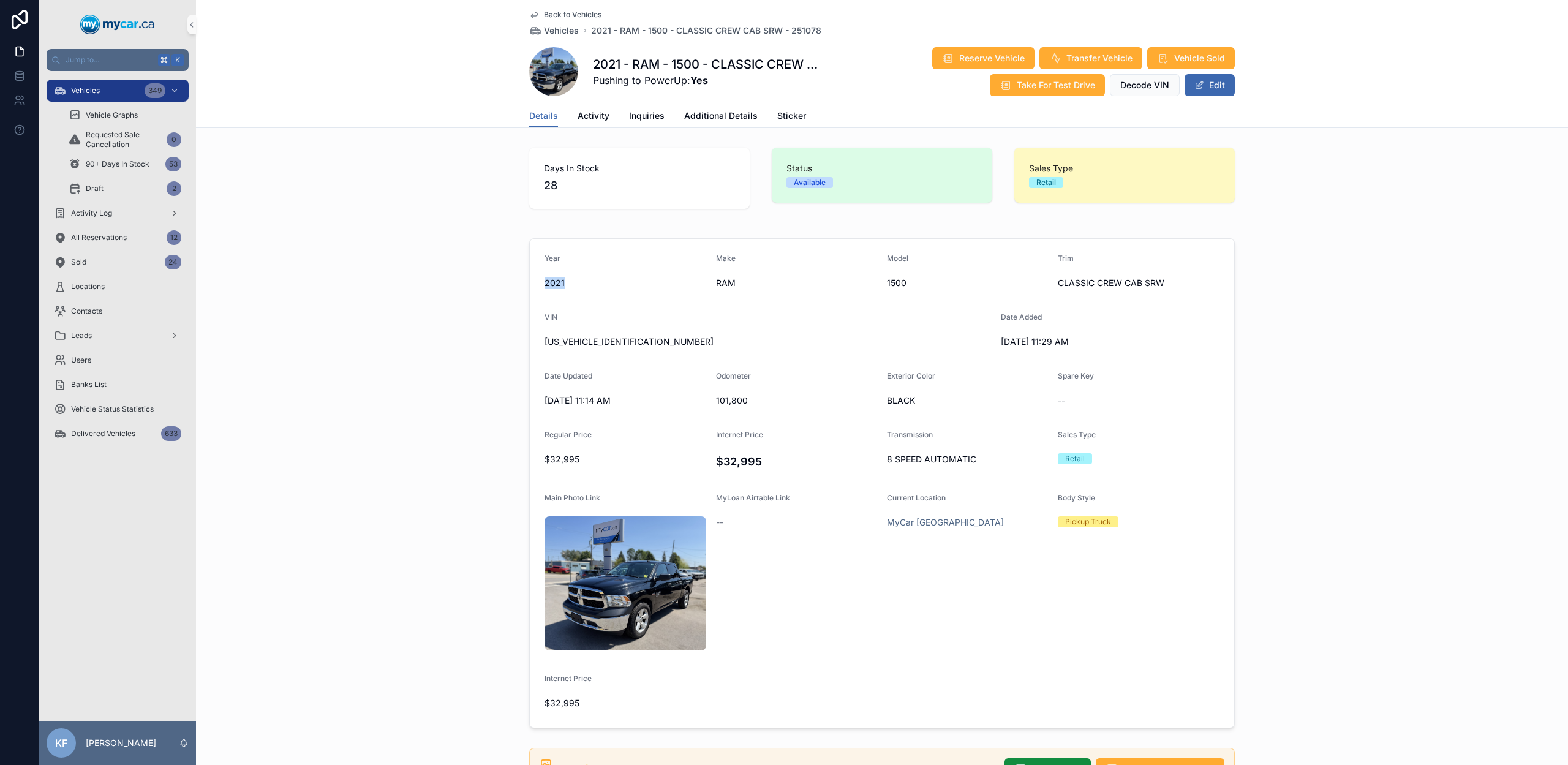
click at [479, 275] on div "Year [DATE] Make RAM Model 1500 Trim CLASSIC CREW CAB SRW VIN [US_VEHICLE_IDENT…" at bounding box center [882, 483] width 1373 height 500
